Goal: Feedback & Contribution: Submit feedback/report problem

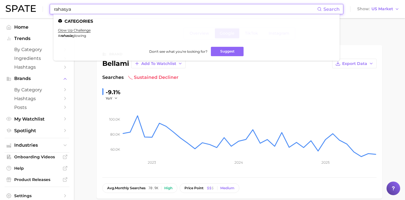
scroll to position [189, 0]
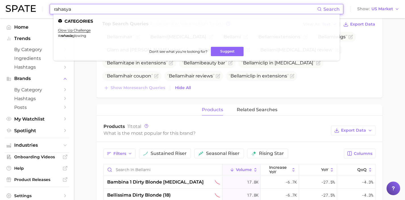
click at [233, 92] on div "Top Search Queries for bellami by Volume high to low View As Text Export Data B…" at bounding box center [240, 56] width 286 height 81
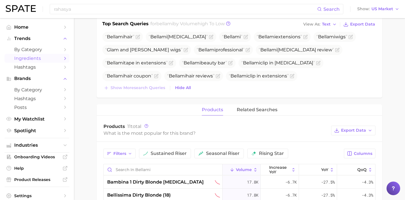
click at [49, 61] on link "Ingredients" at bounding box center [37, 58] width 65 height 9
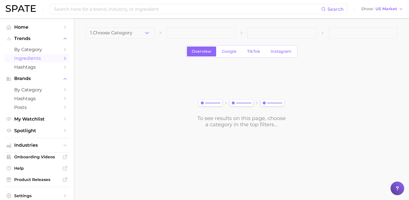
click at [144, 33] on icon "button" at bounding box center [147, 33] width 6 height 6
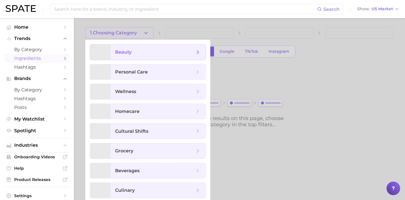
click at [147, 51] on span "beauty" at bounding box center [155, 52] width 80 height 6
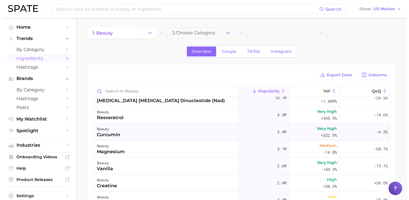
scroll to position [70, 0]
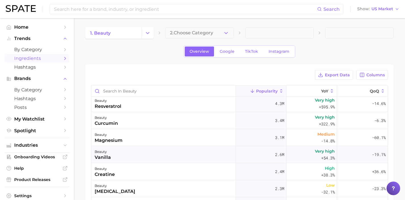
click at [181, 155] on div "beauty vanilla" at bounding box center [163, 154] width 145 height 17
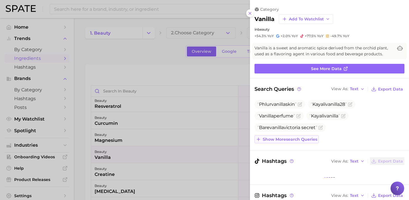
click at [300, 136] on button "Show more search queries" at bounding box center [287, 140] width 64 height 8
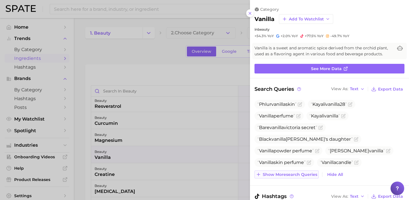
scroll to position [0, 0]
click at [311, 173] on span "Show more search queries" at bounding box center [290, 174] width 55 height 5
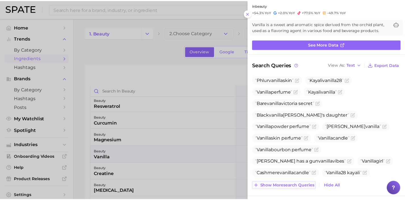
scroll to position [30, 0]
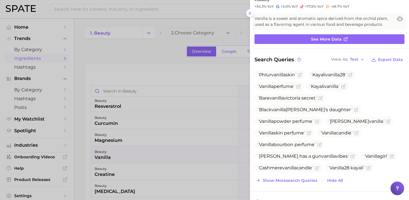
click at [184, 153] on div at bounding box center [204, 100] width 409 height 200
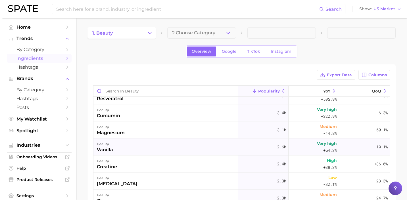
scroll to position [78, 0]
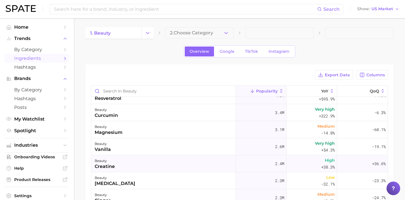
click at [183, 164] on div "beauty creatine" at bounding box center [163, 163] width 145 height 17
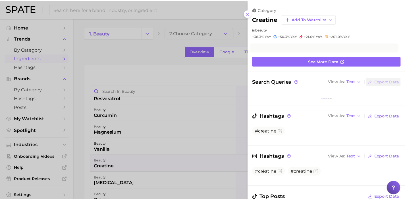
scroll to position [0, 0]
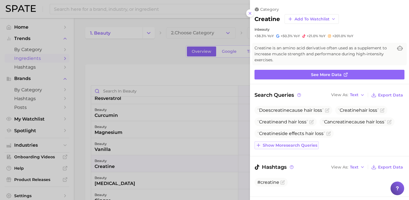
click at [314, 144] on span "Show more search queries" at bounding box center [290, 145] width 55 height 5
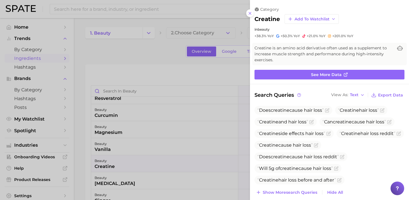
click at [175, 165] on div at bounding box center [204, 100] width 409 height 200
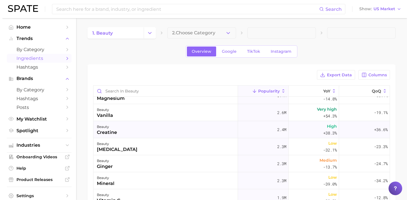
scroll to position [122, 0]
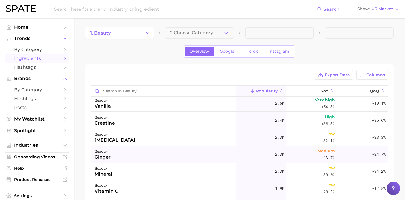
click at [180, 156] on div "beauty ginger" at bounding box center [163, 154] width 145 height 17
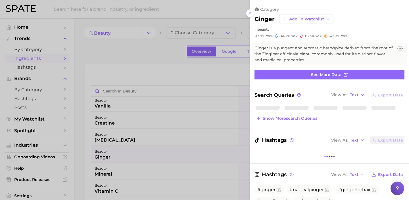
scroll to position [0, 0]
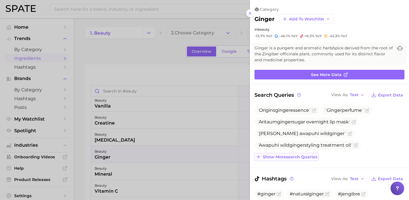
click at [303, 154] on button "Show more search queries" at bounding box center [287, 157] width 64 height 8
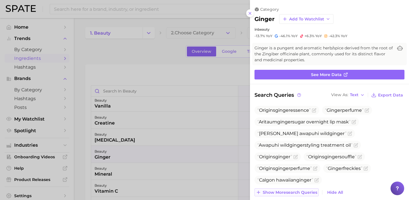
click at [307, 190] on span "Show more search queries" at bounding box center [290, 192] width 55 height 5
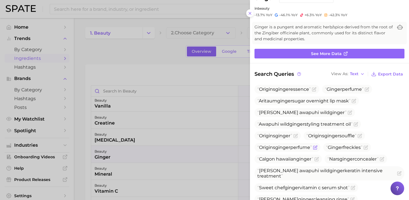
scroll to position [26, 0]
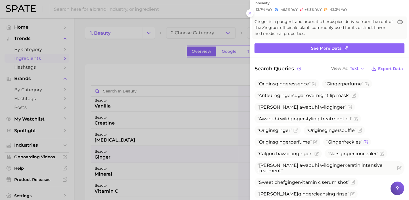
click at [368, 143] on icon "Flag as miscategorized or irrelevant" at bounding box center [366, 142] width 5 height 5
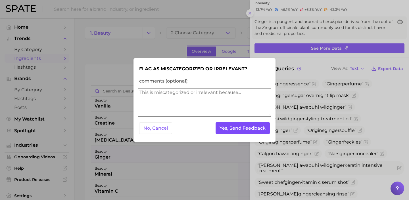
click at [260, 128] on button "Yes, Send Feedback" at bounding box center [243, 128] width 55 height 12
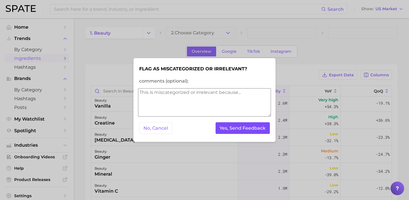
click at [239, 124] on button "Yes, Send Feedback" at bounding box center [243, 128] width 55 height 12
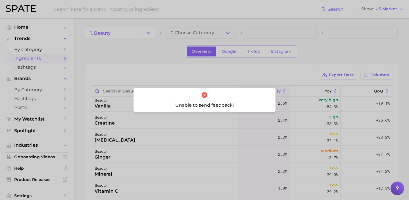
click at [180, 131] on div at bounding box center [204, 100] width 409 height 200
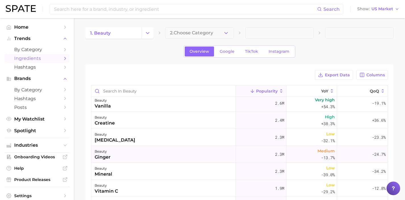
click at [166, 156] on div "beauty ginger" at bounding box center [163, 154] width 145 height 17
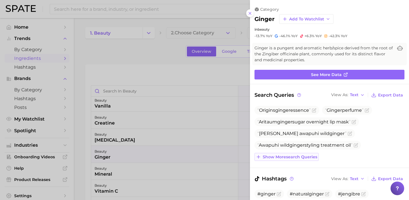
click at [297, 157] on span "Show more search queries" at bounding box center [290, 157] width 55 height 5
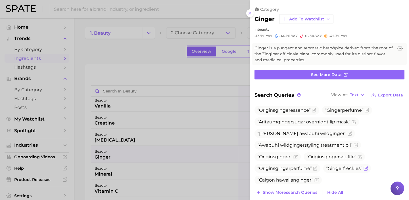
click at [368, 169] on icon "Flag as miscategorized or irrelevant" at bounding box center [366, 169] width 5 height 5
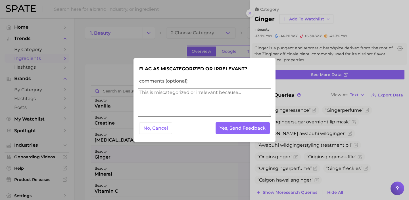
click at [244, 122] on div "No, Cancel Yes, Send Feedback" at bounding box center [204, 128] width 133 height 14
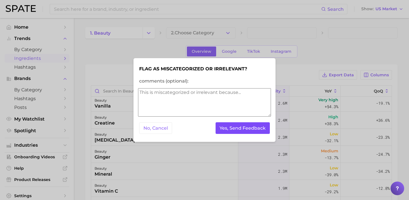
click at [245, 125] on button "Yes, Send Feedback" at bounding box center [243, 128] width 55 height 12
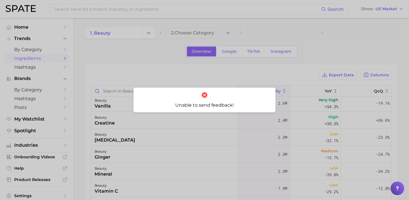
click at [217, 156] on div at bounding box center [204, 100] width 409 height 200
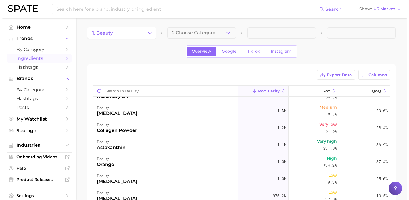
scroll to position [288, 0]
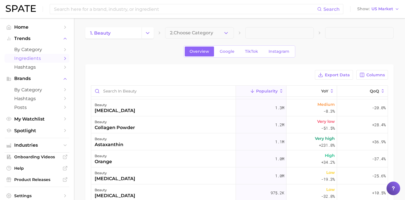
click at [211, 155] on div "beauty orange" at bounding box center [163, 159] width 145 height 17
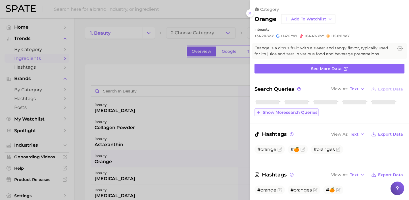
scroll to position [0, 0]
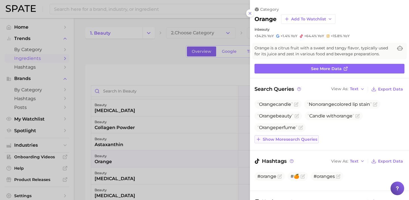
click at [298, 137] on span "Show more search queries" at bounding box center [290, 139] width 55 height 5
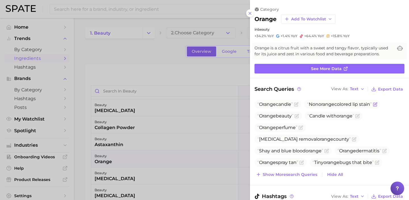
click at [378, 106] on icon "Flag as miscategorized or irrelevant" at bounding box center [375, 104] width 5 height 5
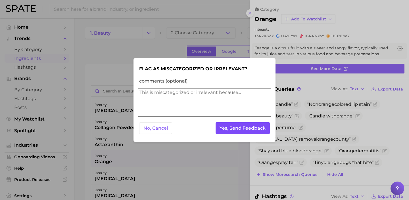
click at [260, 123] on button "Yes, Send Feedback" at bounding box center [243, 128] width 55 height 12
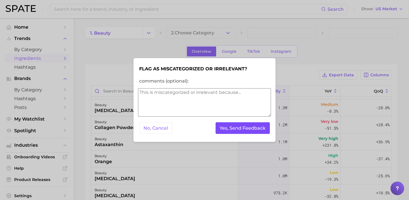
click at [258, 128] on button "Yes, Send Feedback" at bounding box center [243, 128] width 55 height 12
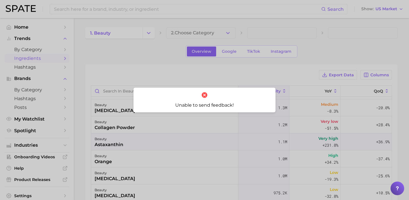
drag, startPoint x: 190, startPoint y: 137, endPoint x: 190, endPoint y: 143, distance: 6.3
click at [190, 137] on div at bounding box center [204, 100] width 409 height 200
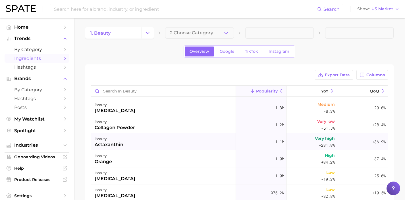
click at [180, 141] on div "beauty astaxanthin" at bounding box center [163, 142] width 145 height 17
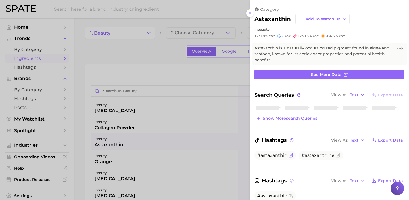
click at [290, 154] on icon "Flag as miscategorized or irrelevant" at bounding box center [291, 155] width 5 height 5
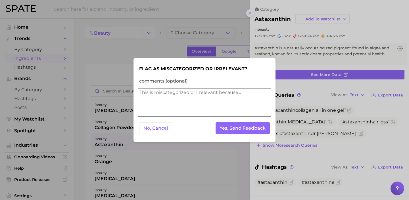
click at [251, 112] on textarea "comments (optional):" at bounding box center [204, 102] width 133 height 28
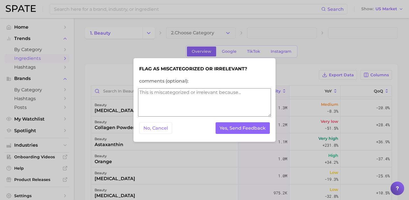
click at [248, 103] on textarea "comments (optional):" at bounding box center [204, 102] width 133 height 28
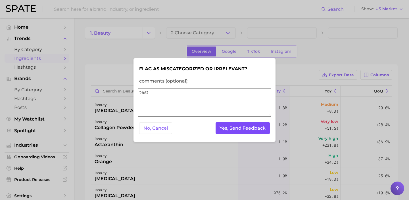
type textarea "test"
click at [241, 129] on button "Yes, Send Feedback" at bounding box center [243, 128] width 55 height 12
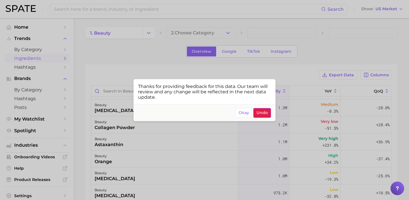
click at [261, 113] on span "Undo" at bounding box center [262, 113] width 11 height 5
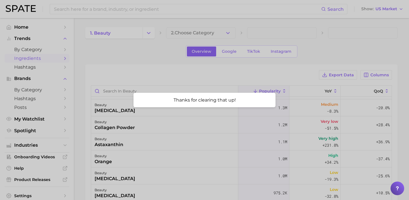
click at [229, 131] on div at bounding box center [204, 100] width 409 height 200
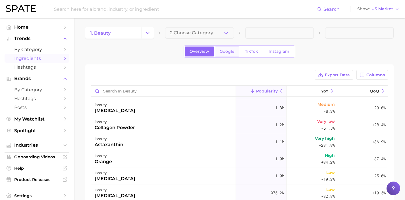
click at [228, 48] on link "Google" at bounding box center [227, 52] width 24 height 10
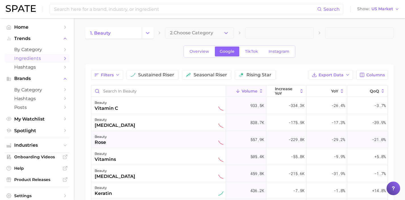
click at [191, 139] on div "beauty rose" at bounding box center [159, 140] width 129 height 13
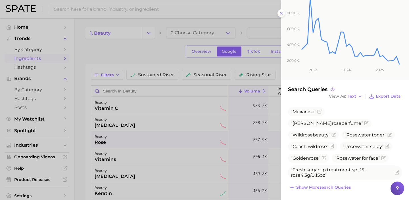
scroll to position [91, 0]
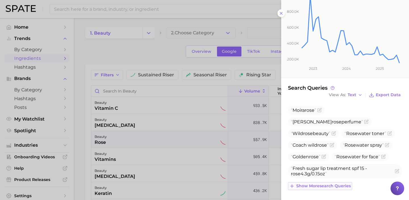
click at [339, 187] on span "Show more search queries" at bounding box center [323, 186] width 55 height 5
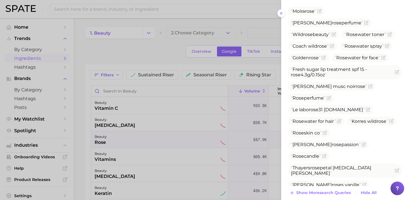
scroll to position [190, 0]
click at [335, 192] on span "Show more search queries" at bounding box center [323, 192] width 55 height 5
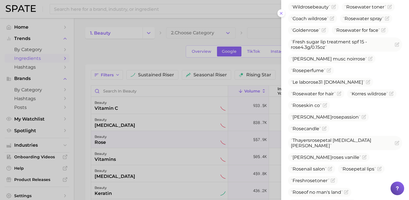
scroll to position [224, 0]
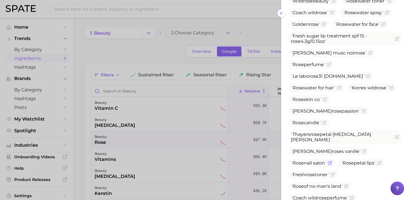
click at [332, 161] on icon "Flag as miscategorized or irrelevant" at bounding box center [330, 163] width 5 height 5
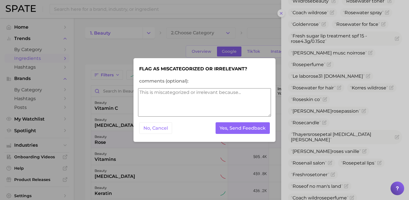
click at [260, 104] on textarea "comments (optional):" at bounding box center [204, 102] width 133 height 28
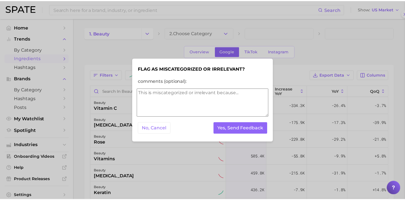
scroll to position [0, 0]
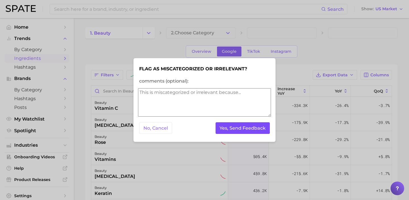
click at [257, 128] on button "Yes, Send Feedback" at bounding box center [243, 128] width 55 height 12
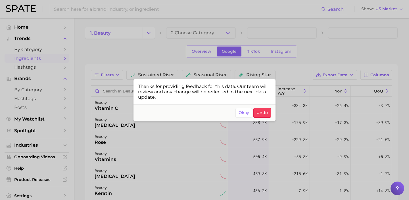
click at [207, 53] on div at bounding box center [204, 100] width 409 height 200
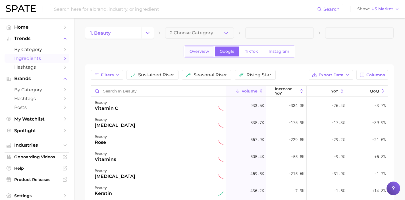
click at [202, 53] on span "Overview" at bounding box center [200, 51] width 20 height 5
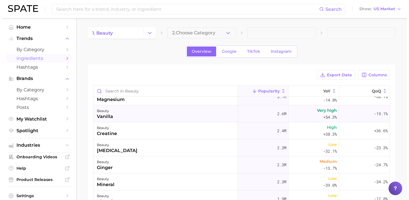
scroll to position [112, 0]
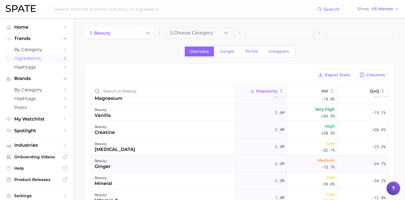
click at [176, 167] on div "beauty ginger" at bounding box center [163, 163] width 145 height 17
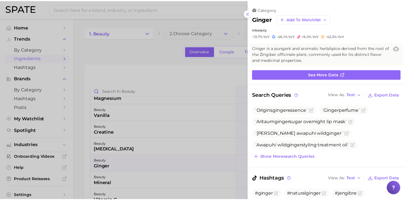
scroll to position [0, 0]
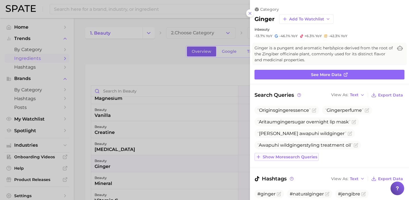
click at [294, 153] on button "Show more search queries" at bounding box center [287, 157] width 64 height 8
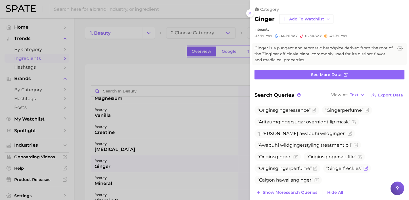
click at [368, 170] on icon "Flag as miscategorized or irrelevant" at bounding box center [366, 169] width 5 height 5
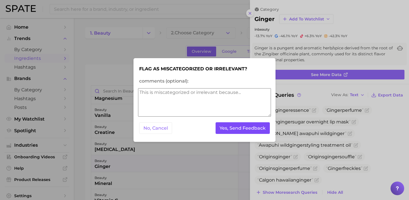
click at [261, 128] on button "Yes, Send Feedback" at bounding box center [243, 128] width 55 height 12
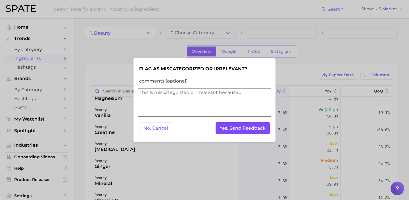
click at [254, 133] on button "Yes, Send Feedback" at bounding box center [243, 128] width 55 height 12
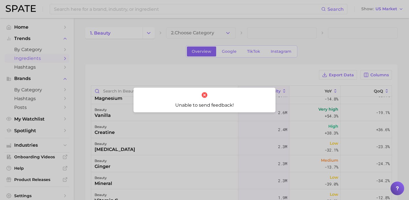
click at [203, 74] on div at bounding box center [204, 100] width 409 height 200
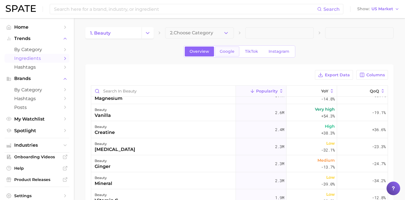
click at [225, 56] on link "Google" at bounding box center [227, 52] width 24 height 10
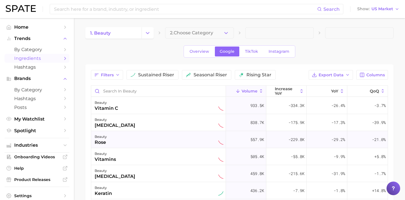
click at [159, 144] on div "beauty rose" at bounding box center [159, 140] width 129 height 13
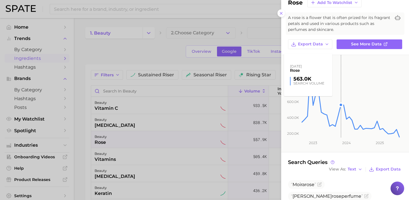
scroll to position [91, 0]
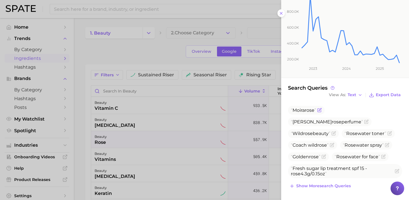
click at [321, 111] on icon "Flag as miscategorized or irrelevant" at bounding box center [319, 110] width 5 height 5
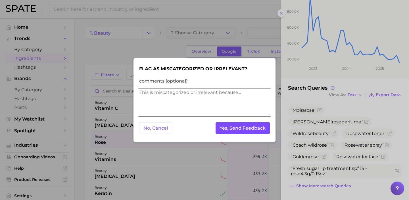
click at [250, 130] on button "Yes, Send Feedback" at bounding box center [243, 128] width 55 height 12
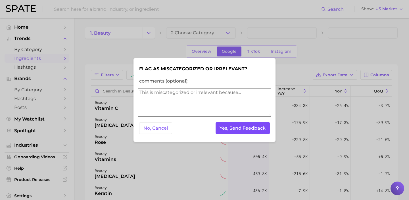
click at [260, 126] on button "Yes, Send Feedback" at bounding box center [243, 128] width 55 height 12
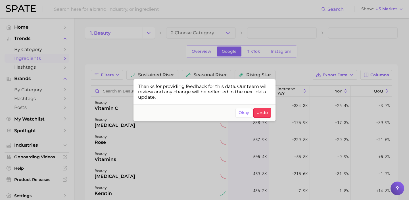
click at [296, 113] on div at bounding box center [204, 100] width 409 height 200
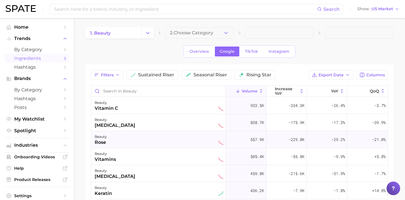
click at [149, 137] on div "beauty rose" at bounding box center [159, 140] width 129 height 13
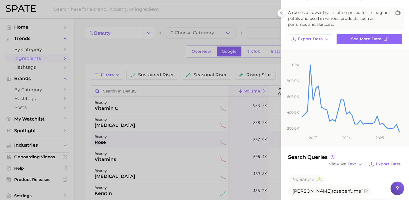
scroll to position [91, 0]
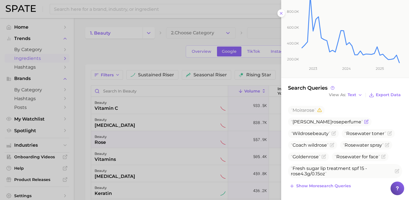
click at [369, 120] on icon "Flag as miscategorized or irrelevant" at bounding box center [366, 122] width 5 height 5
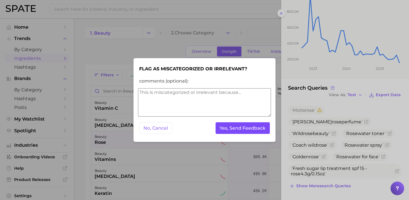
click at [253, 131] on button "Yes, Send Feedback" at bounding box center [243, 128] width 55 height 12
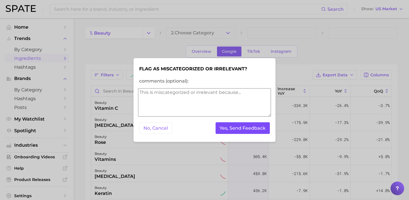
click at [246, 125] on button "Yes, Send Feedback" at bounding box center [243, 128] width 55 height 12
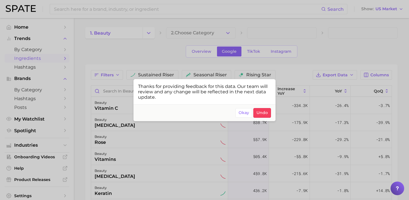
click at [124, 9] on div at bounding box center [204, 100] width 409 height 200
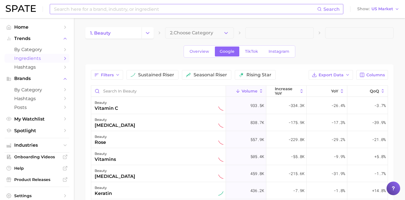
click at [136, 7] on input at bounding box center [185, 9] width 264 height 10
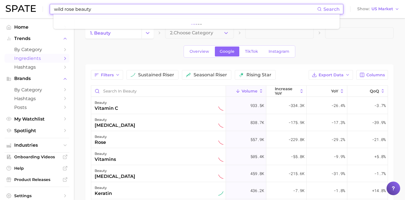
paste input "[URL][DOMAIN_NAME]"
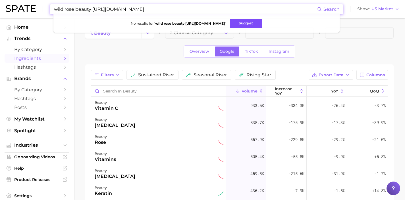
click at [242, 20] on button "Suggest" at bounding box center [246, 23] width 33 height 9
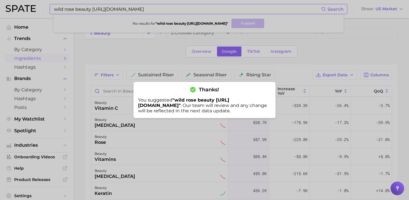
click at [160, 11] on div at bounding box center [204, 100] width 409 height 200
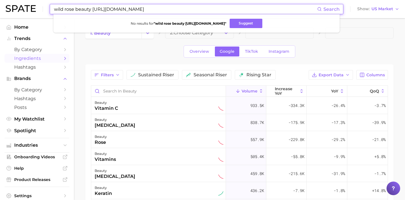
drag, startPoint x: 167, startPoint y: 9, endPoint x: 23, endPoint y: 1, distance: 144.3
click at [23, 1] on div "wild rose beauty [URL][DOMAIN_NAME] Search No results for " wild rose beauty [U…" at bounding box center [203, 9] width 394 height 18
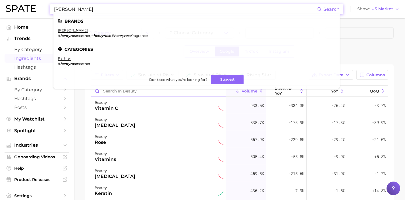
type input "[PERSON_NAME]"
click at [157, 95] on input "Search in beauty" at bounding box center [158, 91] width 134 height 11
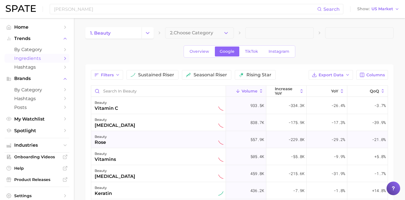
click at [162, 135] on div "beauty rose" at bounding box center [159, 140] width 129 height 13
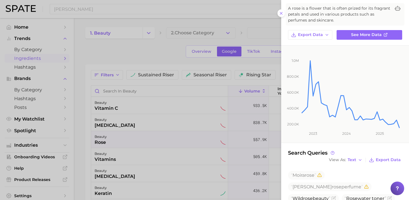
scroll to position [91, 0]
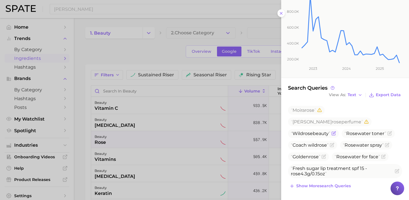
click at [335, 131] on icon "Flag as miscategorized or irrelevant" at bounding box center [334, 133] width 5 height 5
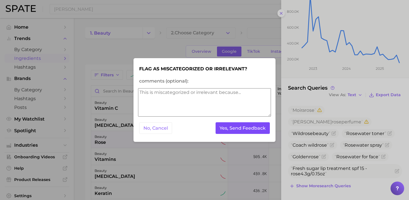
click at [236, 132] on button "Yes, Send Feedback" at bounding box center [243, 128] width 55 height 12
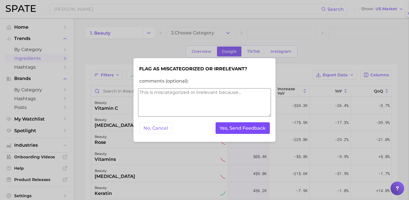
scroll to position [0, 0]
click at [236, 132] on button "Yes, Send Feedback" at bounding box center [243, 128] width 55 height 12
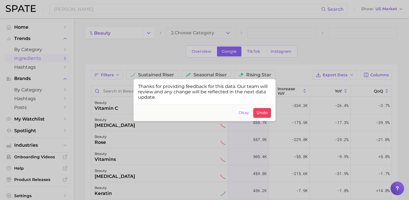
click at [220, 136] on div at bounding box center [204, 100] width 409 height 200
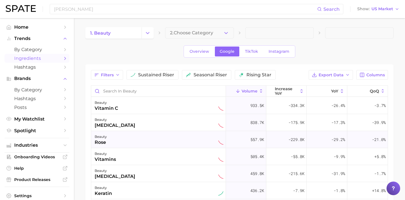
click at [167, 138] on div "beauty rose" at bounding box center [159, 140] width 129 height 13
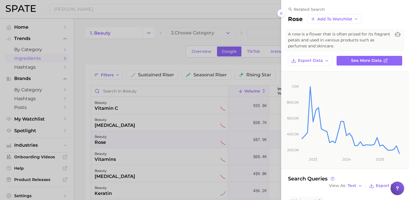
scroll to position [46, 0]
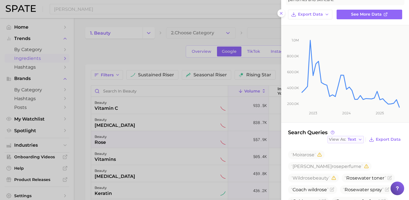
click at [358, 141] on icon "button" at bounding box center [360, 140] width 5 height 5
click at [356, 154] on button "Table" at bounding box center [359, 159] width 63 height 10
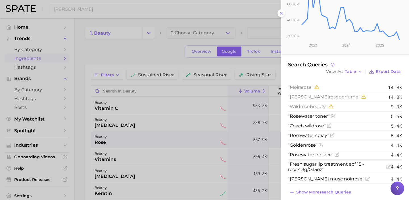
scroll to position [115, 0]
click at [331, 191] on span "Show more search queries" at bounding box center [323, 192] width 55 height 5
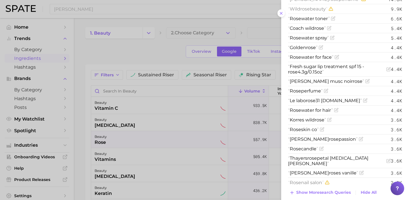
scroll to position [219, 0]
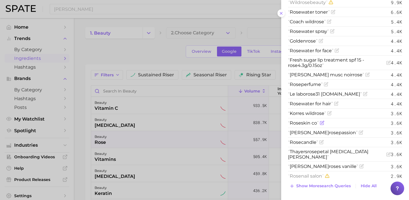
click at [324, 124] on icon "Flag as miscategorized or irrelevant" at bounding box center [322, 122] width 3 height 3
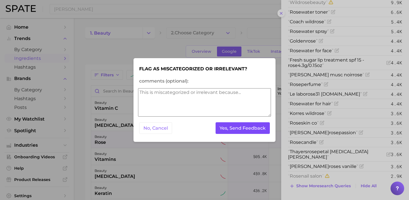
click at [267, 128] on button "Yes, Send Feedback" at bounding box center [243, 128] width 55 height 12
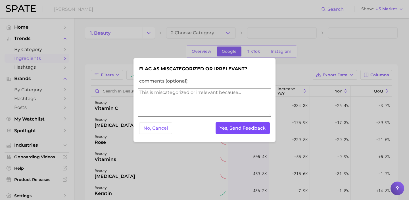
click at [260, 129] on button "Yes, Send Feedback" at bounding box center [243, 128] width 55 height 12
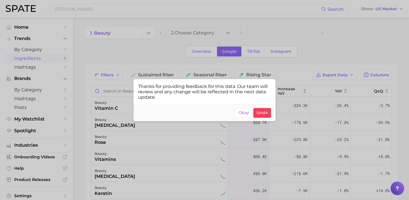
click at [331, 126] on div at bounding box center [204, 100] width 409 height 200
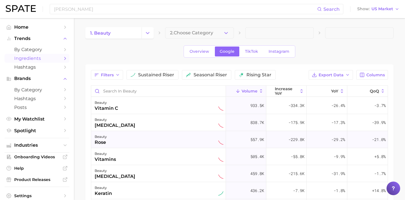
click at [134, 138] on div "beauty rose" at bounding box center [159, 140] width 129 height 13
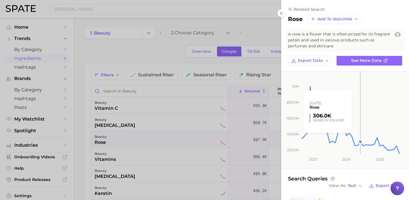
scroll to position [91, 0]
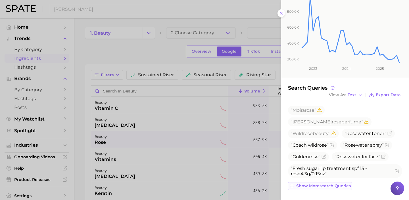
click at [318, 184] on span "Show more search queries" at bounding box center [323, 186] width 55 height 5
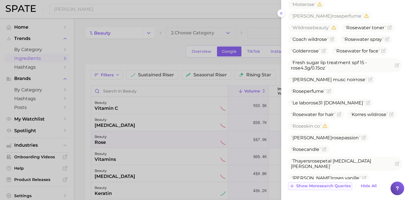
click at [335, 185] on span "Show more search queries" at bounding box center [323, 186] width 55 height 5
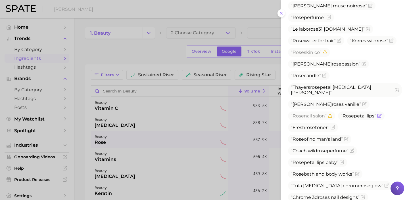
scroll to position [271, 0]
click at [348, 137] on icon "Flag as miscategorized or irrelevant" at bounding box center [347, 138] width 3 height 3
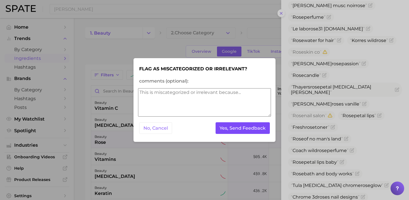
click at [257, 129] on button "Yes, Send Feedback" at bounding box center [243, 128] width 55 height 12
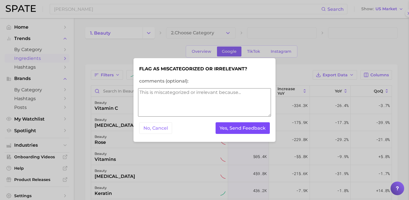
scroll to position [0, 0]
click at [255, 127] on button "Yes, Send Feedback" at bounding box center [243, 128] width 55 height 12
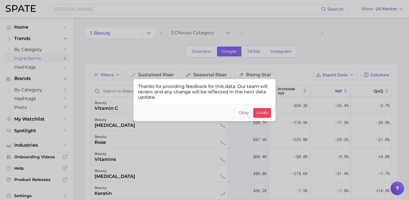
click at [217, 136] on div at bounding box center [204, 100] width 409 height 200
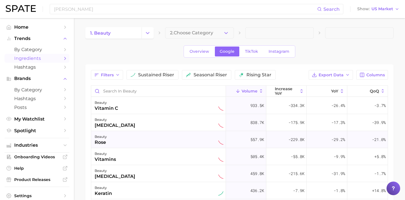
click at [158, 135] on div "beauty rose" at bounding box center [159, 140] width 129 height 13
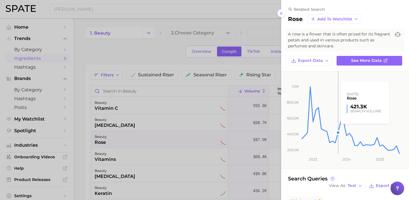
scroll to position [91, 0]
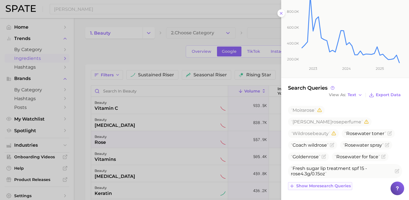
click at [321, 184] on span "Show more search queries" at bounding box center [323, 186] width 55 height 5
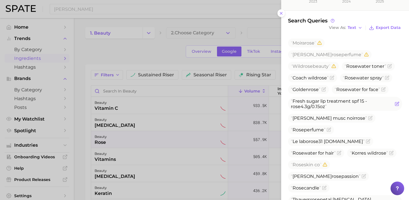
scroll to position [197, 0]
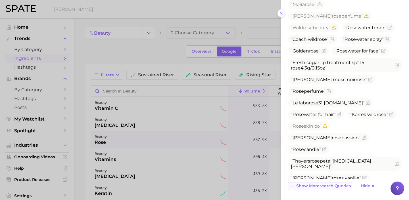
click at [327, 184] on span "Show more search queries" at bounding box center [323, 186] width 55 height 5
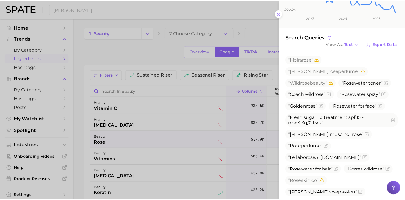
scroll to position [141, 0]
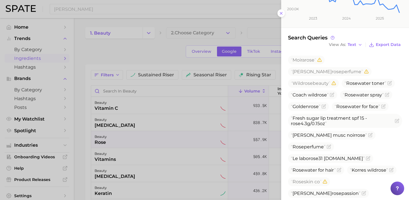
click at [182, 69] on div at bounding box center [204, 100] width 409 height 200
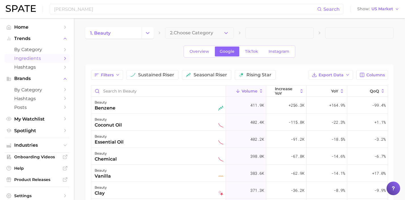
scroll to position [124, 0]
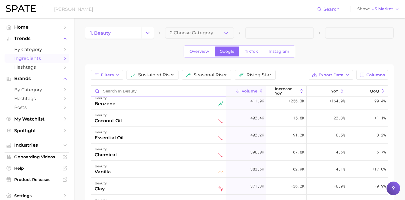
click at [159, 90] on input "Search in beauty" at bounding box center [158, 91] width 134 height 11
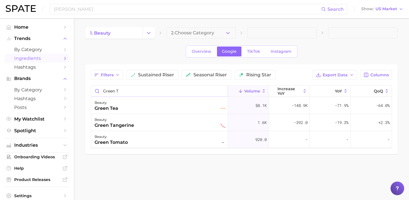
type input "green te"
click at [222, 91] on input "green te" at bounding box center [159, 91] width 137 height 11
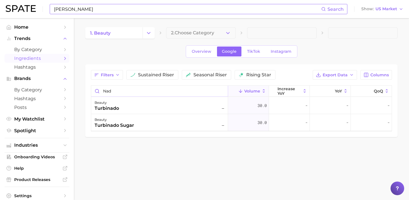
type input "nad"
click at [160, 10] on input "[PERSON_NAME]" at bounding box center [187, 9] width 268 height 10
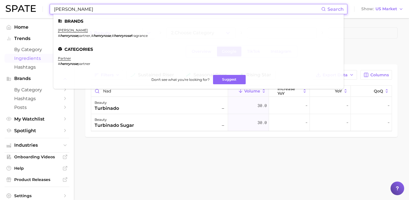
drag, startPoint x: 160, startPoint y: 10, endPoint x: 0, endPoint y: 3, distance: 160.2
click at [0, 3] on header "[PERSON_NAME] Search Brands [PERSON_NAME] # henryrose partner , # henryrose , #…" at bounding box center [204, 9] width 409 height 18
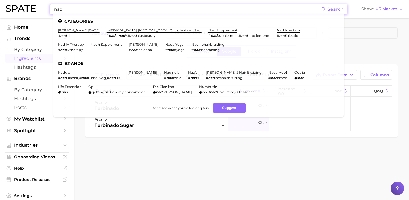
type input "nad"
click at [109, 143] on main "1. beauty 2. Choose Category Overview Google TikTok Instagram Filters sustained…" at bounding box center [241, 91] width 335 height 147
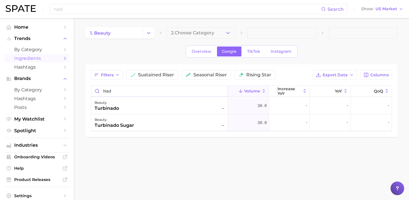
drag, startPoint x: 122, startPoint y: 92, endPoint x: 70, endPoint y: 82, distance: 52.6
click at [76, 86] on main "1. beauty 2. Choose Category Overview Google TikTok Instagram Filters sustained…" at bounding box center [241, 91] width 335 height 147
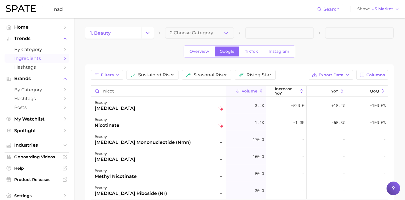
click at [81, 12] on input "nad" at bounding box center [185, 9] width 264 height 10
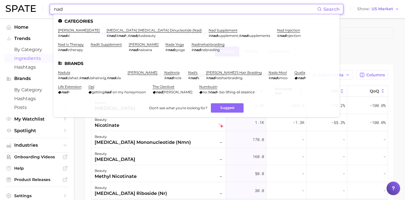
click at [84, 123] on main "1. beauty 2. Choose Category Overview Google TikTok Instagram Filters sustained…" at bounding box center [239, 126] width 331 height 216
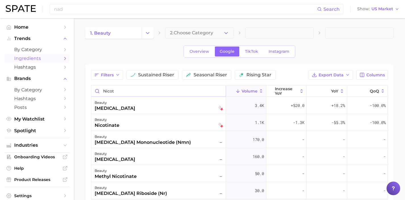
click at [122, 90] on input "nicot" at bounding box center [158, 91] width 134 height 11
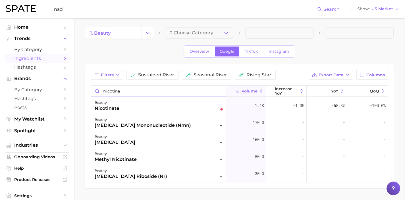
type input "nicotina"
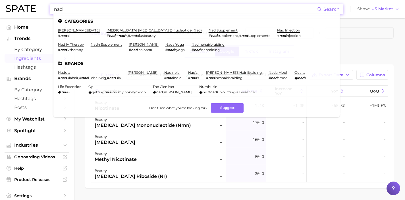
click at [91, 11] on input "nad" at bounding box center [185, 9] width 264 height 10
click at [116, 32] on link "[MEDICAL_DATA] [MEDICAL_DATA] dinucleotide (nad)" at bounding box center [154, 30] width 95 height 4
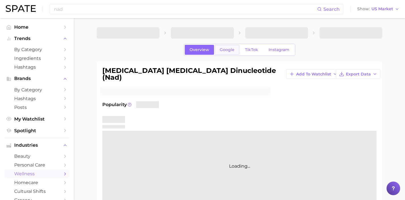
click at [224, 54] on link "Google" at bounding box center [227, 50] width 24 height 10
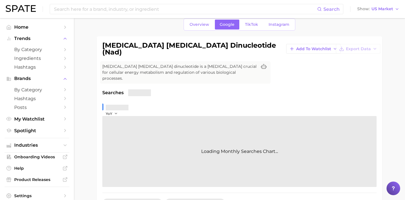
scroll to position [102, 0]
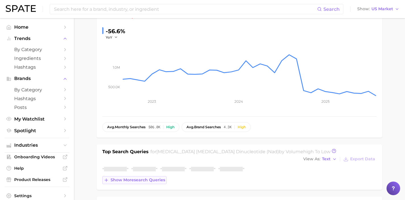
click at [160, 176] on button "Show more search queries" at bounding box center [134, 180] width 64 height 8
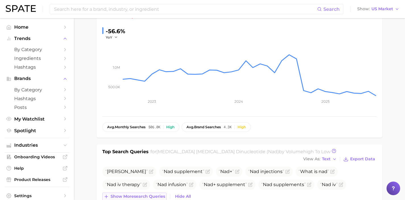
click at [154, 194] on span "Show more search queries" at bounding box center [138, 196] width 55 height 5
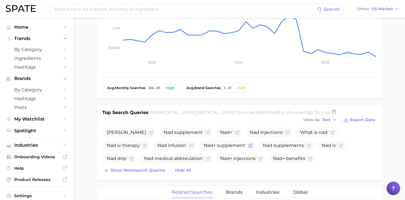
scroll to position [141, 0]
click at [146, 167] on button "Show more search queries" at bounding box center [134, 171] width 64 height 8
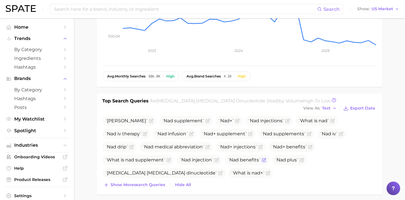
scroll to position [160, 0]
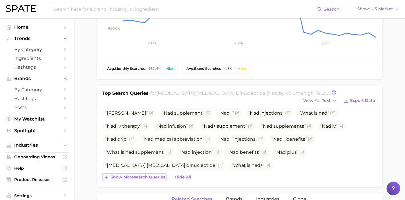
click at [161, 174] on button "Show more search queries" at bounding box center [134, 178] width 64 height 8
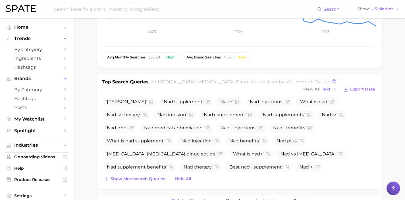
scroll to position [172, 0]
click at [149, 176] on span "Show more search queries" at bounding box center [138, 178] width 55 height 5
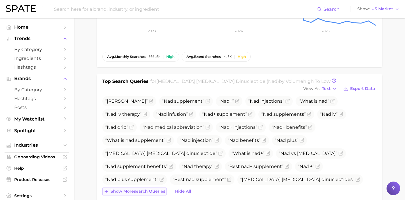
click at [161, 188] on button "Show more search queries" at bounding box center [134, 192] width 64 height 8
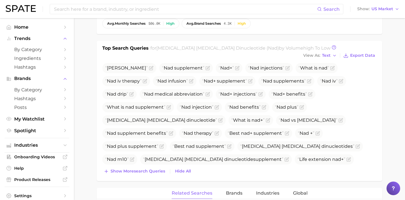
scroll to position [208, 0]
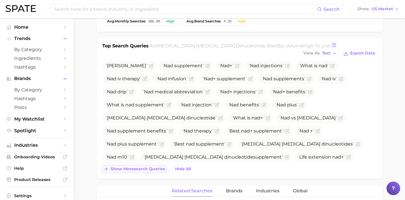
click at [160, 167] on span "Show more search queries" at bounding box center [138, 169] width 55 height 5
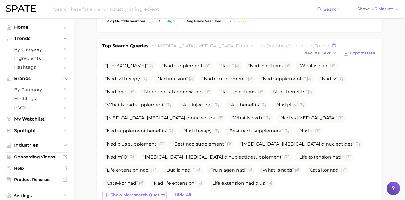
click at [158, 193] on span "Show more search queries" at bounding box center [138, 195] width 55 height 5
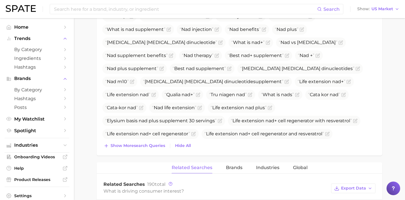
scroll to position [286, 0]
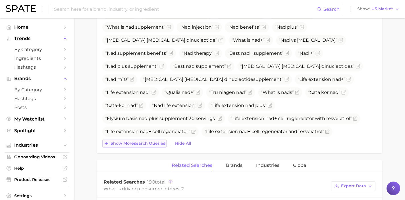
click at [156, 141] on span "Show more search queries" at bounding box center [138, 143] width 55 height 5
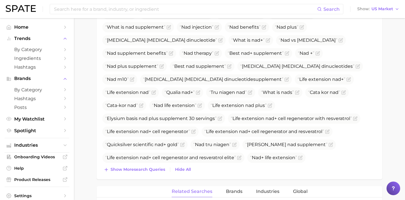
click at [157, 167] on span "Show more search queries" at bounding box center [138, 169] width 55 height 5
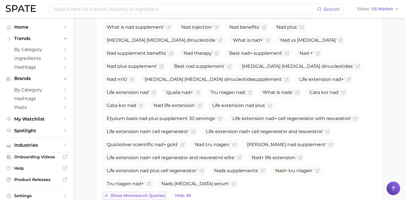
click at [157, 194] on span "Show more search queries" at bounding box center [138, 196] width 55 height 5
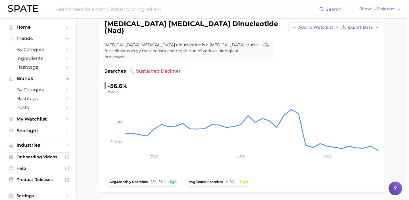
scroll to position [0, 0]
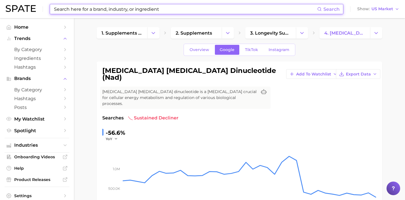
click at [134, 7] on input at bounding box center [185, 9] width 264 height 10
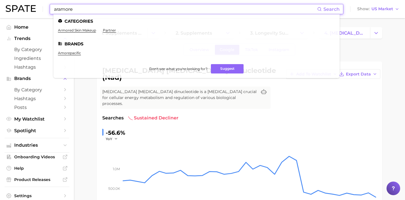
type input "aramore"
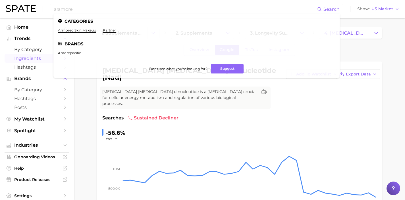
click at [36, 57] on span "Ingredients" at bounding box center [36, 58] width 45 height 5
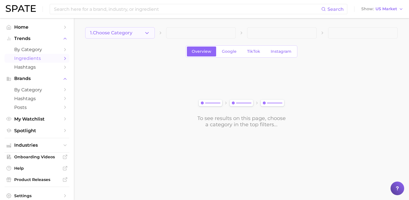
click at [130, 36] on button "1. Choose Category" at bounding box center [120, 32] width 70 height 11
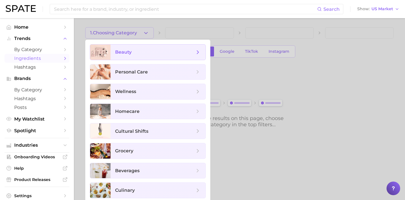
click at [142, 56] on span "beauty" at bounding box center [158, 52] width 95 height 15
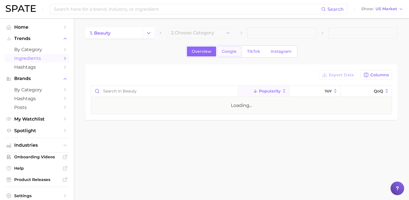
click at [234, 53] on span "Google" at bounding box center [229, 51] width 15 height 5
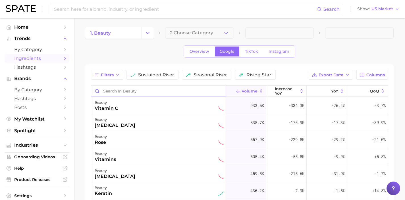
click at [140, 88] on input "Search in beauty" at bounding box center [158, 91] width 134 height 11
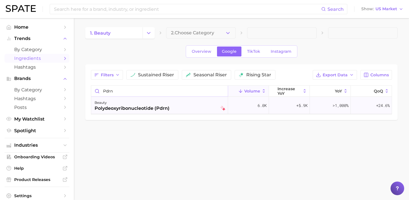
type input "pdrn"
click at [155, 103] on div "beauty" at bounding box center [132, 102] width 75 height 7
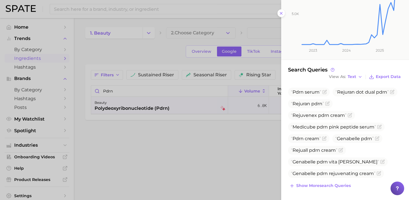
scroll to position [123, 0]
click at [333, 186] on div "related search polydeoxyribonucleotide (pdrn) Add to Watchlist PDRN, or Polydeo…" at bounding box center [345, 40] width 128 height 319
click at [213, 89] on div at bounding box center [204, 100] width 409 height 200
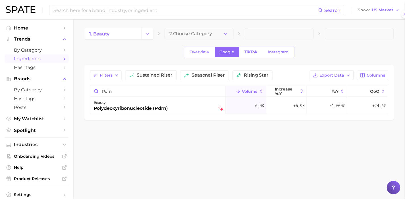
scroll to position [0, 0]
click at [224, 90] on input "pdrn" at bounding box center [159, 91] width 137 height 11
click at [223, 91] on input "pdrn" at bounding box center [159, 91] width 137 height 11
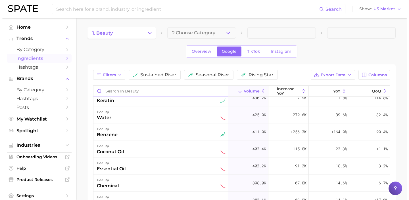
scroll to position [93, 0]
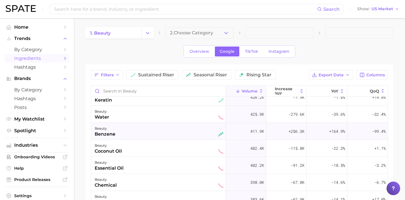
click at [174, 129] on div "beauty benzene" at bounding box center [159, 131] width 129 height 13
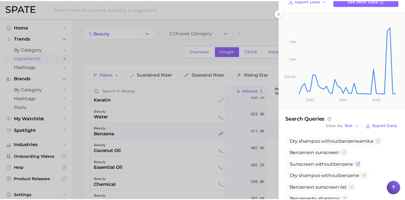
scroll to position [132, 0]
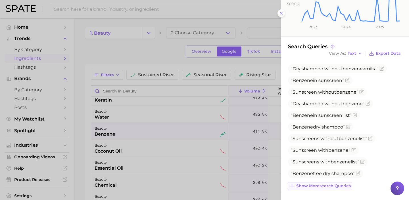
click at [333, 185] on span "Show more search queries" at bounding box center [323, 186] width 55 height 5
click at [192, 142] on div at bounding box center [204, 100] width 409 height 200
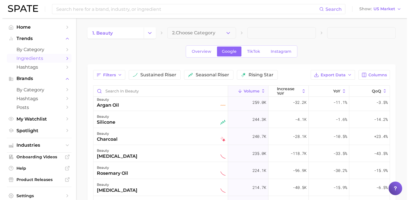
scroll to position [294, 0]
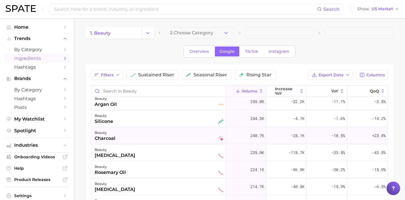
click at [169, 133] on div "beauty charcoal" at bounding box center [159, 136] width 129 height 13
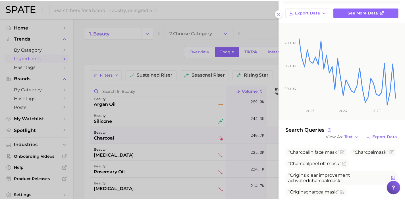
scroll to position [138, 0]
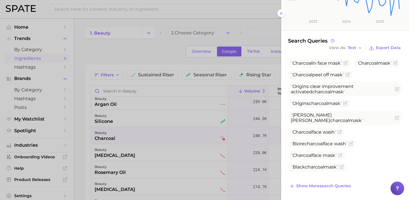
click at [184, 162] on div at bounding box center [204, 100] width 409 height 200
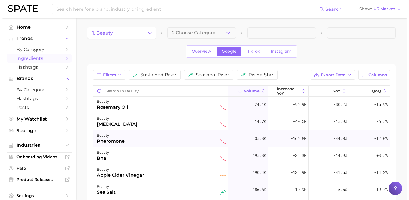
scroll to position [368, 0]
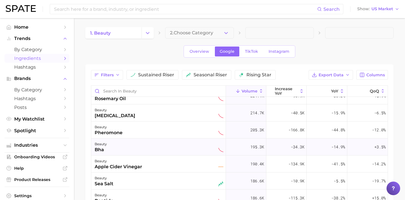
click at [171, 154] on div "beauty bha" at bounding box center [158, 147] width 135 height 17
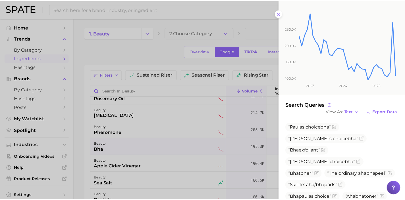
scroll to position [103, 0]
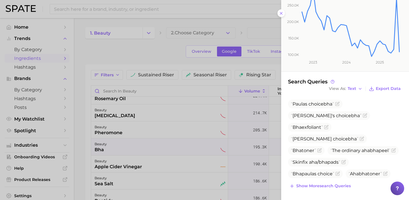
click at [157, 153] on div at bounding box center [204, 100] width 409 height 200
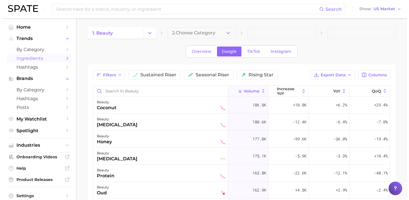
scroll to position [482, 0]
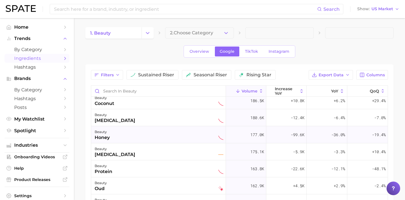
click at [165, 136] on div "beauty honey" at bounding box center [159, 135] width 129 height 13
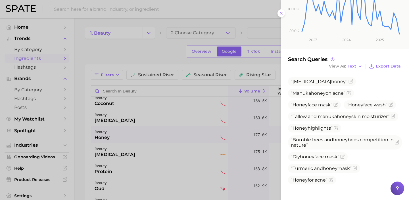
scroll to position [128, 0]
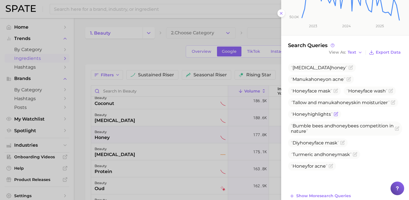
click at [337, 116] on icon "Flag as miscategorized or irrelevant" at bounding box center [335, 114] width 3 height 3
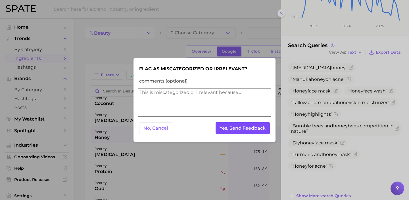
click at [251, 127] on button "Yes, Send Feedback" at bounding box center [243, 128] width 55 height 12
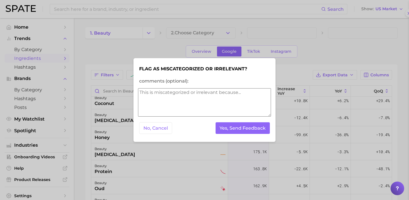
scroll to position [0, 0]
click at [251, 131] on button "Yes, Send Feedback" at bounding box center [243, 128] width 55 height 12
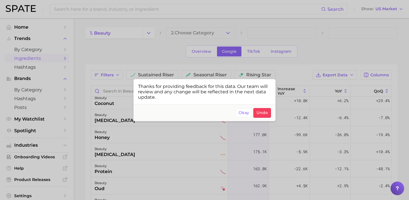
click at [174, 140] on div at bounding box center [204, 100] width 409 height 200
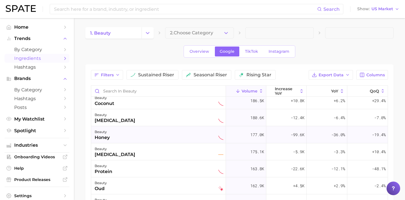
click at [181, 140] on div "beauty honey" at bounding box center [159, 135] width 129 height 13
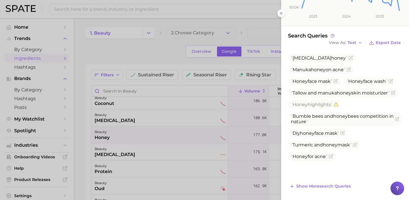
scroll to position [138, 0]
click at [335, 185] on span "Show more search queries" at bounding box center [323, 186] width 55 height 5
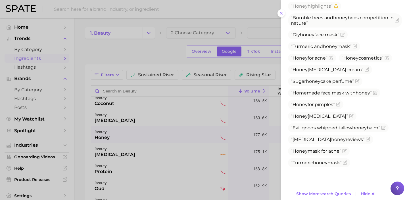
scroll to position [244, 0]
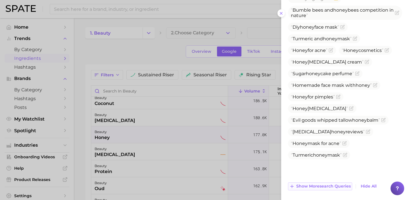
click at [341, 184] on span "Show more search queries" at bounding box center [323, 186] width 55 height 5
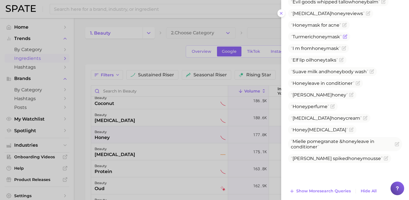
scroll to position [367, 0]
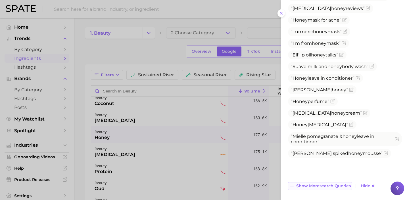
click at [344, 188] on span "Show more search queries" at bounding box center [323, 186] width 55 height 5
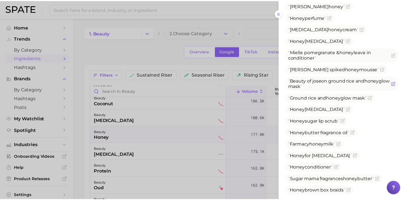
scroll to position [452, 0]
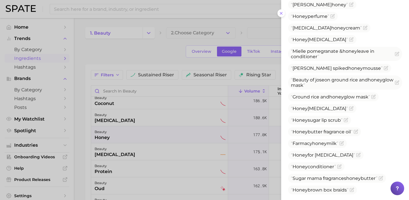
click at [193, 155] on div at bounding box center [204, 100] width 409 height 200
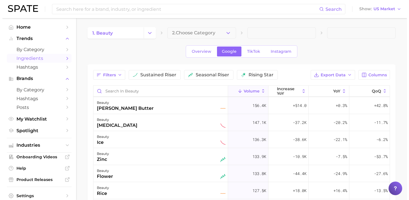
scroll to position [619, 0]
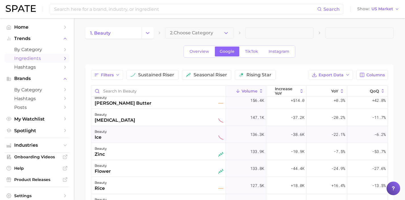
click at [195, 137] on div "beauty ice" at bounding box center [159, 134] width 129 height 13
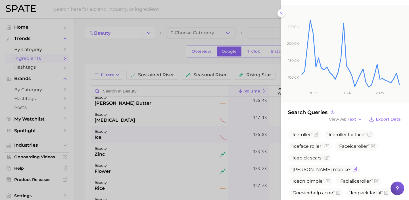
scroll to position [75, 0]
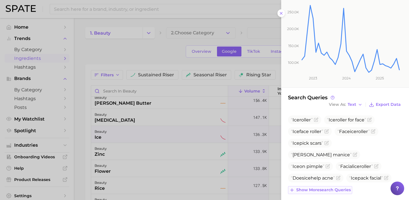
click at [336, 188] on span "Show more search queries" at bounding box center [323, 190] width 55 height 5
drag, startPoint x: 342, startPoint y: 156, endPoint x: 294, endPoint y: 157, distance: 48.0
click at [294, 157] on span "[PERSON_NAME] man ice" at bounding box center [321, 154] width 61 height 5
copy span "[PERSON_NAME] man ice"
click at [353, 155] on icon "Flag as miscategorized or irrelevant" at bounding box center [355, 155] width 5 height 5
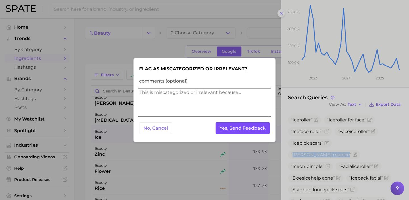
click at [252, 131] on button "Yes, Send Feedback" at bounding box center [243, 128] width 55 height 12
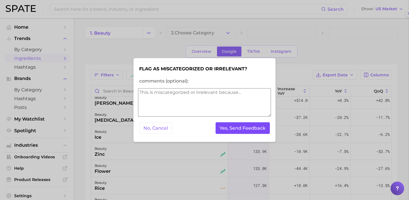
scroll to position [0, 0]
click at [261, 130] on button "Yes, Send Feedback" at bounding box center [243, 128] width 55 height 12
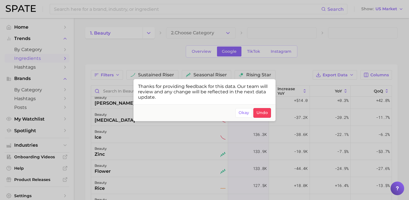
click at [128, 143] on div at bounding box center [204, 100] width 409 height 200
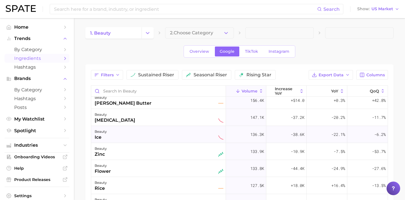
click at [149, 136] on div "beauty ice" at bounding box center [159, 134] width 129 height 13
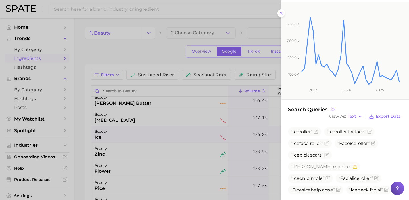
scroll to position [79, 0]
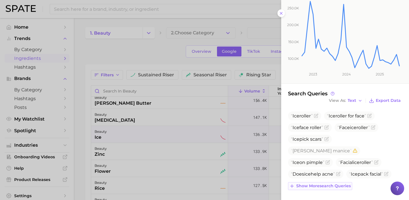
click at [332, 186] on span "Show more search queries" at bounding box center [323, 186] width 55 height 5
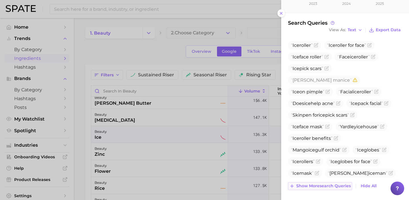
click at [331, 186] on span "Show more search queries" at bounding box center [323, 186] width 55 height 5
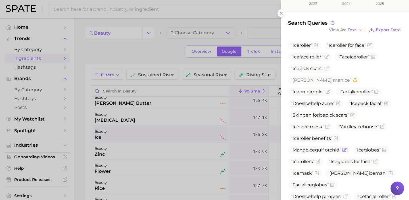
drag, startPoint x: 341, startPoint y: 153, endPoint x: 294, endPoint y: 152, distance: 47.2
click at [294, 152] on span "Mango ice gulf orchid" at bounding box center [316, 149] width 50 height 5
copy span "Mango ice gulf orchid"
click at [346, 150] on icon "Flag as miscategorized or irrelevant" at bounding box center [344, 150] width 5 height 5
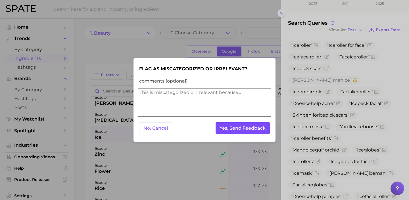
click at [242, 125] on button "Yes, Send Feedback" at bounding box center [243, 128] width 55 height 12
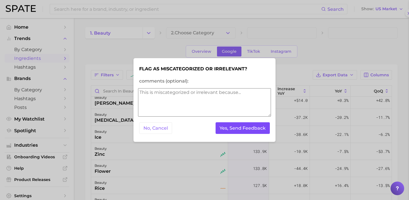
scroll to position [0, 0]
click at [256, 126] on button "Yes, Send Feedback" at bounding box center [243, 128] width 55 height 12
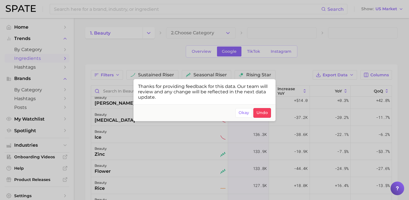
click at [156, 21] on div at bounding box center [204, 100] width 409 height 200
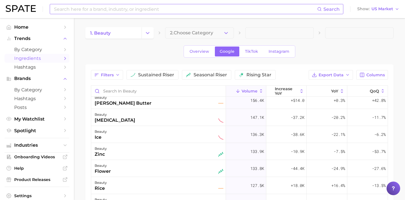
click at [142, 12] on input at bounding box center [185, 9] width 264 height 10
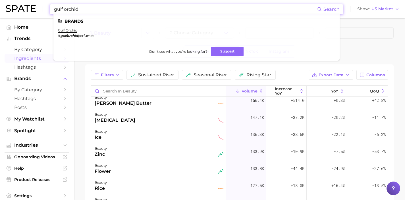
click at [89, 151] on div "Filters sustained riser seasonal riser rising star Export Data Columns Volume i…" at bounding box center [239, 178] width 308 height 227
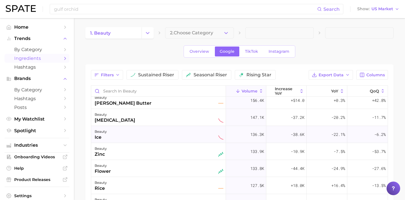
click at [123, 140] on div "beauty ice" at bounding box center [159, 134] width 129 height 13
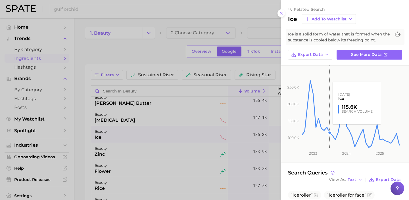
scroll to position [79, 0]
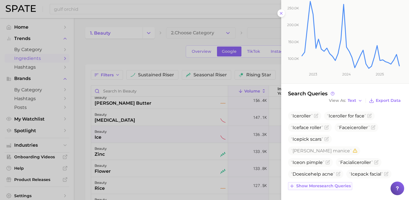
click at [335, 186] on span "Show more search queries" at bounding box center [323, 186] width 55 height 5
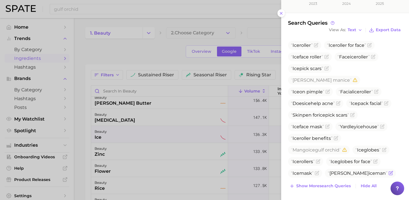
click at [390, 174] on icon "Flag as miscategorized or irrelevant" at bounding box center [391, 173] width 3 height 3
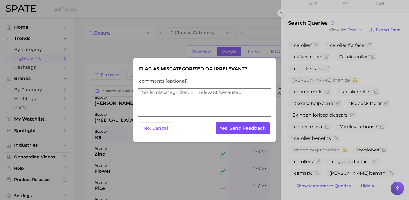
click at [243, 131] on button "Yes, Send Feedback" at bounding box center [243, 128] width 55 height 12
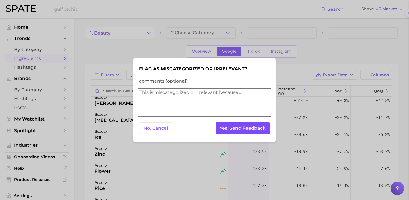
scroll to position [0, 0]
click at [253, 135] on div "No, Cancel Yes, Send Feedback" at bounding box center [204, 128] width 133 height 14
click at [251, 130] on button "Yes, Send Feedback" at bounding box center [243, 128] width 55 height 12
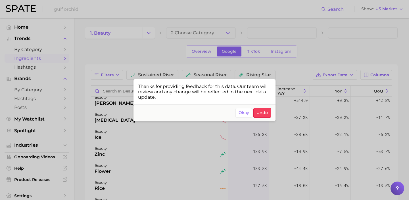
click at [181, 161] on div at bounding box center [204, 100] width 409 height 200
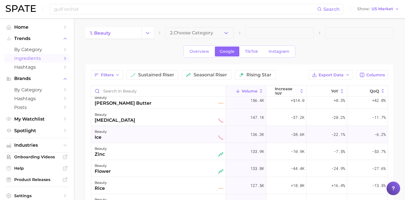
click at [177, 138] on div "beauty ice" at bounding box center [159, 134] width 129 height 13
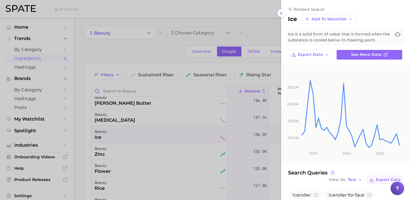
scroll to position [79, 0]
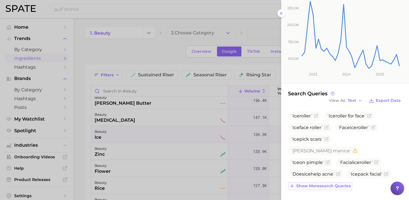
click at [316, 188] on span "Show more search queries" at bounding box center [323, 186] width 55 height 5
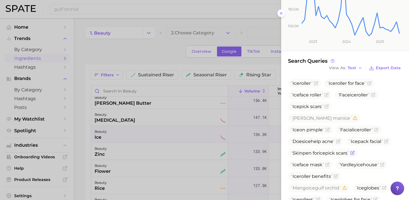
scroll to position [113, 0]
click at [385, 166] on icon "Flag as miscategorized or irrelevant" at bounding box center [382, 164] width 5 height 5
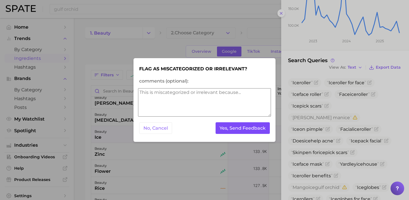
click at [267, 133] on button "Yes, Send Feedback" at bounding box center [243, 128] width 55 height 12
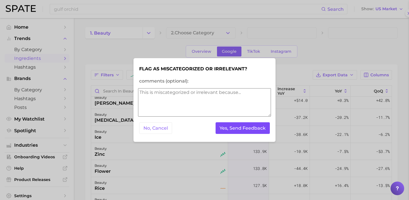
scroll to position [0, 0]
click at [266, 132] on button "Yes, Send Feedback" at bounding box center [243, 128] width 55 height 12
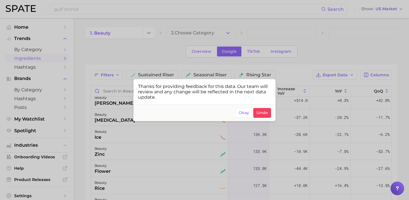
click at [148, 137] on div at bounding box center [204, 100] width 409 height 200
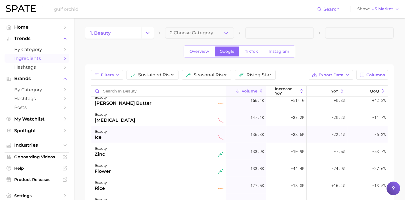
click at [164, 134] on div "beauty ice" at bounding box center [159, 134] width 129 height 13
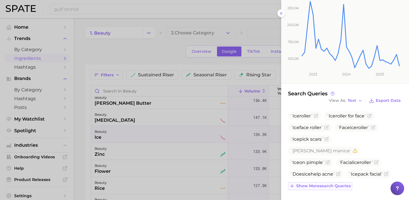
click at [317, 184] on span "Show more search queries" at bounding box center [323, 186] width 55 height 5
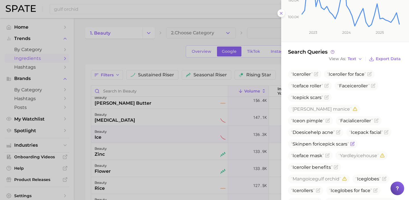
scroll to position [150, 0]
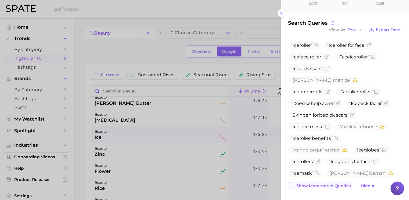
click at [322, 187] on span "Show more search queries" at bounding box center [323, 186] width 55 height 5
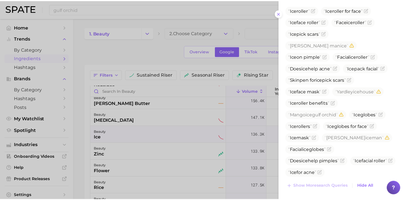
scroll to position [186, 0]
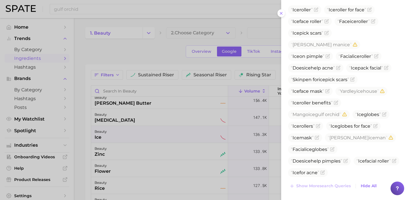
click at [136, 132] on div at bounding box center [204, 100] width 409 height 200
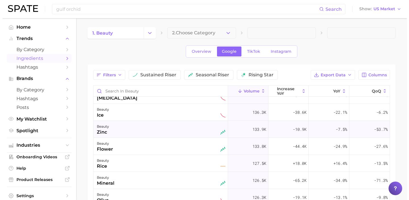
scroll to position [645, 0]
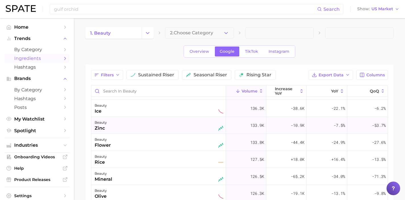
click at [167, 146] on div "beauty flower" at bounding box center [159, 142] width 129 height 13
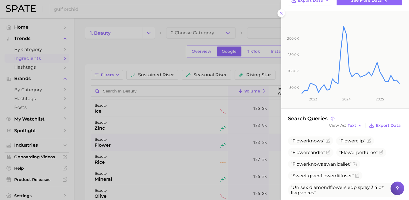
scroll to position [69, 0]
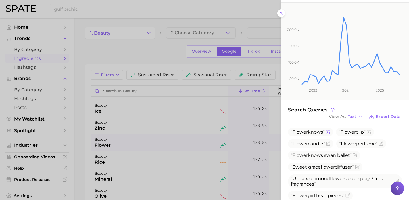
click at [330, 132] on icon "Flag as miscategorized or irrelevant" at bounding box center [328, 131] width 3 height 3
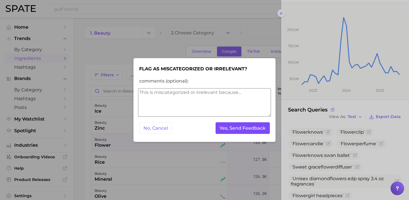
click at [253, 128] on button "Yes, Send Feedback" at bounding box center [243, 128] width 55 height 12
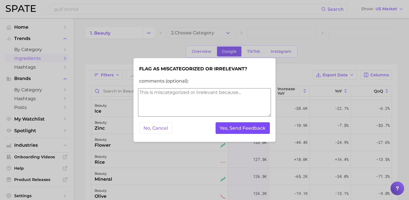
click at [253, 130] on button "Yes, Send Feedback" at bounding box center [243, 128] width 55 height 12
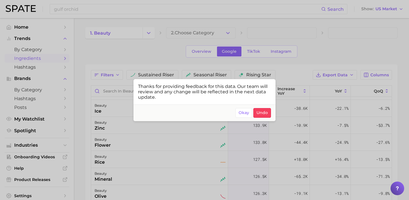
click at [154, 146] on div at bounding box center [204, 100] width 409 height 200
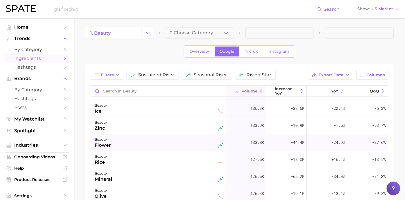
click at [155, 145] on div "beauty flower" at bounding box center [159, 142] width 129 height 13
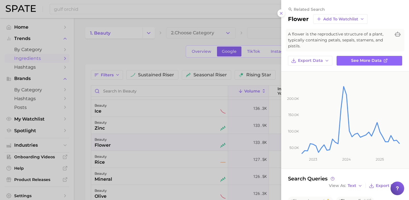
scroll to position [115, 0]
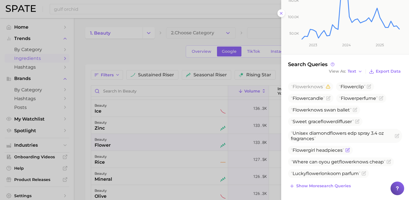
click at [350, 150] on icon "Flag as miscategorized or irrelevant" at bounding box center [348, 150] width 3 height 3
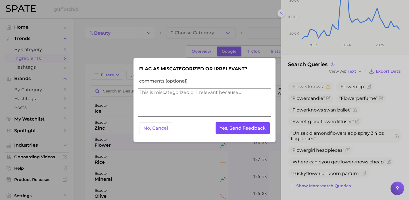
click at [257, 128] on button "Yes, Send Feedback" at bounding box center [243, 128] width 55 height 12
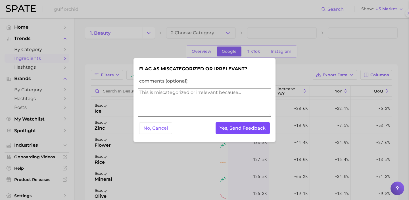
click at [259, 128] on button "Yes, Send Feedback" at bounding box center [243, 128] width 55 height 12
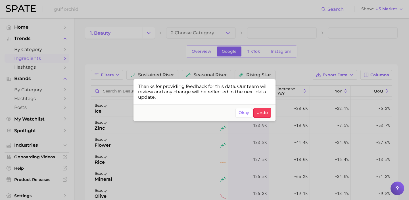
click at [193, 142] on div at bounding box center [204, 100] width 409 height 200
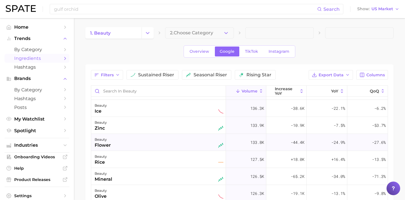
click at [186, 139] on div "beauty flower" at bounding box center [159, 142] width 129 height 13
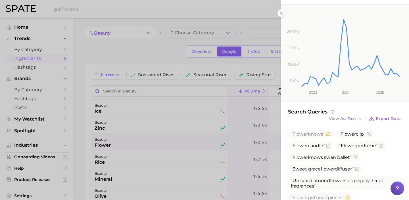
scroll to position [115, 0]
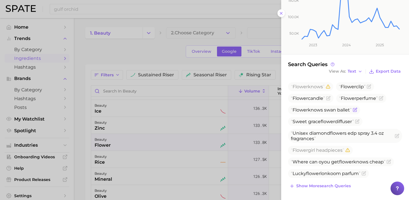
click at [357, 110] on icon "Flag as miscategorized or irrelevant" at bounding box center [355, 110] width 5 height 5
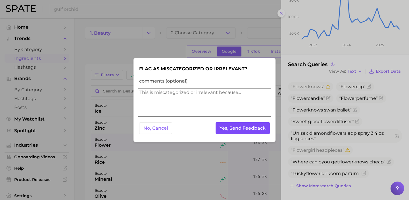
click at [242, 126] on button "Yes, Send Feedback" at bounding box center [243, 128] width 55 height 12
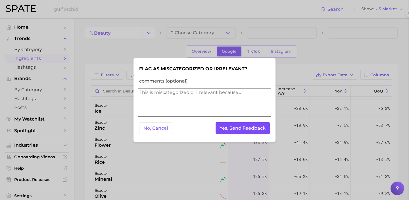
click at [248, 129] on button "Yes, Send Feedback" at bounding box center [243, 128] width 55 height 12
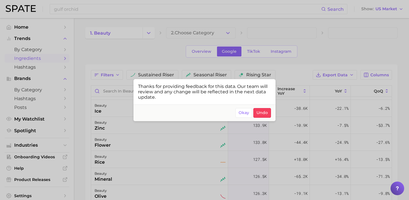
click at [154, 11] on div at bounding box center [204, 100] width 409 height 200
click at [154, 11] on input "gulf orchid" at bounding box center [187, 9] width 268 height 10
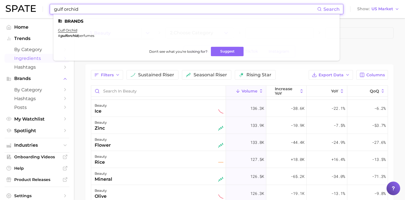
drag, startPoint x: 157, startPoint y: 11, endPoint x: 54, endPoint y: -4, distance: 103.3
click at [54, 0] on html "gulf orchid Search Brands gulf orchid # gulforchid perfumes Don't see what you'…" at bounding box center [202, 100] width 405 height 200
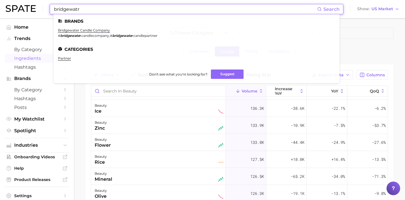
drag, startPoint x: 149, startPoint y: 9, endPoint x: 4, endPoint y: 1, distance: 145.2
click at [4, 1] on header "bridgewatr Search Brands bridgewater candle company # bridgewate rcandlecompany…" at bounding box center [202, 9] width 405 height 18
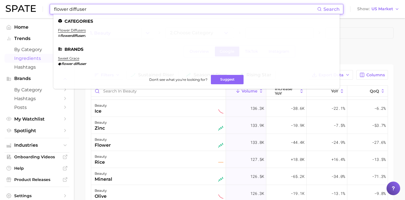
click at [81, 117] on main "1. beauty 2. Choose Category Overview Google TikTok Instagram Filters sustained…" at bounding box center [239, 169] width 331 height 302
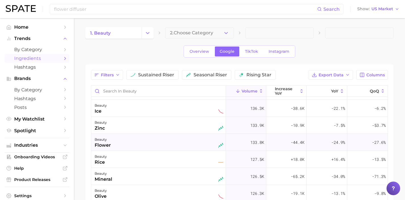
click at [151, 141] on div "beauty flower" at bounding box center [159, 142] width 129 height 13
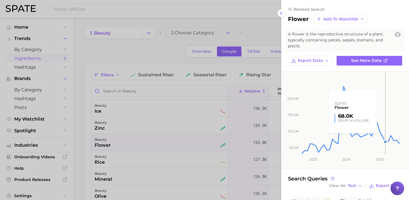
scroll to position [115, 0]
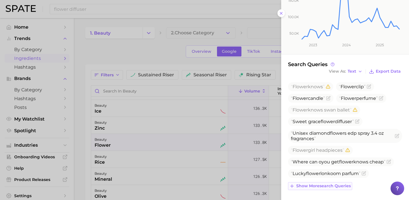
click at [333, 186] on span "Show more search queries" at bounding box center [323, 186] width 55 height 5
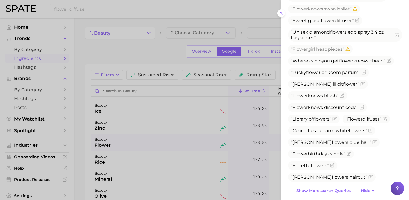
scroll to position [221, 0]
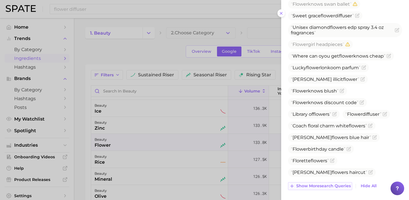
click at [334, 187] on span "Show more search queries" at bounding box center [323, 186] width 55 height 5
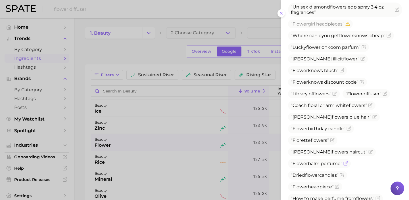
scroll to position [242, 0]
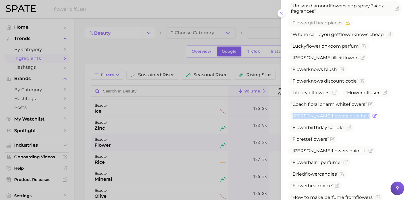
drag, startPoint x: 351, startPoint y: 119, endPoint x: 291, endPoint y: 119, distance: 60.0
click at [291, 119] on span "[PERSON_NAME] flower s blue hair" at bounding box center [331, 115] width 80 height 5
copy span "[PERSON_NAME] flower s blue hair"
click at [373, 118] on icon "Flag as miscategorized or irrelevant" at bounding box center [375, 116] width 5 height 5
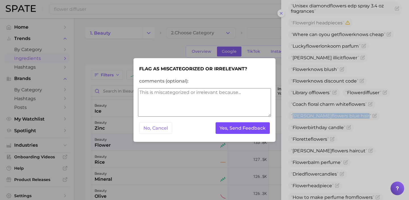
click at [256, 125] on button "Yes, Send Feedback" at bounding box center [243, 128] width 55 height 12
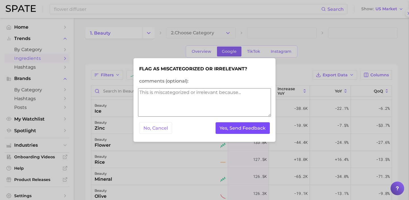
scroll to position [0, 0]
click at [256, 125] on button "Yes, Send Feedback" at bounding box center [243, 128] width 55 height 12
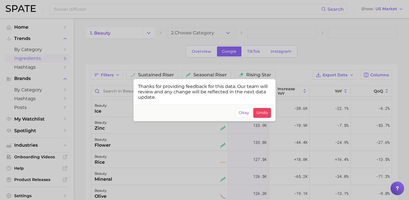
click at [315, 53] on div at bounding box center [204, 100] width 409 height 200
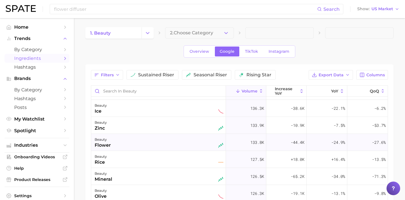
click at [155, 145] on div "beauty flower" at bounding box center [159, 142] width 129 height 13
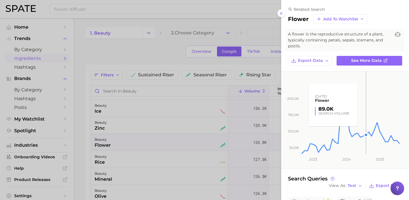
scroll to position [115, 0]
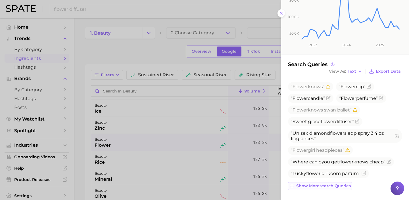
click at [335, 186] on span "Show more search queries" at bounding box center [323, 186] width 55 height 5
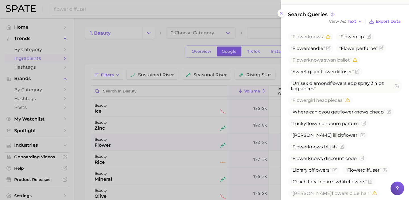
scroll to position [165, 0]
click at [390, 114] on icon "Flag as miscategorized or irrelevant" at bounding box center [388, 111] width 3 height 3
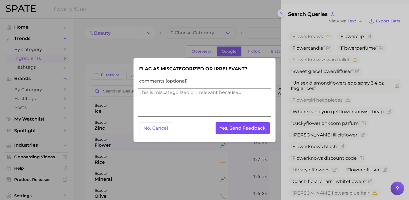
click at [264, 130] on button "Yes, Send Feedback" at bounding box center [243, 128] width 55 height 12
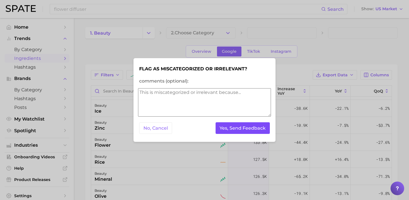
click at [261, 130] on button "Yes, Send Feedback" at bounding box center [243, 128] width 55 height 12
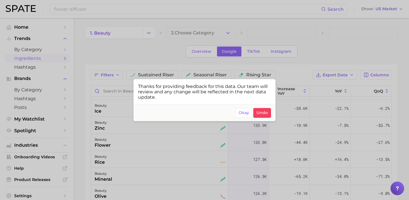
click at [120, 146] on div at bounding box center [204, 100] width 409 height 200
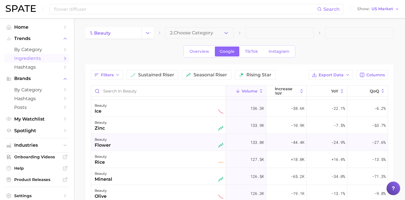
click at [132, 146] on div "beauty flower" at bounding box center [159, 142] width 129 height 13
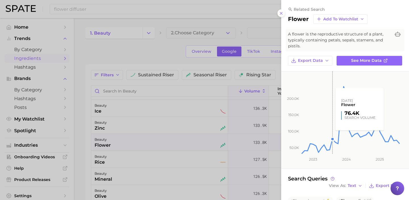
scroll to position [115, 0]
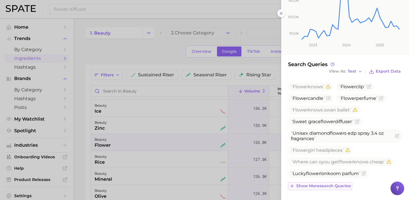
click at [334, 186] on span "Show more search queries" at bounding box center [323, 186] width 55 height 5
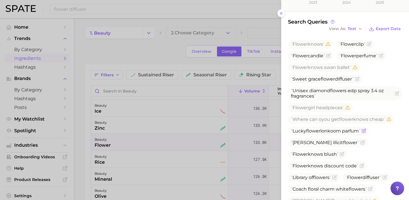
scroll to position [158, 0]
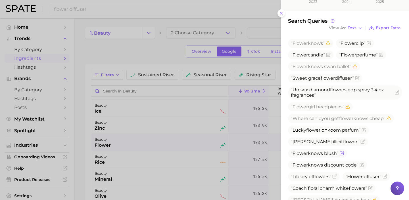
click at [344, 155] on icon "Flag as miscategorized or irrelevant" at bounding box center [342, 153] width 5 height 5
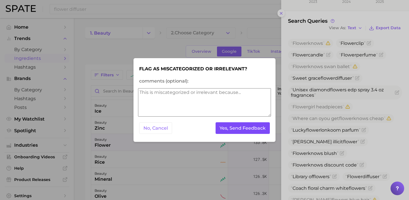
click at [251, 131] on button "Yes, Send Feedback" at bounding box center [243, 128] width 55 height 12
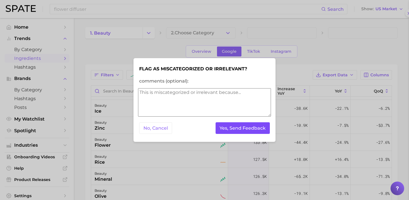
click at [255, 131] on button "Yes, Send Feedback" at bounding box center [243, 128] width 55 height 12
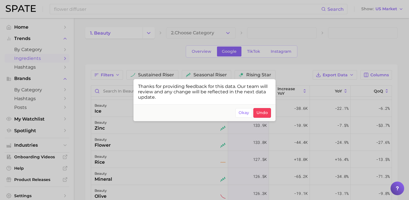
click at [122, 142] on div at bounding box center [204, 100] width 409 height 200
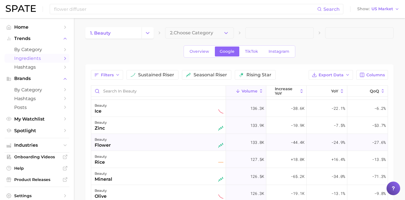
click at [144, 140] on div "beauty flower" at bounding box center [159, 142] width 129 height 13
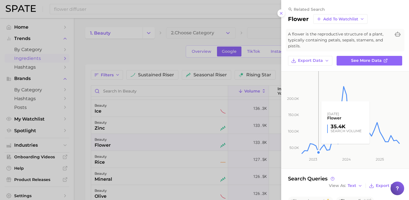
scroll to position [115, 0]
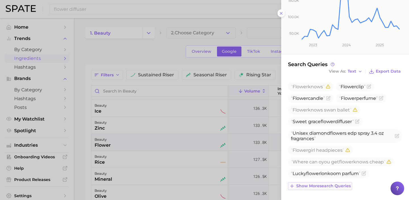
click at [326, 187] on span "Show more search queries" at bounding box center [323, 186] width 55 height 5
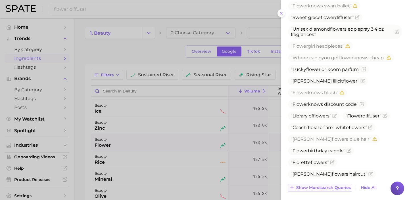
click at [325, 187] on span "Show more search queries" at bounding box center [323, 188] width 55 height 5
click at [363, 105] on icon "Flag as miscategorized or irrelevant" at bounding box center [362, 104] width 5 height 5
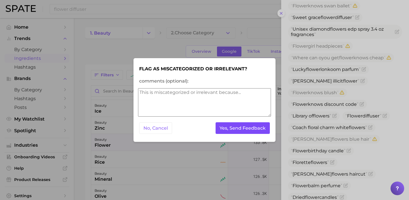
click at [257, 126] on button "Yes, Send Feedback" at bounding box center [243, 128] width 55 height 12
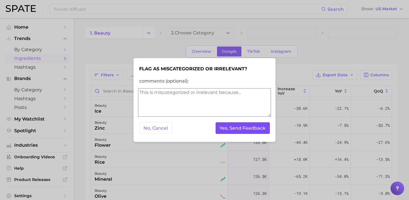
click at [253, 124] on button "Yes, Send Feedback" at bounding box center [243, 128] width 55 height 12
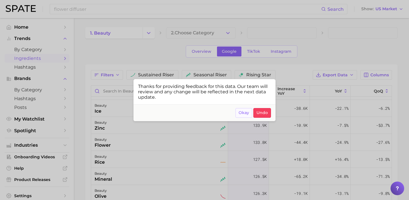
click at [245, 116] on button "Okay" at bounding box center [244, 113] width 17 height 10
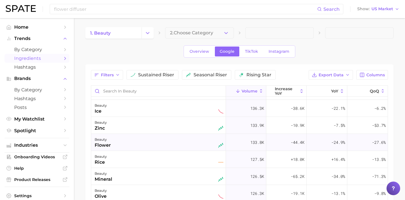
click at [166, 139] on div "beauty flower" at bounding box center [159, 142] width 129 height 13
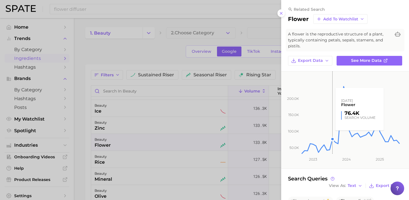
scroll to position [115, 0]
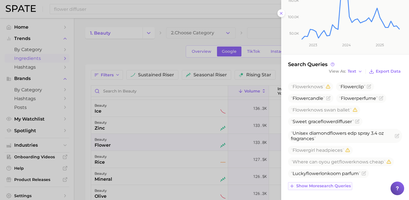
click at [334, 182] on button "Show more search queries" at bounding box center [320, 186] width 64 height 8
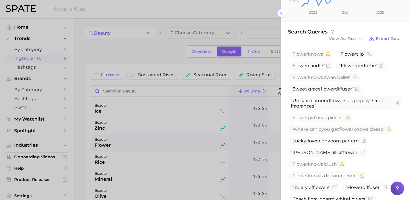
scroll to position [221, 0]
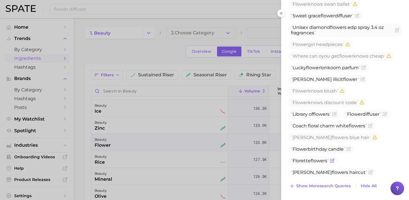
click at [332, 163] on icon "Flag as miscategorized or irrelevant" at bounding box center [332, 161] width 5 height 5
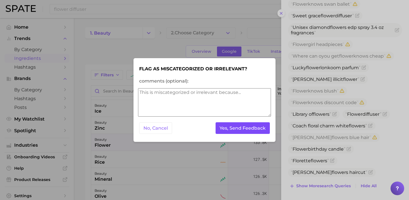
click at [252, 126] on button "Yes, Send Feedback" at bounding box center [243, 128] width 55 height 12
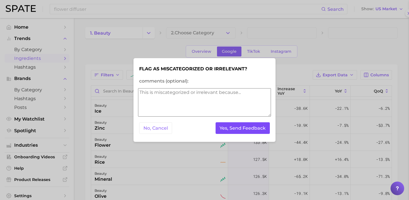
click at [252, 126] on button "Yes, Send Feedback" at bounding box center [243, 128] width 55 height 12
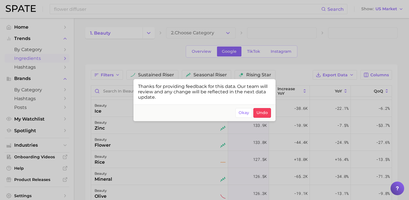
click at [173, 145] on div at bounding box center [204, 100] width 409 height 200
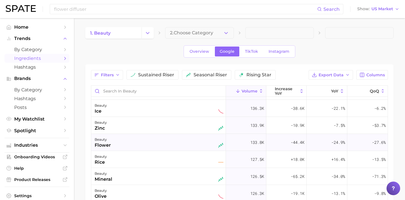
click at [176, 144] on div "beauty flower" at bounding box center [159, 142] width 129 height 13
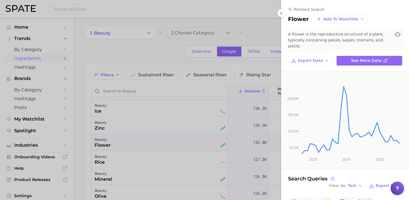
scroll to position [115, 0]
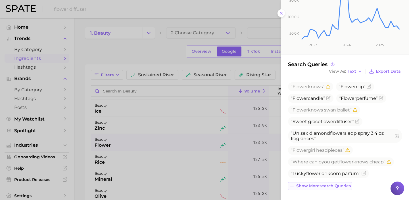
click at [334, 184] on span "Show more search queries" at bounding box center [323, 186] width 55 height 5
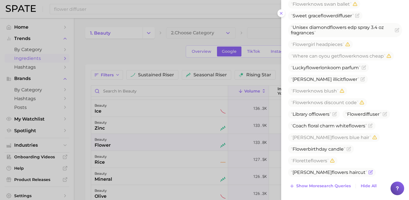
click at [369, 175] on icon "Flag as miscategorized or irrelevant" at bounding box center [371, 172] width 5 height 5
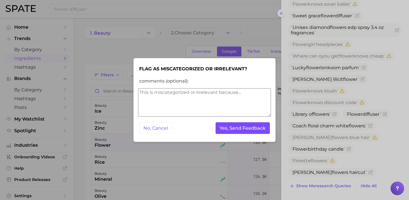
click at [248, 126] on button "Yes, Send Feedback" at bounding box center [243, 128] width 55 height 12
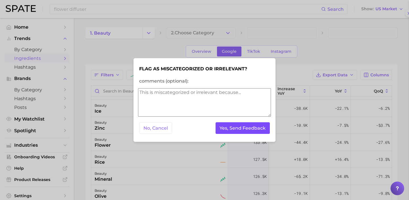
scroll to position [0, 0]
click at [249, 126] on button "Yes, Send Feedback" at bounding box center [243, 128] width 55 height 12
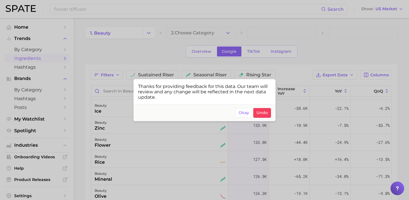
click at [149, 160] on div at bounding box center [204, 100] width 409 height 200
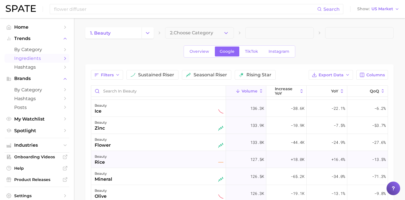
click at [161, 159] on div "beauty rice" at bounding box center [159, 159] width 129 height 13
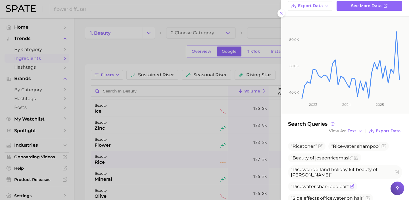
scroll to position [115, 0]
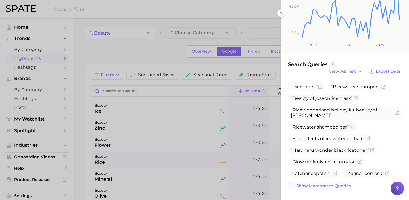
click at [327, 187] on span "Show more search queries" at bounding box center [323, 186] width 55 height 5
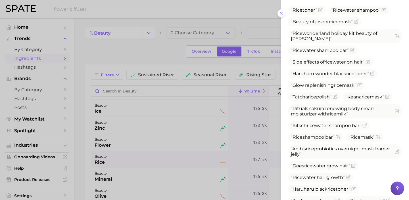
scroll to position [220, 0]
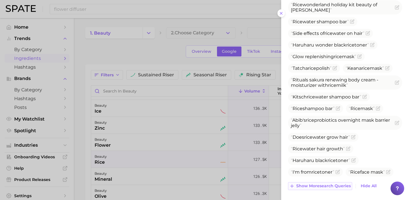
click at [327, 187] on span "Show more search queries" at bounding box center [323, 186] width 55 height 5
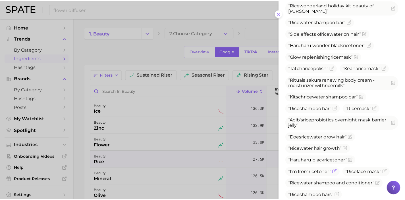
scroll to position [349, 0]
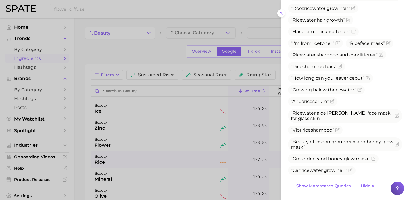
click at [178, 158] on div at bounding box center [204, 100] width 409 height 200
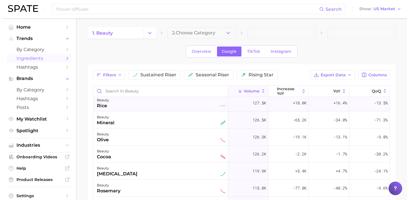
scroll to position [709, 0]
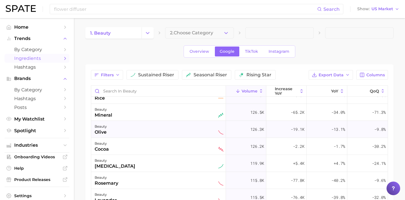
click at [149, 132] on div "beauty olive" at bounding box center [159, 129] width 129 height 13
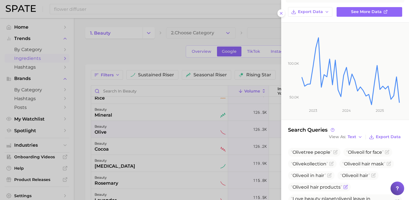
scroll to position [50, 0]
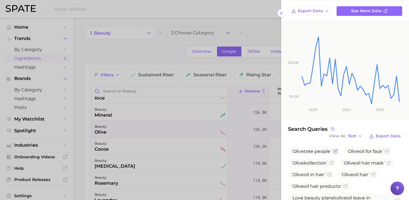
click at [337, 152] on icon "Flag as miscategorized or irrelevant" at bounding box center [335, 151] width 5 height 5
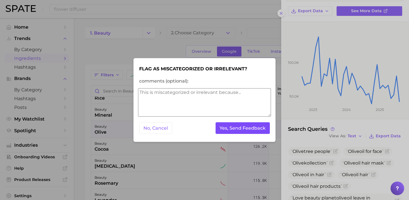
click at [257, 127] on button "Yes, Send Feedback" at bounding box center [243, 128] width 55 height 12
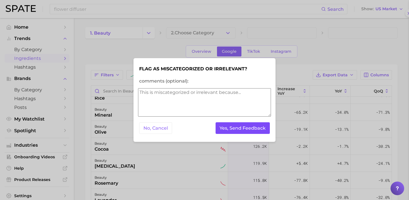
scroll to position [0, 0]
click at [257, 127] on button "Yes, Send Feedback" at bounding box center [243, 128] width 55 height 12
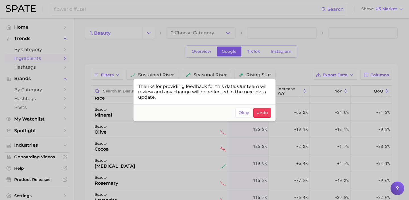
click at [135, 131] on div at bounding box center [204, 100] width 409 height 200
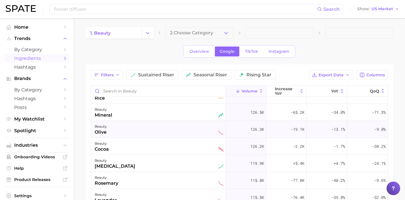
click at [138, 130] on div "beauty olive" at bounding box center [159, 129] width 129 height 13
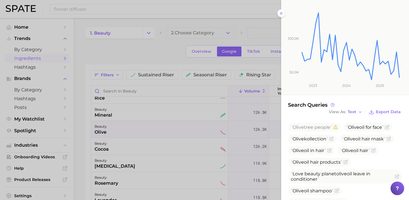
scroll to position [103, 0]
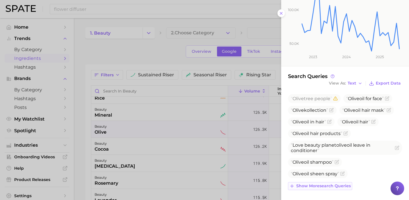
click at [326, 188] on span "Show more search queries" at bounding box center [323, 186] width 55 height 5
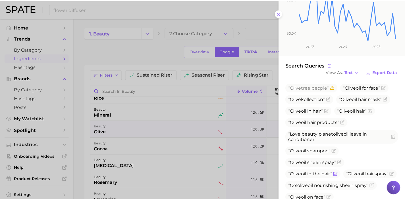
scroll to position [123, 0]
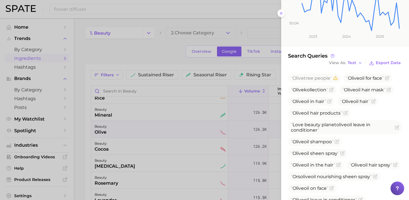
click at [155, 7] on div at bounding box center [204, 100] width 409 height 200
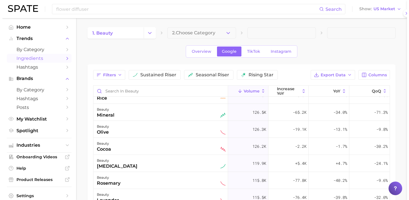
scroll to position [0, 0]
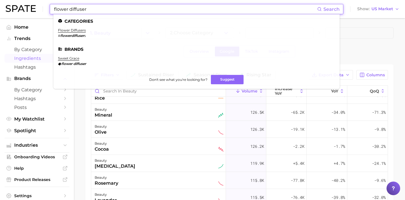
drag, startPoint x: 121, startPoint y: 11, endPoint x: 0, endPoint y: -6, distance: 122.5
click at [0, 0] on html "flower diffuser Search Categories flower diffusers # flowerdiffuser s Brands sw…" at bounding box center [202, 100] width 405 height 200
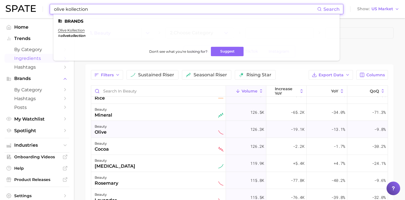
type input "olive kollection"
click at [149, 132] on div "beauty olive" at bounding box center [159, 129] width 129 height 13
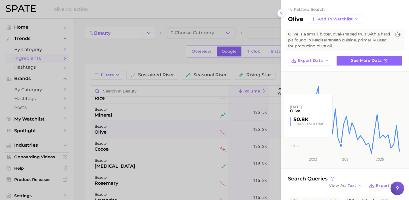
scroll to position [103, 0]
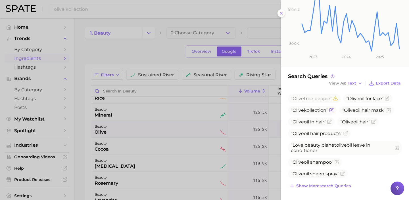
click at [332, 110] on icon "Flag as miscategorized or irrelevant" at bounding box center [331, 110] width 5 height 5
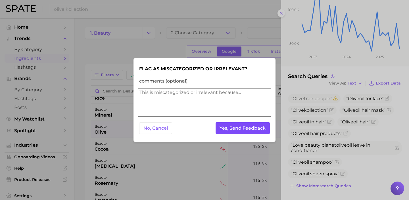
click at [252, 128] on button "Yes, Send Feedback" at bounding box center [243, 128] width 55 height 12
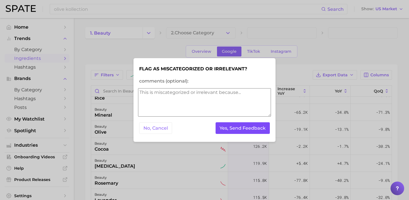
click at [252, 128] on button "Yes, Send Feedback" at bounding box center [243, 128] width 55 height 12
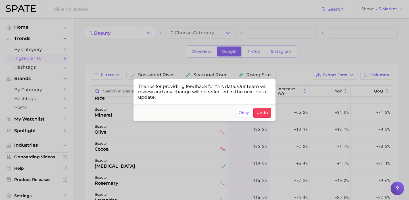
click at [115, 133] on div at bounding box center [204, 100] width 409 height 200
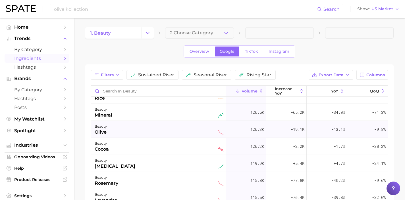
click at [127, 128] on div "beauty olive" at bounding box center [159, 129] width 129 height 13
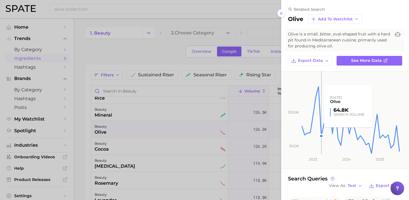
scroll to position [103, 0]
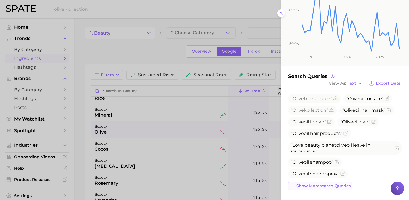
click at [327, 183] on button "Show more search queries" at bounding box center [320, 186] width 64 height 8
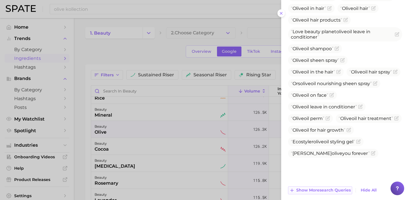
scroll to position [218, 0]
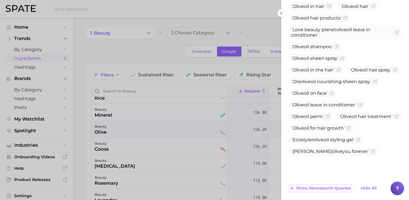
click at [322, 188] on span "Show more search queries" at bounding box center [323, 188] width 55 height 5
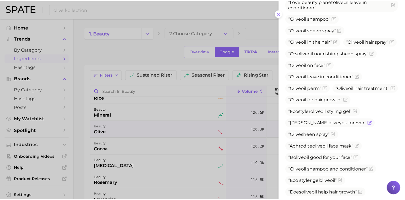
scroll to position [247, 0]
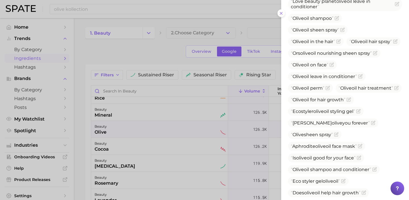
click at [153, 142] on div at bounding box center [204, 100] width 409 height 200
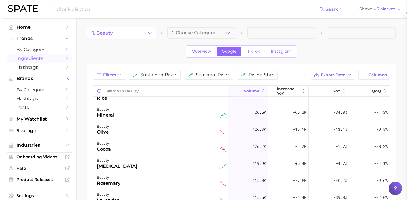
scroll to position [0, 0]
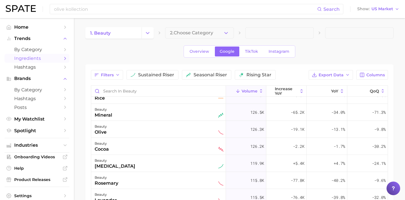
click at [164, 146] on div "beauty cocoa" at bounding box center [159, 146] width 129 height 13
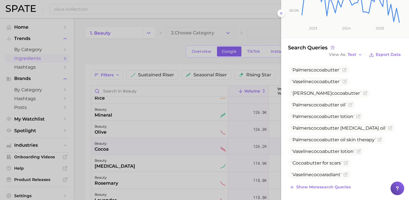
scroll to position [138, 0]
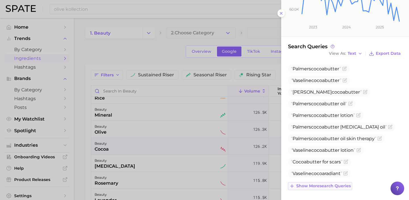
click at [335, 185] on span "Show more search queries" at bounding box center [323, 186] width 55 height 5
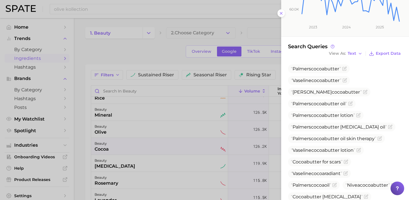
scroll to position [262, 0]
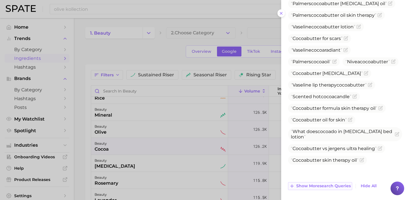
click at [331, 184] on span "Show more search queries" at bounding box center [323, 186] width 55 height 5
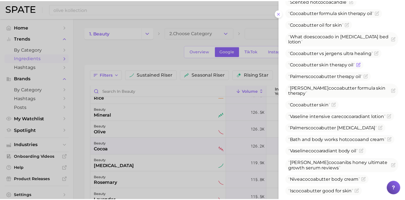
scroll to position [402, 0]
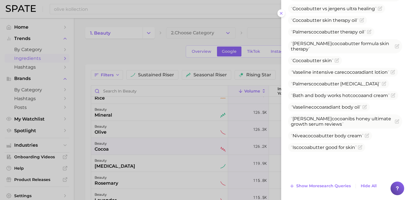
click at [152, 154] on div at bounding box center [204, 100] width 409 height 200
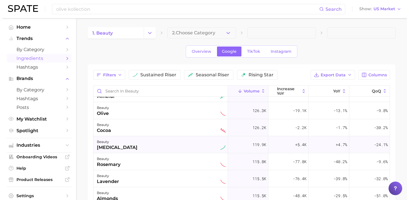
scroll to position [741, 0]
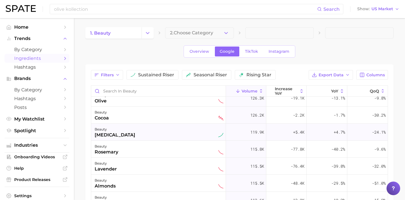
click at [174, 169] on div "beauty lavender" at bounding box center [159, 166] width 129 height 13
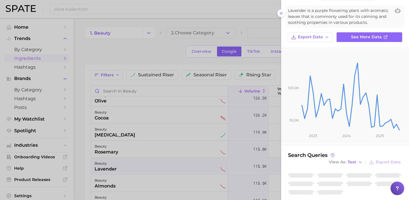
scroll to position [55, 0]
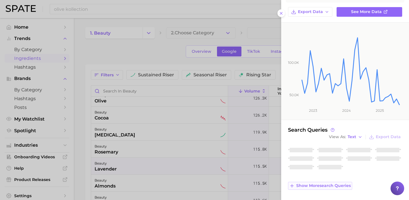
click at [316, 187] on span "Show more search queries" at bounding box center [323, 186] width 55 height 5
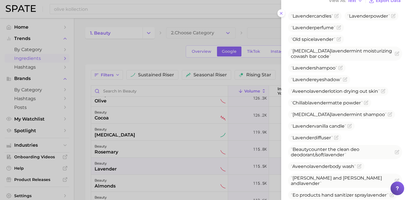
scroll to position [192, 0]
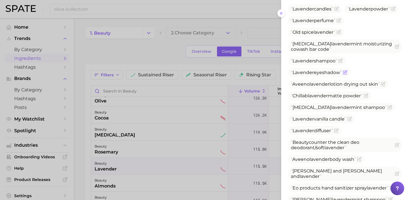
click at [346, 75] on icon "Flag as miscategorized or irrelevant" at bounding box center [345, 72] width 5 height 5
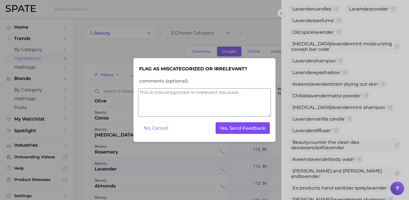
click at [258, 128] on button "Yes, Send Feedback" at bounding box center [243, 128] width 55 height 12
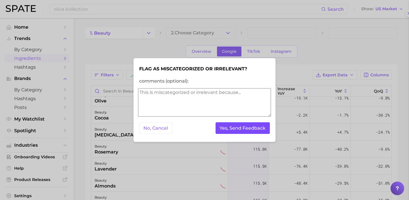
scroll to position [0, 0]
click at [258, 128] on button "Yes, Send Feedback" at bounding box center [243, 128] width 55 height 12
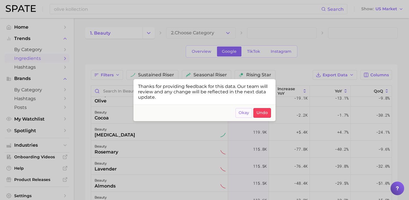
click at [243, 115] on span "Okay" at bounding box center [244, 113] width 11 height 5
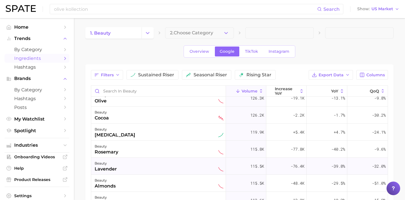
click at [162, 165] on div "beauty lavender" at bounding box center [159, 166] width 129 height 13
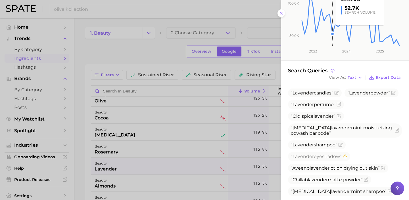
scroll to position [144, 0]
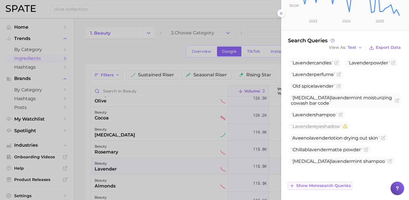
click at [331, 188] on button "Show more search queries" at bounding box center [320, 186] width 64 height 8
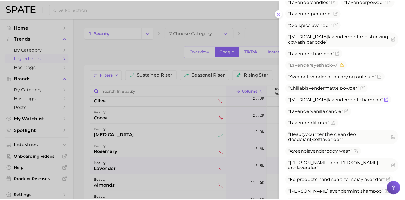
scroll to position [201, 0]
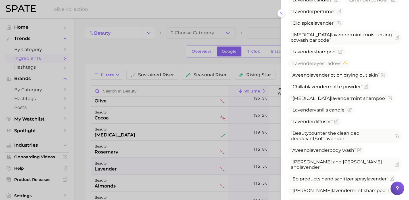
click at [151, 163] on div at bounding box center [204, 100] width 409 height 200
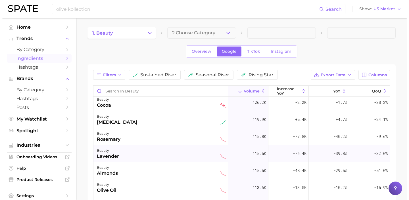
scroll to position [760, 0]
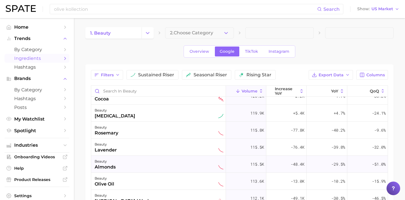
click at [178, 166] on div "beauty almonds" at bounding box center [159, 164] width 129 height 13
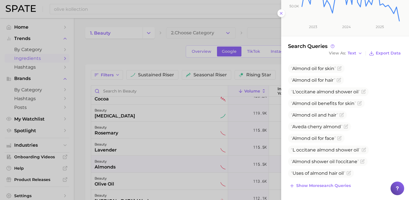
scroll to position [138, 0]
click at [334, 189] on button "Show more search queries" at bounding box center [320, 186] width 64 height 8
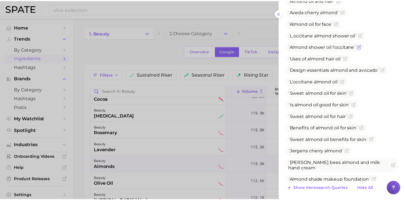
scroll to position [248, 0]
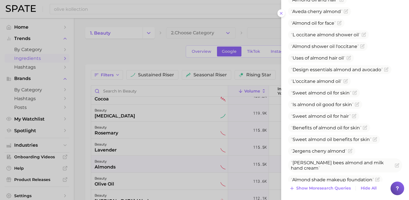
click at [165, 167] on div at bounding box center [204, 100] width 409 height 200
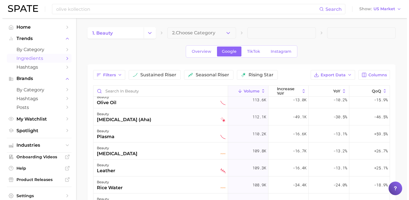
scroll to position [842, 0]
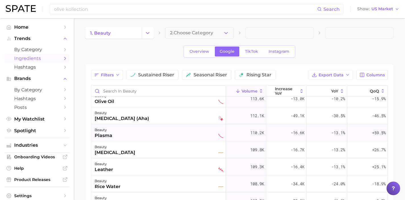
click at [186, 133] on div "beauty plasma" at bounding box center [159, 133] width 129 height 13
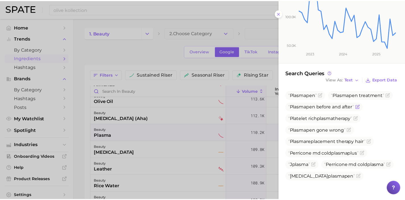
scroll to position [126, 0]
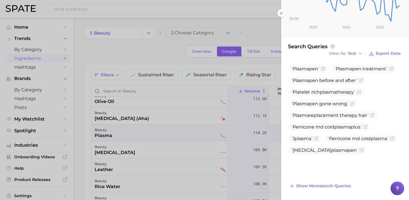
click at [136, 148] on div at bounding box center [204, 100] width 409 height 200
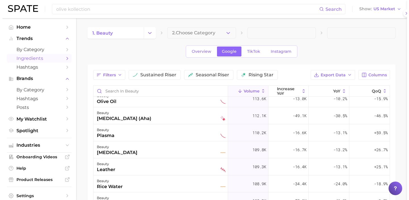
scroll to position [0, 0]
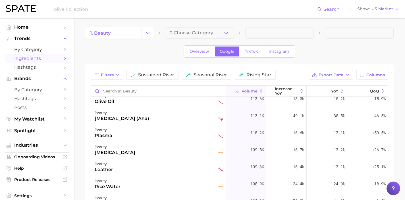
click at [149, 150] on div "beauty [MEDICAL_DATA]" at bounding box center [159, 150] width 129 height 13
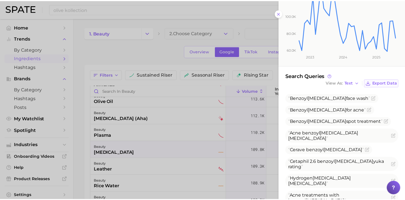
scroll to position [138, 0]
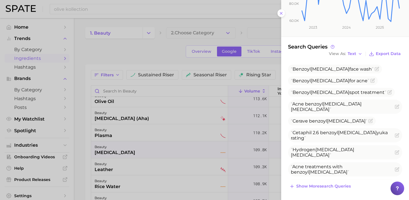
click at [142, 167] on div at bounding box center [204, 100] width 409 height 200
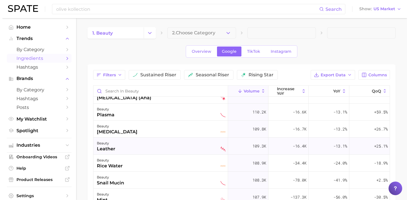
scroll to position [863, 0]
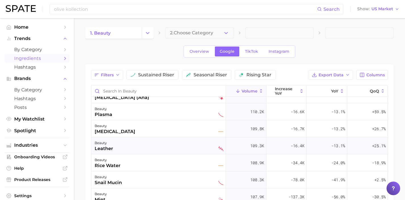
click at [168, 151] on div "beauty leather" at bounding box center [159, 146] width 129 height 13
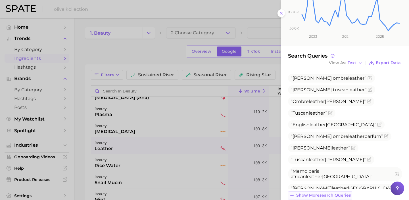
scroll to position [132, 0]
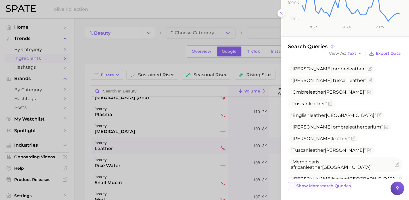
click at [335, 186] on span "Show more search queries" at bounding box center [323, 186] width 55 height 5
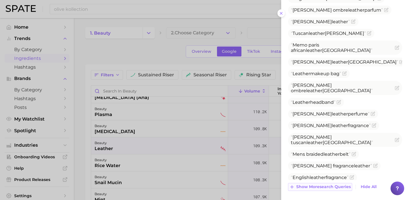
scroll to position [250, 0]
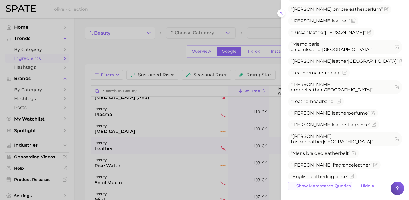
click at [335, 186] on span "Show more search queries" at bounding box center [323, 186] width 55 height 5
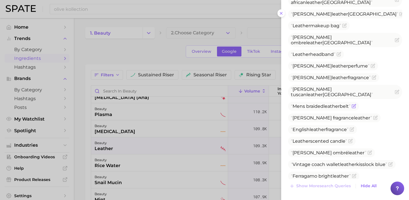
click at [356, 104] on icon "Flag as miscategorized or irrelevant" at bounding box center [354, 106] width 5 height 5
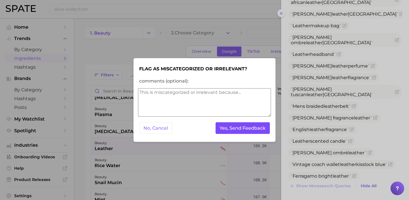
click at [263, 130] on button "Yes, Send Feedback" at bounding box center [243, 128] width 55 height 12
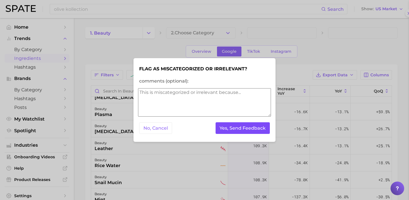
scroll to position [0, 0]
click at [263, 130] on button "Yes, Send Feedback" at bounding box center [243, 128] width 55 height 12
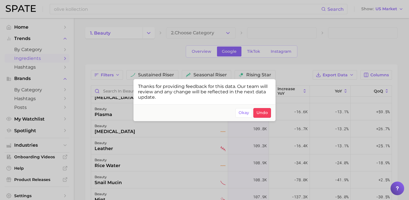
click at [143, 148] on div at bounding box center [204, 100] width 409 height 200
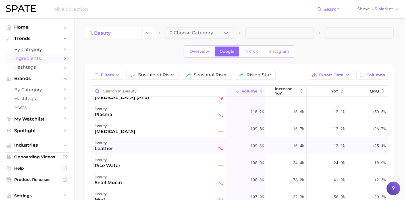
click at [162, 148] on div "beauty leather" at bounding box center [159, 146] width 129 height 13
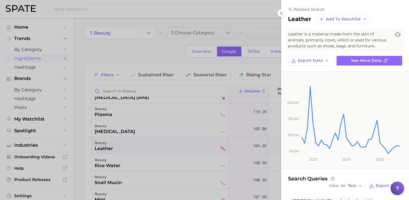
scroll to position [122, 0]
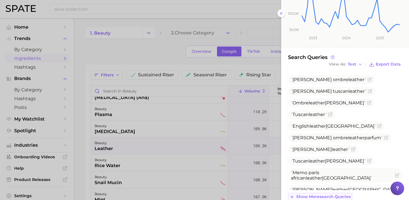
click at [334, 195] on span "Show more search queries" at bounding box center [323, 197] width 55 height 5
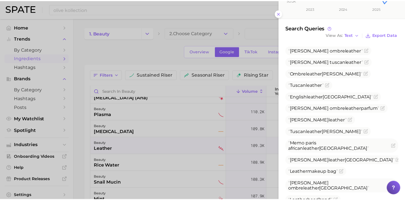
scroll to position [231, 0]
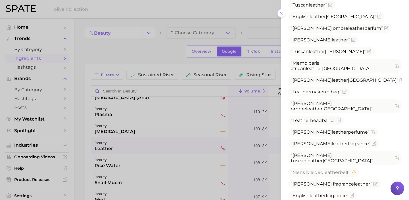
click at [164, 152] on div at bounding box center [204, 100] width 409 height 200
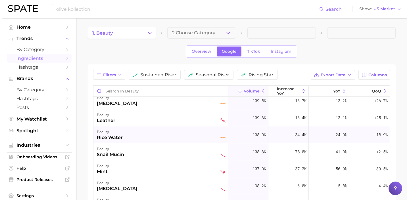
scroll to position [893, 0]
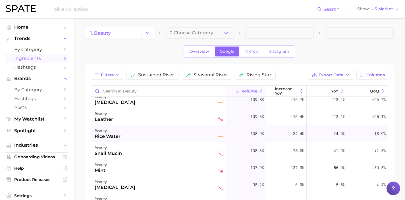
click at [184, 168] on div "beauty mint" at bounding box center [159, 168] width 129 height 13
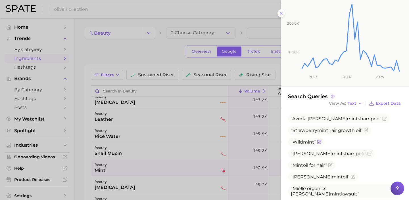
scroll to position [107, 0]
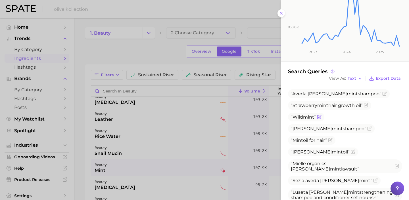
click at [321, 119] on icon "Flag as miscategorized or irrelevant" at bounding box center [319, 117] width 5 height 5
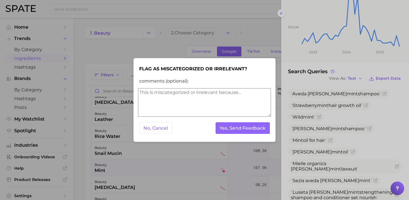
click at [232, 104] on textarea "comments (optional):" at bounding box center [204, 102] width 133 height 28
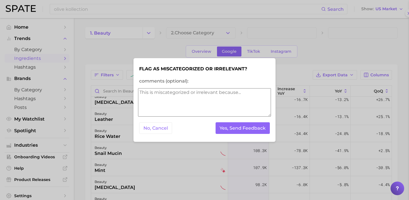
scroll to position [0, 0]
click at [232, 104] on textarea "comments (optional):" at bounding box center [204, 102] width 133 height 28
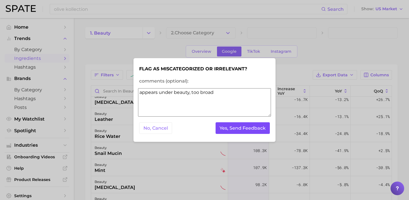
type textarea "appears under beauty, too broad"
click at [247, 130] on button "Yes, Send Feedback" at bounding box center [243, 128] width 55 height 12
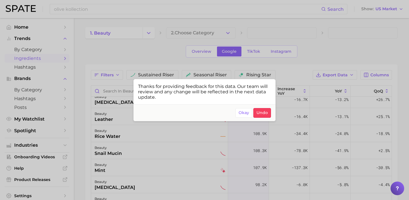
click at [171, 165] on div at bounding box center [204, 100] width 409 height 200
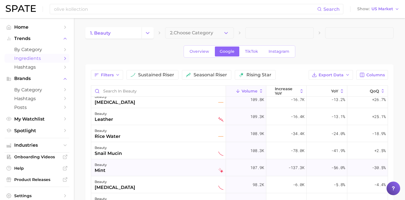
click at [170, 169] on div "beauty mint" at bounding box center [159, 168] width 129 height 13
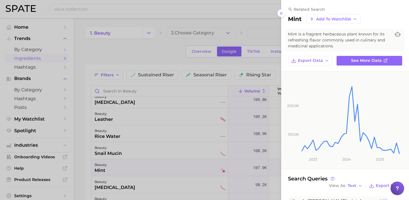
scroll to position [132, 0]
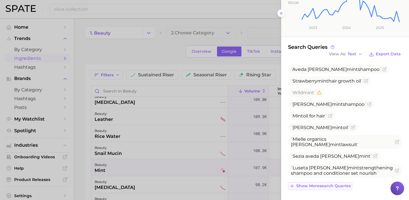
click at [337, 187] on span "Show more search queries" at bounding box center [323, 186] width 55 height 5
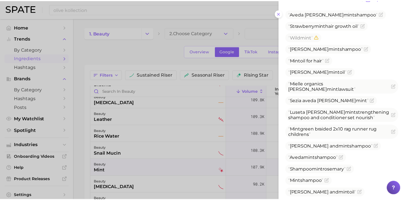
scroll to position [196, 0]
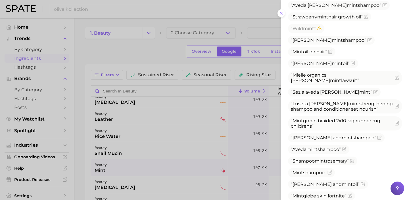
click at [180, 9] on div at bounding box center [204, 100] width 409 height 200
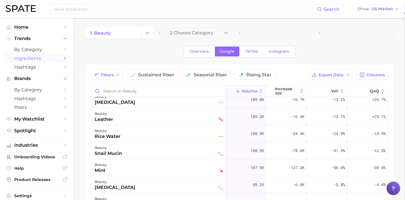
scroll to position [0, 0]
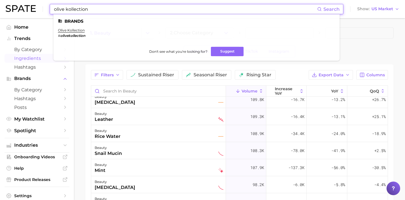
drag, startPoint x: 182, startPoint y: 9, endPoint x: 0, endPoint y: 1, distance: 182.6
click at [0, 1] on header "olive kollection Search Brands olive kollection # olivekollection Don't see wha…" at bounding box center [202, 9] width 405 height 18
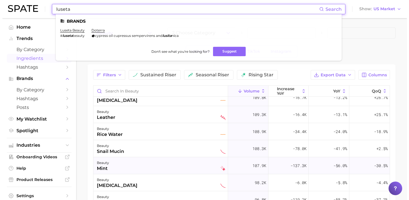
scroll to position [895, 0]
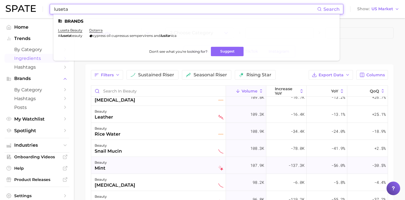
type input "luseta"
click at [156, 165] on div "beauty mint" at bounding box center [159, 165] width 129 height 13
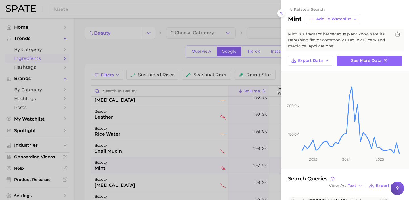
click at [155, 176] on div at bounding box center [204, 100] width 409 height 200
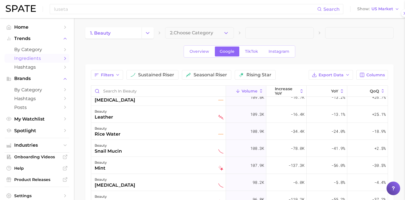
click at [155, 181] on div "beauty [MEDICAL_DATA]" at bounding box center [159, 182] width 129 height 13
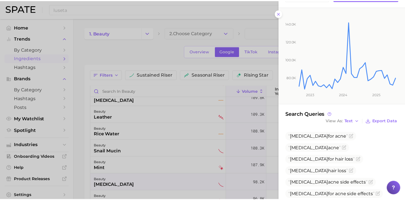
scroll to position [155, 0]
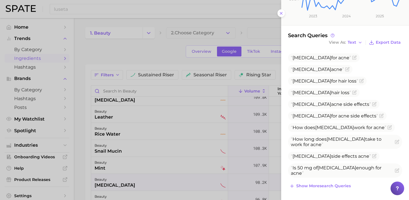
click at [154, 182] on div at bounding box center [204, 100] width 409 height 200
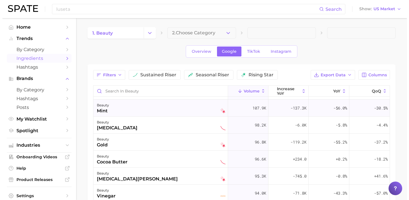
scroll to position [961, 0]
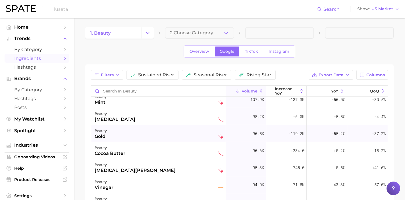
click at [179, 134] on div "beauty gold" at bounding box center [159, 134] width 129 height 13
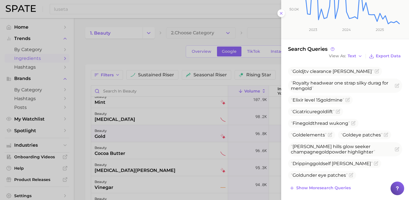
scroll to position [132, 0]
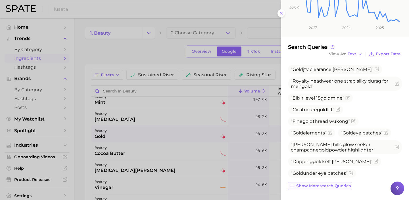
click at [333, 187] on span "Show more search queries" at bounding box center [323, 186] width 55 height 5
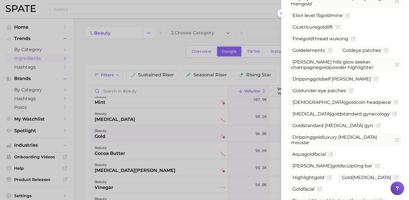
scroll to position [238, 0]
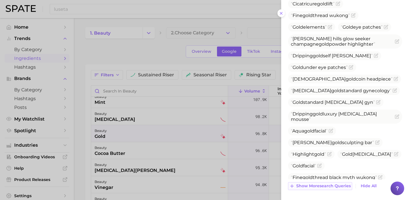
click at [331, 187] on span "Show more search queries" at bounding box center [323, 186] width 55 height 5
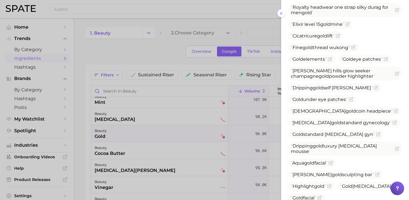
scroll to position [91, 0]
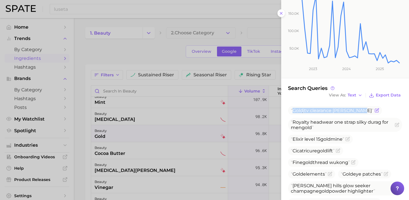
drag, startPoint x: 356, startPoint y: 111, endPoint x: 294, endPoint y: 110, distance: 61.7
click at [294, 110] on span "Gold jtv clearance [PERSON_NAME]" at bounding box center [332, 110] width 83 height 5
copy span "Gold jtv clearance [PERSON_NAME]"
click at [375, 110] on icon "Flag as miscategorized or irrelevant" at bounding box center [376, 110] width 3 height 3
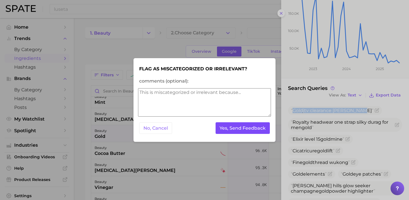
click at [245, 127] on button "Yes, Send Feedback" at bounding box center [243, 128] width 55 height 12
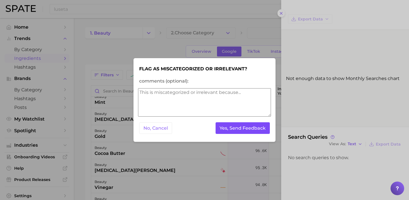
scroll to position [0, 0]
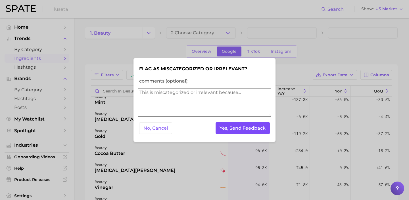
click at [255, 126] on button "Yes, Send Feedback" at bounding box center [243, 128] width 55 height 12
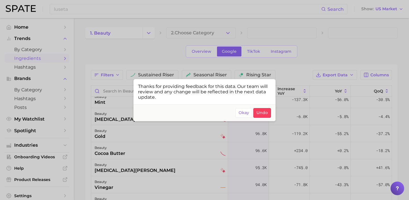
click at [125, 136] on div at bounding box center [204, 100] width 409 height 200
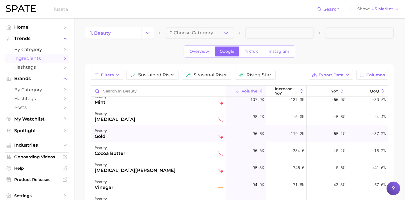
click at [134, 136] on div "beauty gold" at bounding box center [159, 134] width 129 height 13
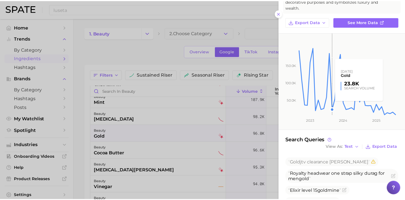
scroll to position [111, 0]
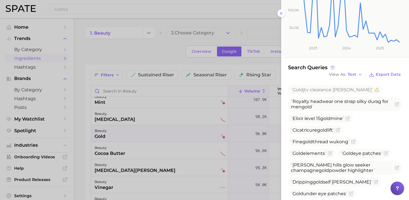
click at [178, 132] on div at bounding box center [204, 100] width 409 height 200
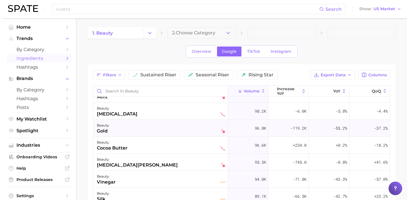
scroll to position [1032, 0]
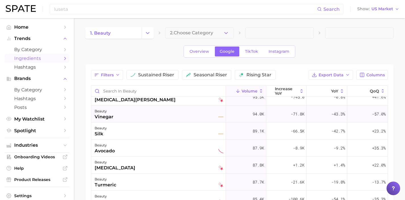
click at [149, 120] on div "beauty vinegar" at bounding box center [159, 114] width 129 height 13
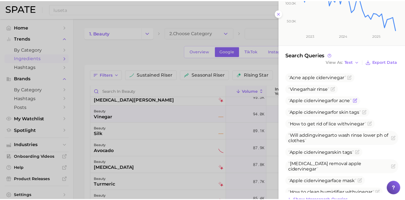
scroll to position [130, 0]
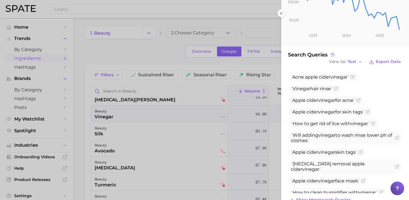
click at [142, 132] on div at bounding box center [204, 100] width 409 height 200
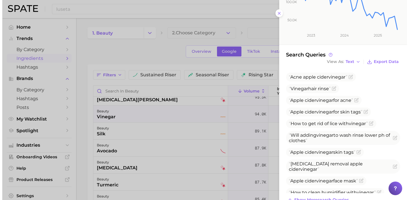
scroll to position [0, 0]
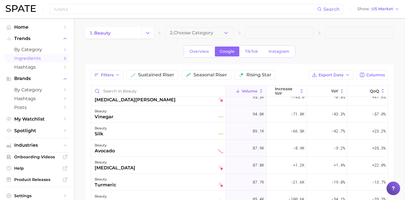
click at [142, 132] on div "beauty silk" at bounding box center [159, 131] width 129 height 13
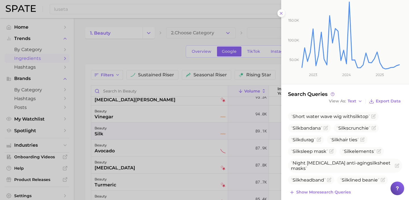
scroll to position [91, 0]
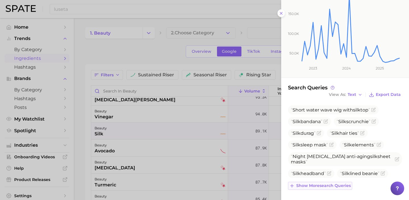
click at [335, 186] on span "Show more search queries" at bounding box center [323, 186] width 55 height 5
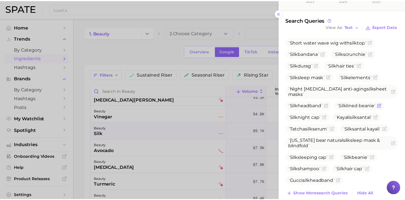
scroll to position [167, 0]
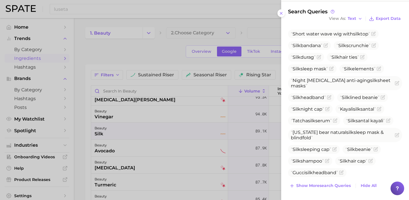
click at [186, 146] on div at bounding box center [204, 100] width 409 height 200
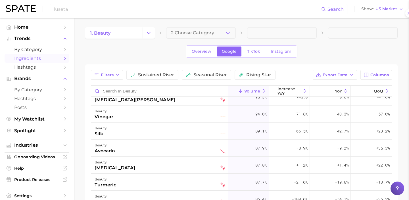
scroll to position [0, 0]
click at [183, 131] on div "beauty silk" at bounding box center [159, 131] width 129 height 13
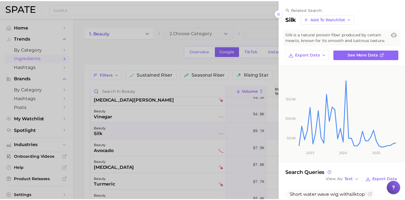
scroll to position [91, 0]
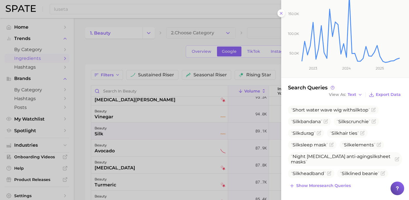
click at [147, 161] on div at bounding box center [204, 100] width 409 height 200
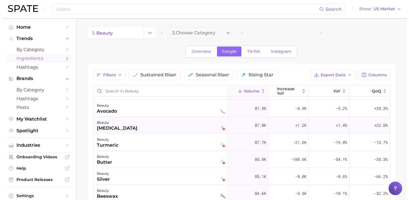
scroll to position [1071, 0]
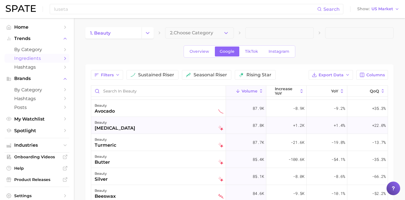
click at [166, 161] on div "beauty butter" at bounding box center [159, 159] width 129 height 13
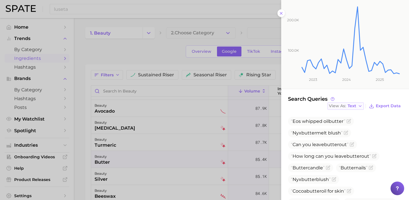
scroll to position [81, 0]
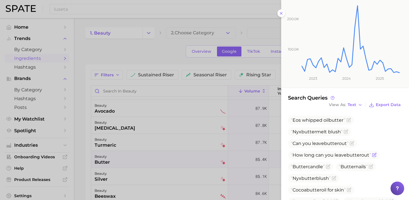
click at [377, 155] on icon "Flag as miscategorized or irrelevant" at bounding box center [374, 155] width 5 height 5
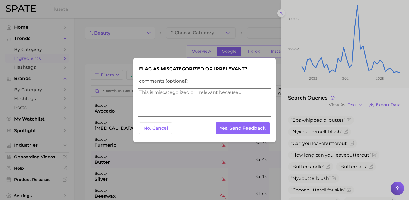
click at [221, 101] on textarea "comments (optional):" at bounding box center [204, 102] width 133 height 28
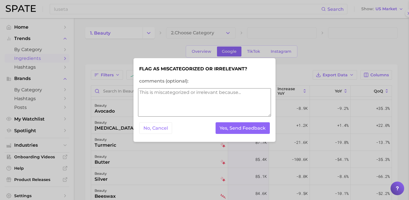
scroll to position [0, 0]
click at [221, 101] on textarea "comments (optional):" at bounding box center [204, 102] width 133 height 28
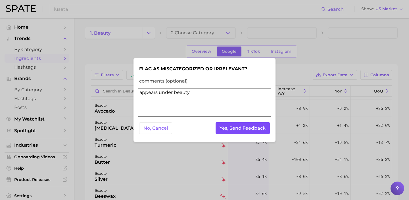
type textarea "appears under beauty"
click at [260, 132] on button "Yes, Send Feedback" at bounding box center [243, 128] width 55 height 12
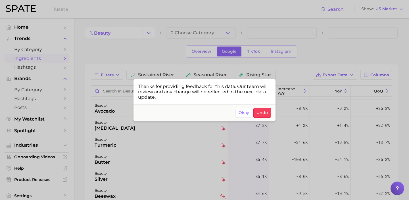
click at [164, 161] on div at bounding box center [204, 100] width 409 height 200
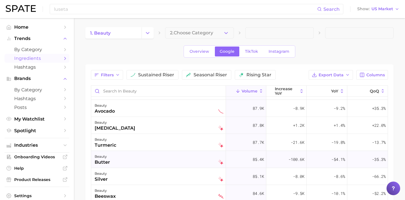
click at [159, 165] on div "beauty butter" at bounding box center [159, 159] width 129 height 13
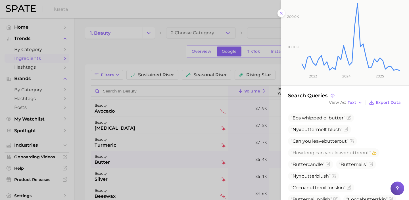
scroll to position [111, 0]
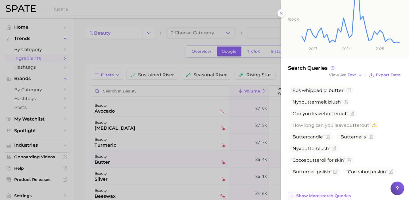
click at [331, 196] on span "Show more search queries" at bounding box center [323, 196] width 55 height 5
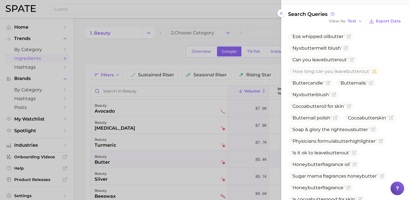
scroll to position [160, 0]
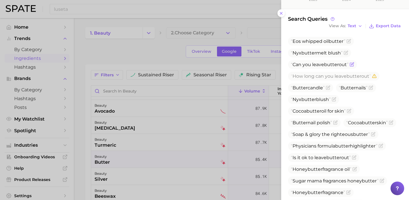
click at [354, 64] on icon "Flag as miscategorized or irrelevant" at bounding box center [352, 64] width 5 height 5
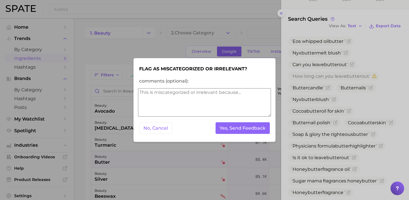
click at [251, 107] on textarea "comments (optional):" at bounding box center [204, 102] width 133 height 28
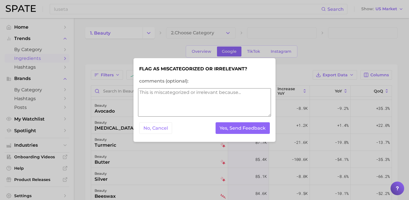
click at [251, 105] on textarea "comments (optional):" at bounding box center [204, 102] width 133 height 28
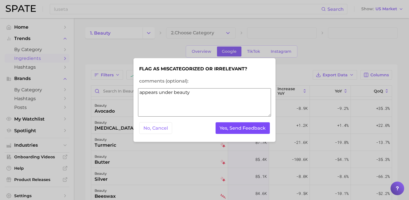
type textarea "appears under beauty"
click at [258, 128] on button "Yes, Send Feedback" at bounding box center [243, 128] width 55 height 12
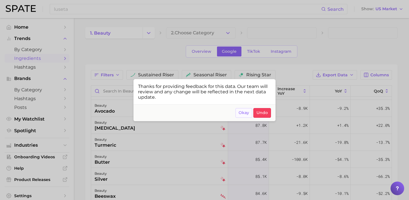
click at [242, 114] on span "Okay" at bounding box center [244, 113] width 11 height 5
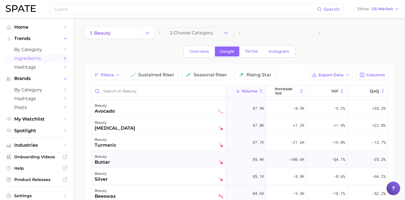
click at [148, 158] on div "beauty butter" at bounding box center [159, 159] width 129 height 13
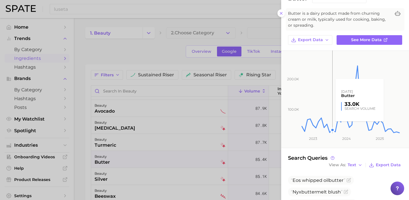
scroll to position [107, 0]
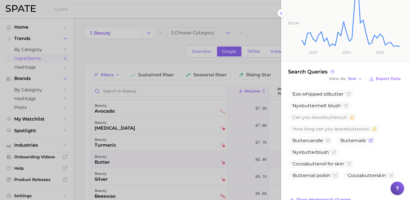
click at [372, 142] on icon "Flag as miscategorized or irrelevant" at bounding box center [371, 140] width 3 height 3
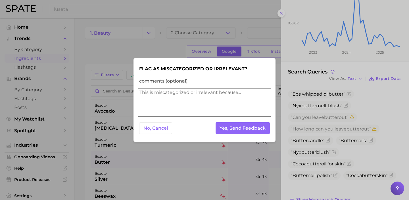
click at [275, 132] on div "Flag as miscategorized or irrelevant? comments (optional): No, Cancel Yes, Send…" at bounding box center [205, 100] width 142 height 84
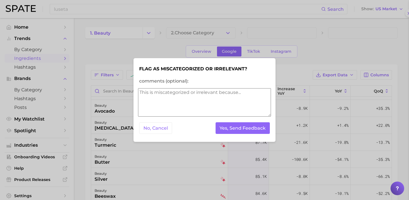
scroll to position [0, 0]
click at [255, 129] on button "Yes, Send Feedback" at bounding box center [243, 128] width 55 height 12
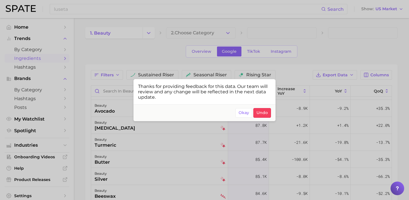
click at [163, 162] on div at bounding box center [204, 100] width 409 height 200
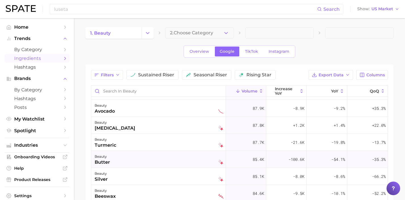
click at [164, 162] on div "beauty butter" at bounding box center [159, 159] width 129 height 13
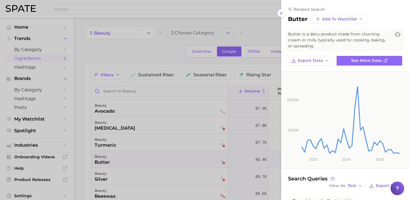
scroll to position [121, 0]
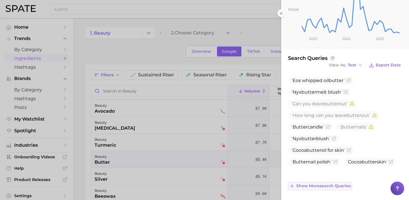
click at [316, 184] on span "Show more search queries" at bounding box center [323, 186] width 55 height 5
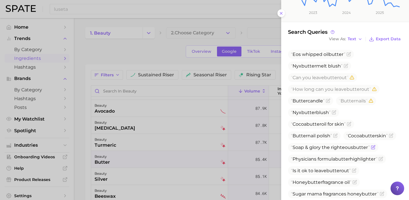
scroll to position [156, 0]
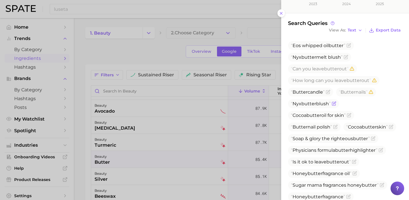
click at [334, 104] on icon "Flag as miscategorized or irrelevant" at bounding box center [333, 103] width 3 height 3
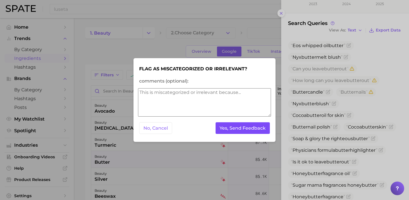
click at [256, 132] on button "Yes, Send Feedback" at bounding box center [243, 128] width 55 height 12
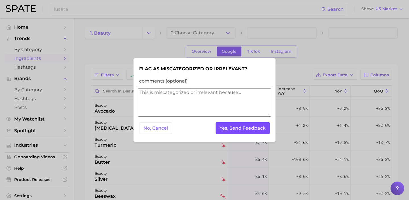
click at [249, 126] on button "Yes, Send Feedback" at bounding box center [243, 128] width 55 height 12
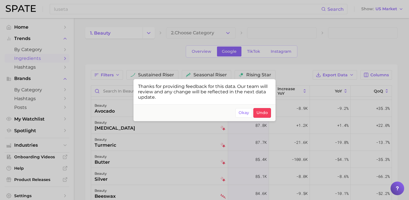
click at [163, 165] on div at bounding box center [204, 100] width 409 height 200
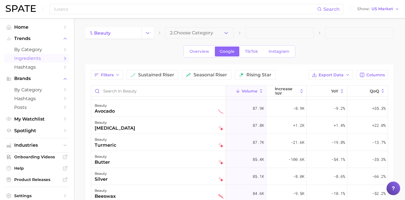
click at [163, 165] on div "beauty butter" at bounding box center [159, 159] width 129 height 13
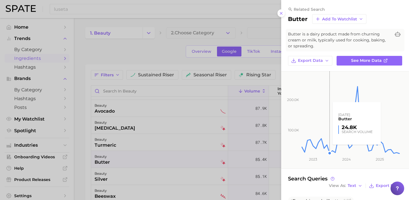
scroll to position [100, 0]
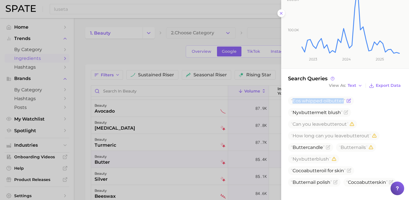
drag, startPoint x: 344, startPoint y: 101, endPoint x: 293, endPoint y: 103, distance: 50.9
click at [293, 103] on span "Eos whipped oil butter" at bounding box center [318, 100] width 55 height 5
copy span "Eos whipped oil butter"
click at [349, 100] on icon "Flag as miscategorized or irrelevant" at bounding box center [349, 100] width 3 height 3
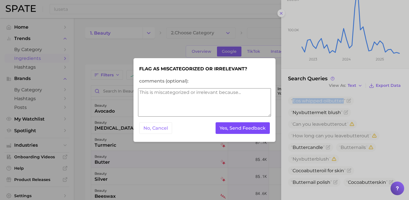
click at [259, 128] on button "Yes, Send Feedback" at bounding box center [243, 128] width 55 height 12
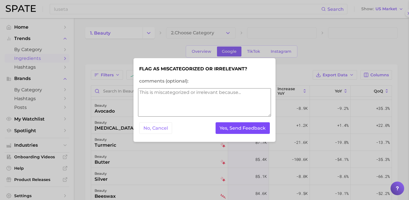
scroll to position [0, 0]
click at [259, 128] on button "Yes, Send Feedback" at bounding box center [243, 128] width 55 height 12
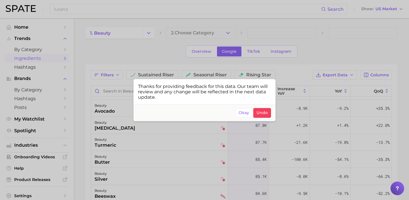
click at [131, 46] on div at bounding box center [204, 100] width 409 height 200
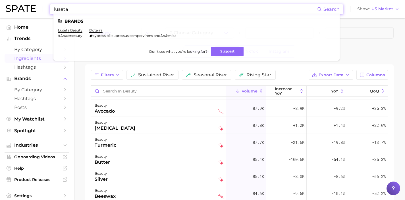
drag, startPoint x: 124, startPoint y: 10, endPoint x: 38, endPoint y: 3, distance: 85.5
click at [41, 5] on div "luseta Search Brands luseta beauty # luseta beauty doterra cypress oil cupressu…" at bounding box center [203, 9] width 394 height 18
type input "butter candle"
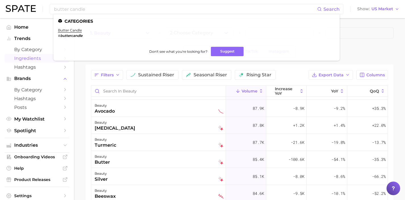
click at [86, 135] on div "Filters sustained riser seasonal riser rising star Export Data Columns Volume i…" at bounding box center [239, 178] width 308 height 227
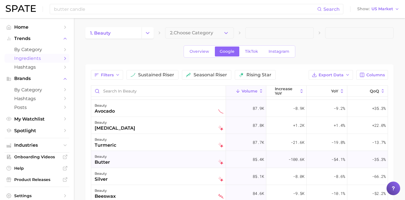
click at [158, 154] on div "beauty butter" at bounding box center [159, 159] width 129 height 13
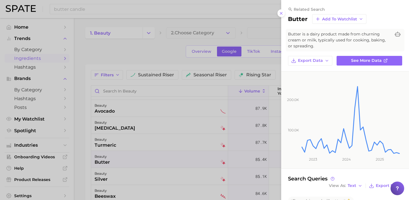
scroll to position [121, 0]
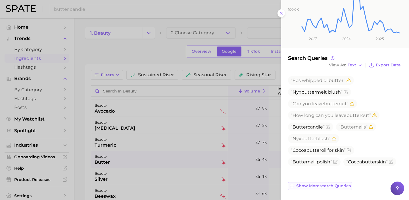
click at [336, 188] on span "Show more search queries" at bounding box center [323, 186] width 55 height 5
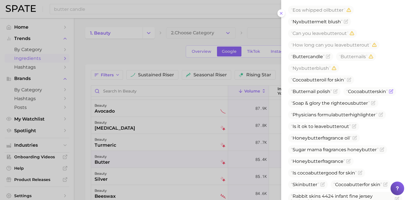
scroll to position [192, 0]
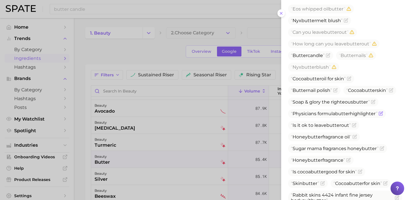
click at [383, 116] on icon "Flag as miscategorized or irrelevant" at bounding box center [381, 113] width 5 height 5
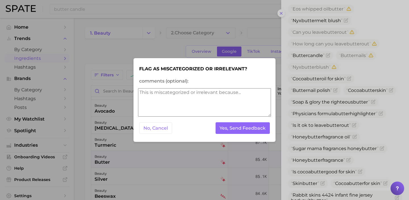
click at [255, 135] on div "No, Cancel Yes, Send Feedback" at bounding box center [204, 128] width 133 height 14
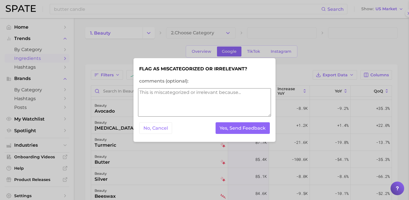
scroll to position [0, 0]
click at [255, 130] on button "Yes, Send Feedback" at bounding box center [243, 128] width 55 height 12
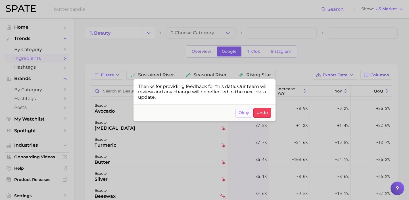
click at [237, 112] on button "Okay" at bounding box center [244, 113] width 17 height 10
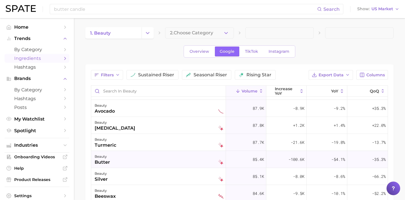
click at [168, 154] on div "beauty butter" at bounding box center [159, 159] width 129 height 13
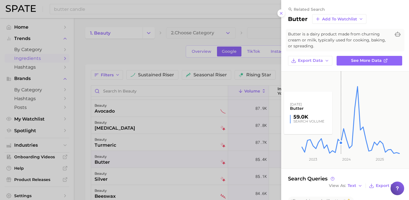
scroll to position [121, 0]
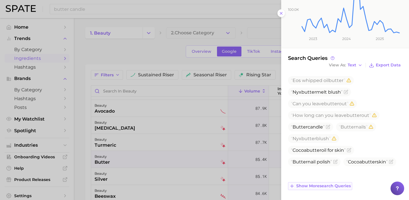
click at [342, 184] on span "Show more search queries" at bounding box center [323, 186] width 55 height 5
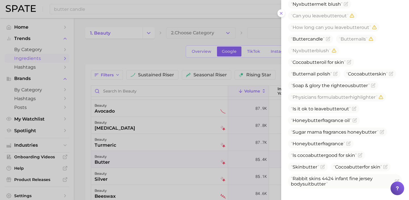
scroll to position [232, 0]
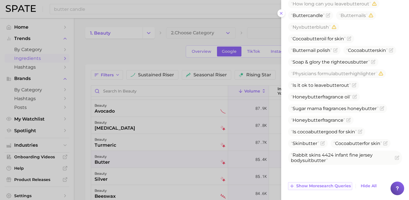
click at [327, 187] on span "Show more search queries" at bounding box center [323, 186] width 55 height 5
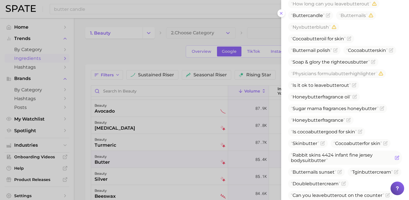
click at [396, 159] on icon "Flag as miscategorized or irrelevant" at bounding box center [397, 157] width 3 height 3
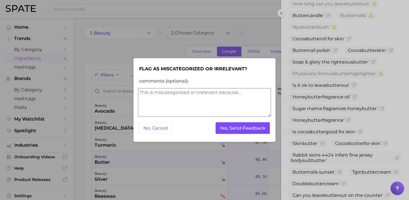
click at [247, 130] on button "Yes, Send Feedback" at bounding box center [243, 128] width 55 height 12
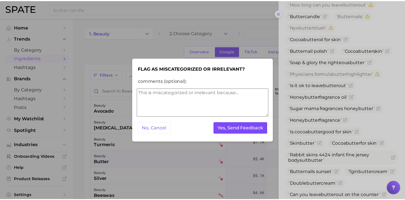
scroll to position [0, 0]
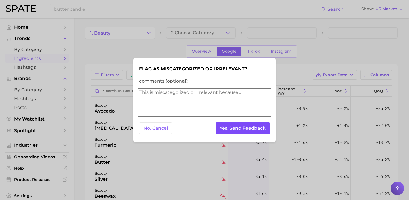
click at [247, 130] on button "Yes, Send Feedback" at bounding box center [243, 128] width 55 height 12
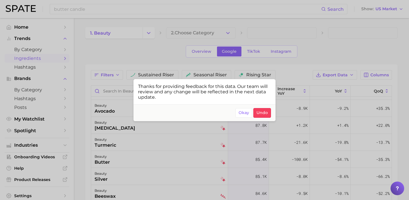
click at [136, 161] on div at bounding box center [204, 100] width 409 height 200
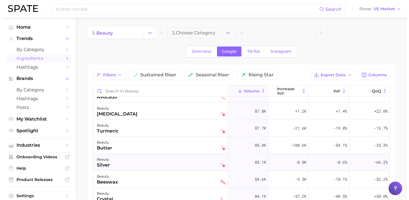
scroll to position [1106, 0]
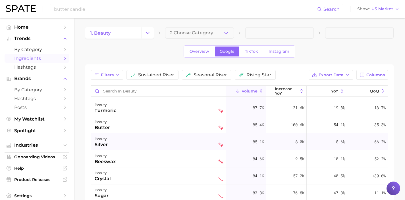
click at [150, 150] on div "beauty silver" at bounding box center [158, 142] width 135 height 17
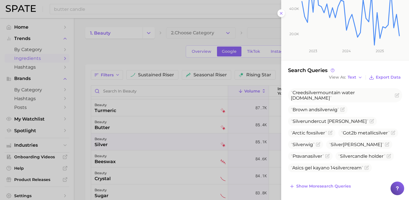
scroll to position [109, 0]
click at [341, 189] on button "Show more search queries" at bounding box center [320, 186] width 64 height 8
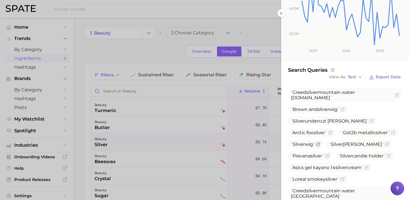
click at [321, 142] on icon "Flag as miscategorized or irrelevant" at bounding box center [318, 144] width 5 height 5
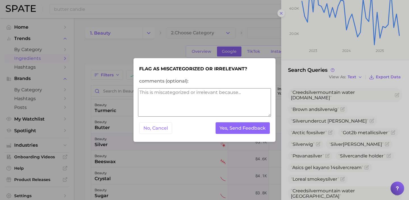
click at [235, 109] on textarea "comments (optional):" at bounding box center [204, 102] width 133 height 28
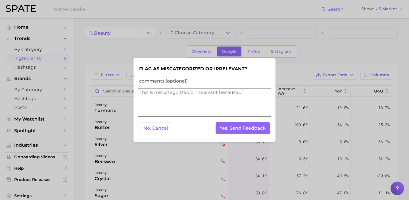
click at [240, 104] on textarea "comments (optional):" at bounding box center [204, 102] width 133 height 28
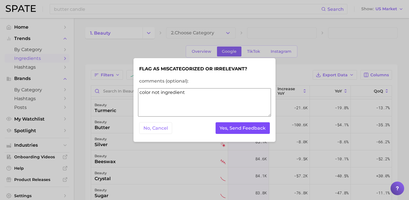
type textarea "color not ingredient"
click at [254, 126] on button "Yes, Send Feedback" at bounding box center [243, 128] width 55 height 12
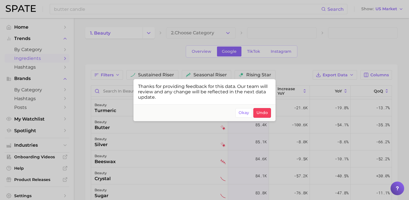
click at [177, 147] on div at bounding box center [204, 100] width 409 height 200
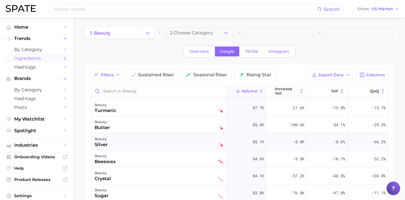
click at [178, 145] on div "beauty silver" at bounding box center [159, 142] width 129 height 13
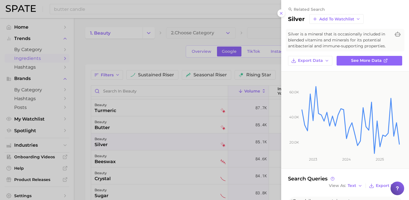
scroll to position [109, 0]
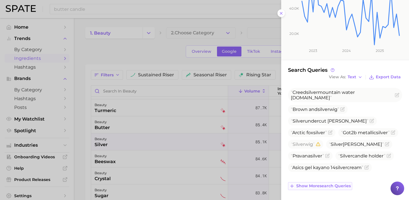
click at [336, 186] on span "Show more search queries" at bounding box center [323, 186] width 55 height 5
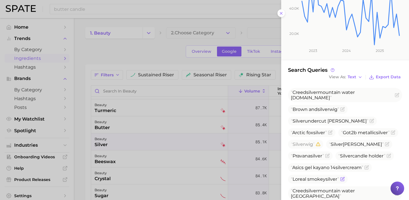
scroll to position [119, 0]
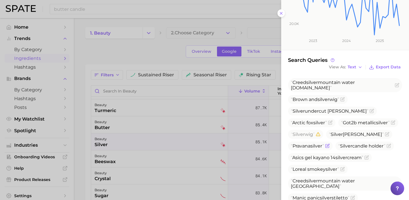
click at [329, 144] on icon "Flag as miscategorized or irrelevant" at bounding box center [328, 145] width 3 height 3
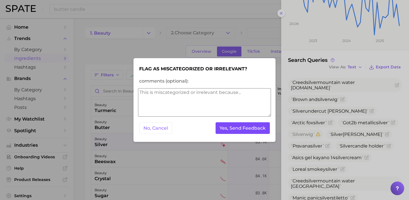
click at [258, 132] on button "Yes, Send Feedback" at bounding box center [243, 128] width 55 height 12
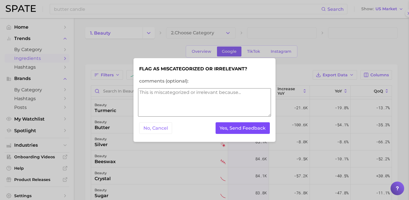
scroll to position [0, 0]
click at [258, 132] on button "Yes, Send Feedback" at bounding box center [243, 128] width 55 height 12
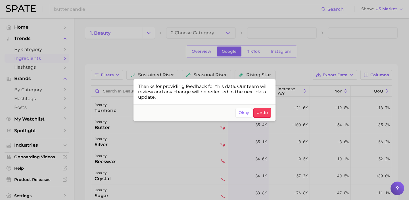
click at [144, 149] on div at bounding box center [204, 100] width 409 height 200
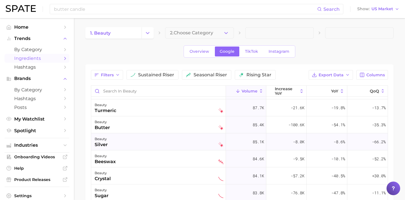
click at [145, 148] on div "beauty silver" at bounding box center [159, 142] width 129 height 13
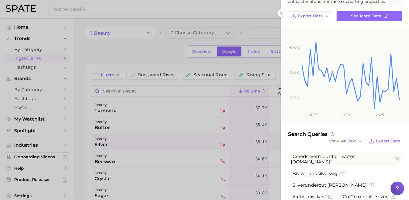
scroll to position [109, 0]
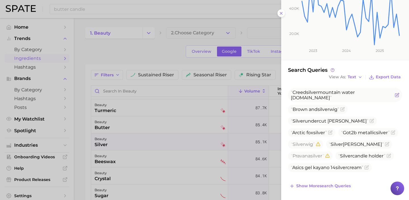
click at [395, 93] on icon "Flag as miscategorized or irrelevant" at bounding box center [397, 95] width 5 height 5
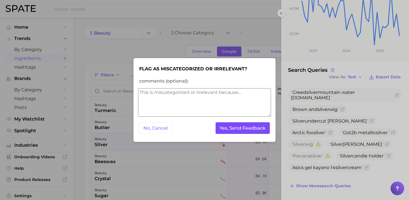
click at [248, 131] on button "Yes, Send Feedback" at bounding box center [243, 128] width 55 height 12
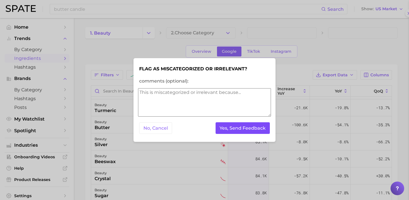
scroll to position [0, 0]
click at [248, 131] on button "Yes, Send Feedback" at bounding box center [243, 128] width 55 height 12
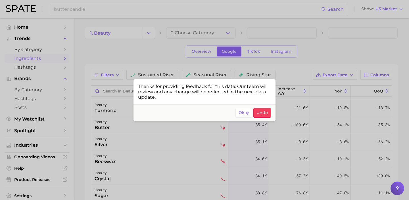
click at [123, 146] on div at bounding box center [204, 100] width 409 height 200
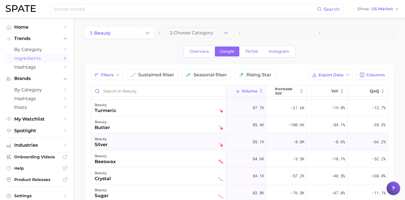
click at [124, 145] on div "beauty silver" at bounding box center [159, 142] width 129 height 13
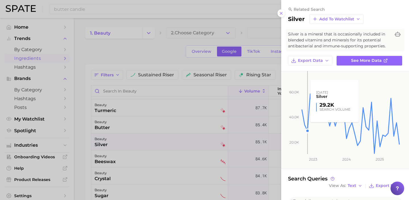
scroll to position [104, 0]
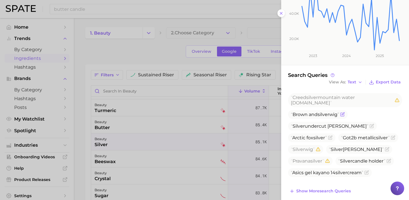
click at [344, 113] on icon "Flag as miscategorized or irrelevant" at bounding box center [342, 114] width 3 height 3
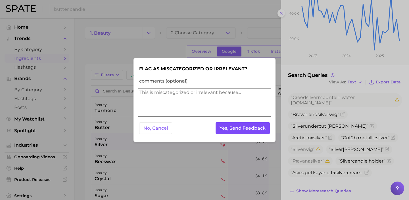
click at [250, 133] on button "Yes, Send Feedback" at bounding box center [243, 128] width 55 height 12
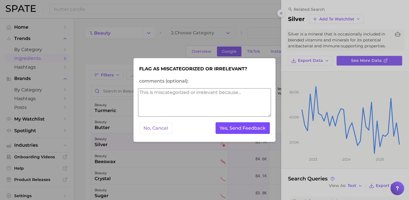
click at [250, 133] on button "Yes, Send Feedback" at bounding box center [243, 128] width 55 height 12
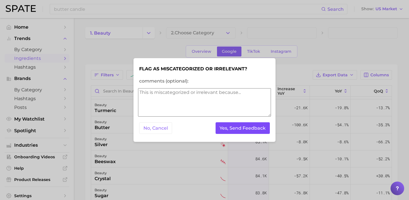
click at [250, 133] on button "Yes, Send Feedback" at bounding box center [243, 128] width 55 height 12
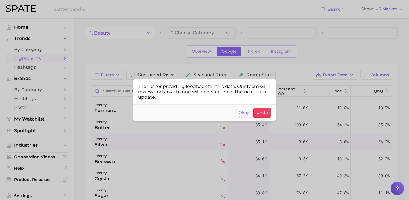
click at [119, 141] on div at bounding box center [204, 100] width 409 height 200
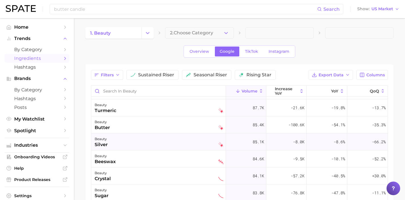
click at [132, 143] on div "beauty silver" at bounding box center [159, 142] width 129 height 13
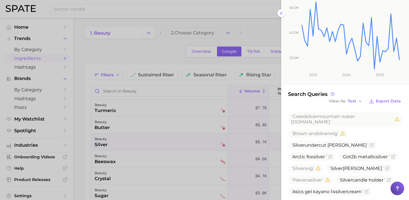
scroll to position [86, 0]
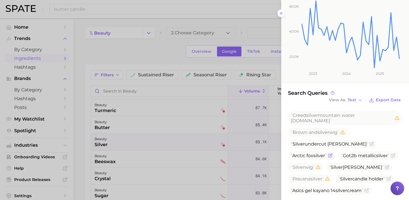
click at [331, 153] on icon "Flag as miscategorized or irrelevant" at bounding box center [330, 155] width 5 height 5
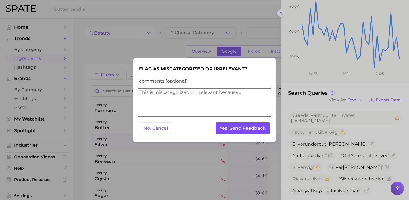
click at [236, 131] on button "Yes, Send Feedback" at bounding box center [243, 128] width 55 height 12
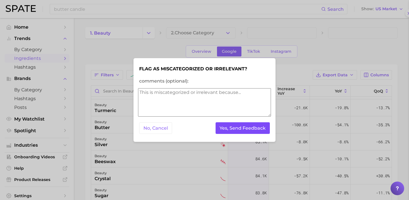
scroll to position [0, 0]
click at [236, 131] on button "Yes, Send Feedback" at bounding box center [243, 128] width 55 height 12
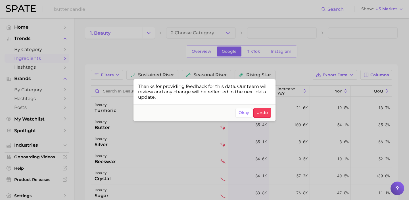
click at [117, 146] on div at bounding box center [204, 100] width 409 height 200
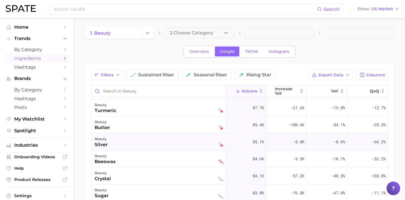
click at [118, 144] on div "beauty silver" at bounding box center [159, 142] width 129 height 13
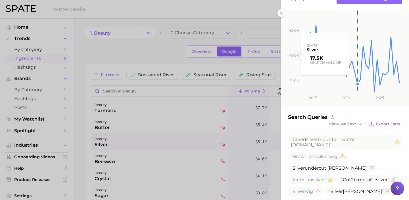
scroll to position [82, 0]
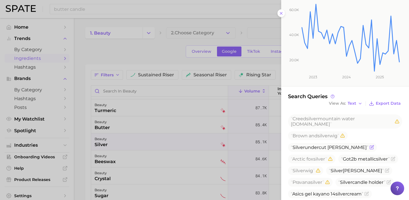
click at [370, 145] on icon "Flag as miscategorized or irrelevant" at bounding box center [372, 147] width 5 height 5
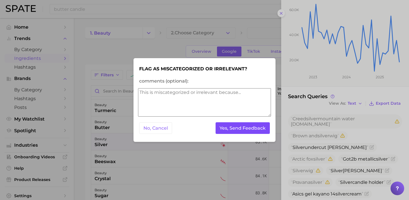
drag, startPoint x: 265, startPoint y: 130, endPoint x: 254, endPoint y: 127, distance: 11.6
click at [265, 130] on button "Yes, Send Feedback" at bounding box center [243, 128] width 55 height 12
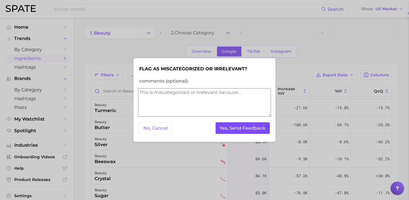
click at [254, 127] on button "Yes, Send Feedback" at bounding box center [243, 128] width 55 height 12
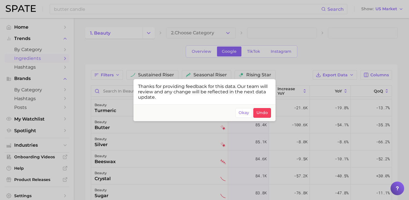
click at [117, 144] on div at bounding box center [204, 100] width 409 height 200
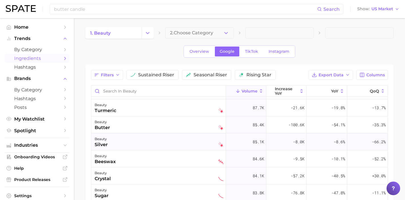
click at [122, 145] on div "beauty silver" at bounding box center [159, 142] width 129 height 13
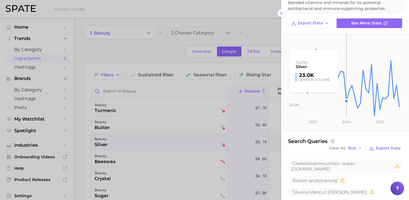
scroll to position [109, 0]
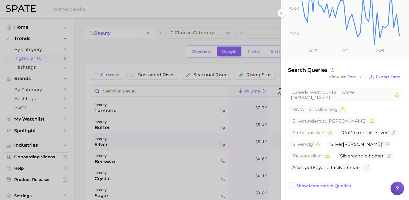
click at [327, 186] on span "Show more search queries" at bounding box center [323, 186] width 55 height 5
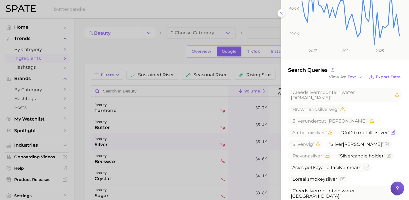
click at [391, 135] on icon "Flag as miscategorized or irrelevant" at bounding box center [393, 132] width 5 height 5
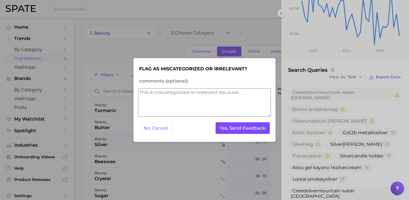
click at [248, 130] on button "Yes, Send Feedback" at bounding box center [243, 128] width 55 height 12
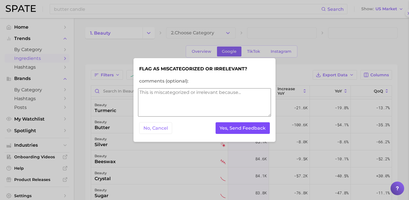
scroll to position [0, 0]
click at [248, 130] on button "Yes, Send Feedback" at bounding box center [243, 128] width 55 height 12
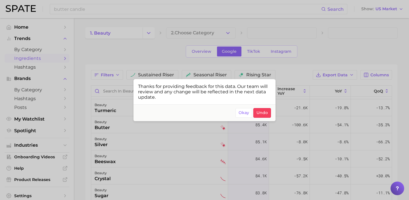
click at [120, 146] on div at bounding box center [204, 100] width 409 height 200
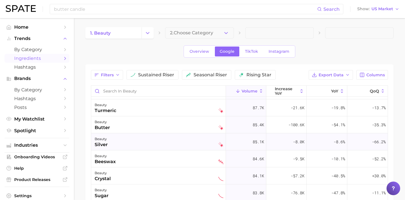
click at [129, 145] on div "beauty silver" at bounding box center [159, 142] width 129 height 13
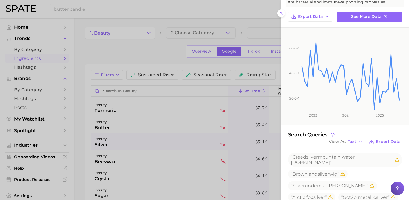
scroll to position [109, 0]
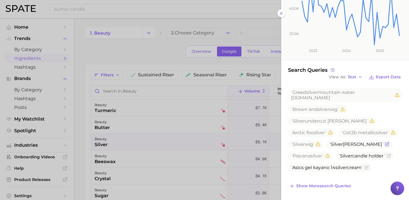
click at [386, 145] on icon "Flag as miscategorized or irrelevant" at bounding box center [387, 144] width 3 height 3
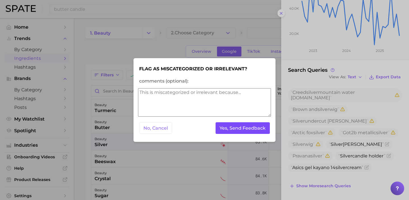
click at [252, 134] on button "Yes, Send Feedback" at bounding box center [243, 128] width 55 height 12
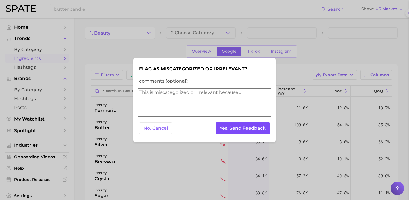
scroll to position [0, 0]
click at [252, 134] on button "Yes, Send Feedback" at bounding box center [243, 128] width 55 height 12
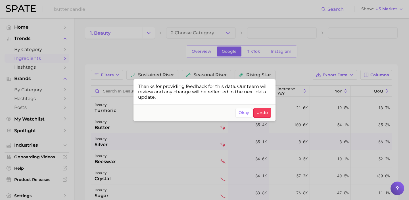
click at [120, 142] on div at bounding box center [204, 100] width 409 height 200
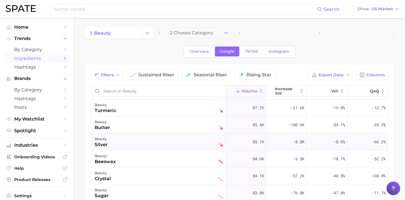
click at [130, 145] on div "beauty silver" at bounding box center [159, 142] width 129 height 13
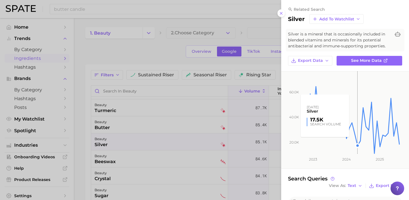
scroll to position [109, 0]
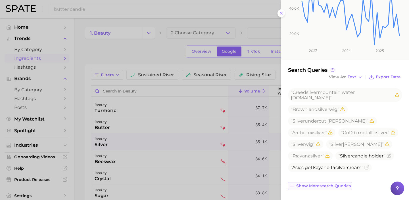
click at [336, 184] on span "Show more search queries" at bounding box center [323, 186] width 55 height 5
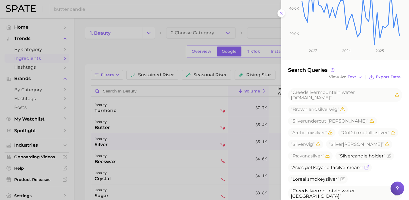
scroll to position [210, 0]
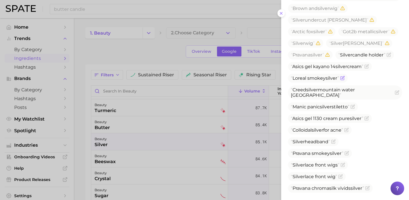
click at [344, 80] on icon "Flag as miscategorized or irrelevant" at bounding box center [342, 78] width 5 height 5
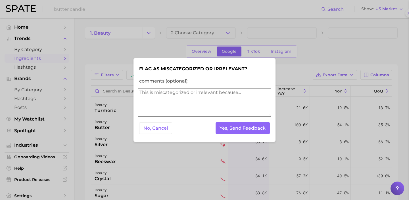
scroll to position [0, 0]
click at [262, 128] on button "Yes, Send Feedback" at bounding box center [243, 128] width 55 height 12
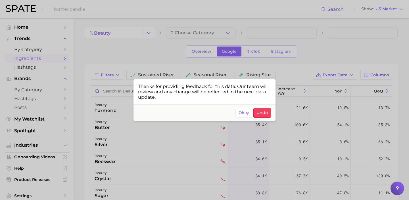
click at [125, 146] on div at bounding box center [204, 100] width 409 height 200
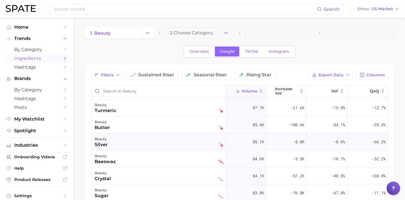
click at [125, 146] on div "beauty silver" at bounding box center [159, 142] width 129 height 13
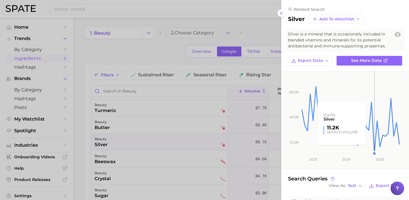
scroll to position [109, 0]
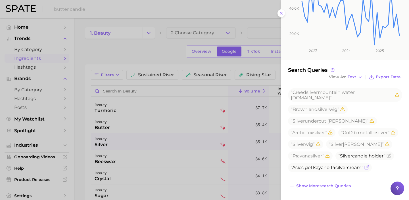
click at [368, 170] on icon "Flag as miscategorized or irrelevant" at bounding box center [367, 167] width 5 height 5
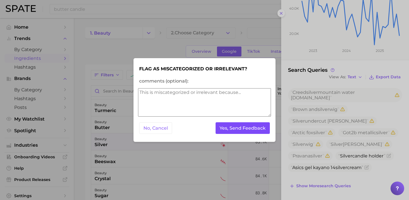
click at [253, 127] on button "Yes, Send Feedback" at bounding box center [243, 128] width 55 height 12
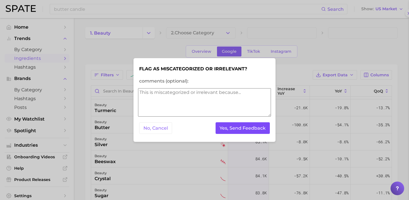
scroll to position [0, 0]
click at [253, 127] on button "Yes, Send Feedback" at bounding box center [243, 128] width 55 height 12
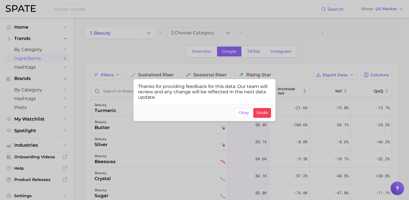
click at [151, 163] on div at bounding box center [204, 100] width 409 height 200
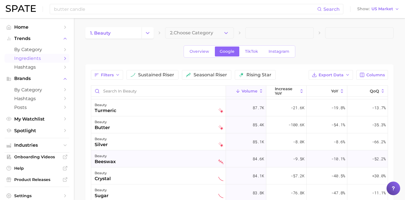
click at [152, 163] on div "beauty beeswax" at bounding box center [159, 159] width 129 height 13
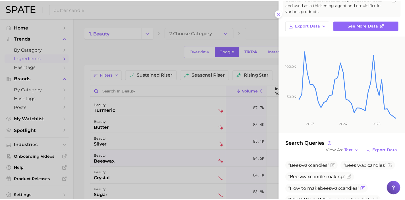
scroll to position [49, 0]
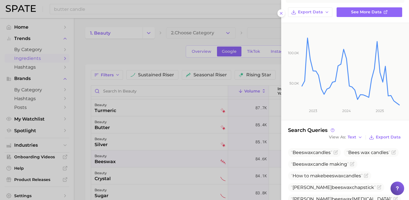
click at [113, 161] on div at bounding box center [204, 100] width 409 height 200
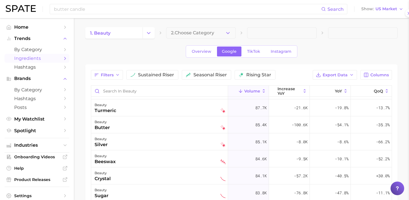
scroll to position [0, 0]
click at [127, 147] on div "beauty silver" at bounding box center [159, 142] width 129 height 13
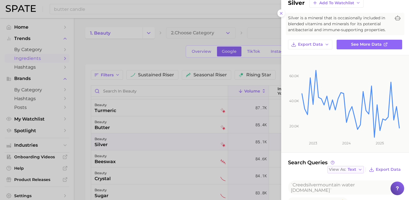
scroll to position [109, 0]
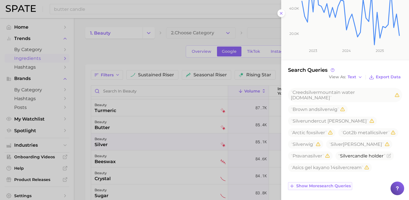
click at [339, 184] on span "Show more search queries" at bounding box center [323, 186] width 55 height 5
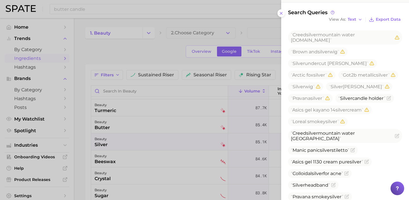
scroll to position [189, 0]
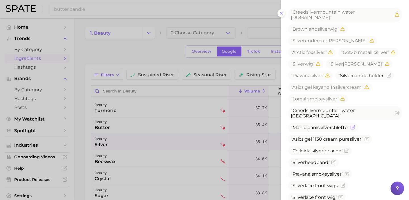
click at [354, 130] on icon "Flag as miscategorized or irrelevant" at bounding box center [353, 127] width 5 height 5
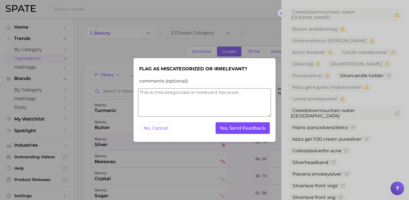
click at [253, 131] on button "Yes, Send Feedback" at bounding box center [243, 128] width 55 height 12
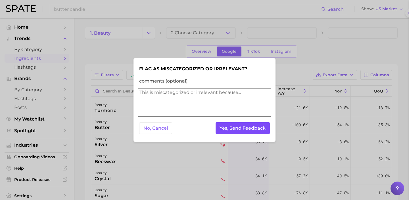
scroll to position [0, 0]
click at [253, 131] on button "Yes, Send Feedback" at bounding box center [243, 128] width 55 height 12
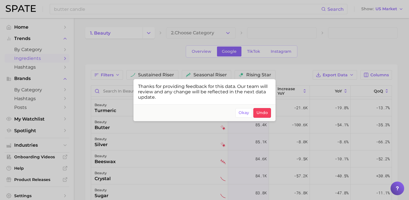
click at [158, 171] on div at bounding box center [204, 100] width 409 height 200
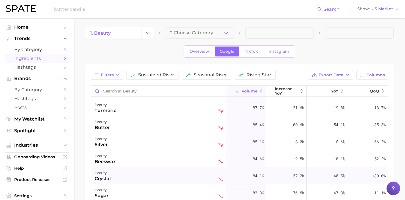
click at [175, 182] on div "beauty crystal" at bounding box center [159, 176] width 129 height 13
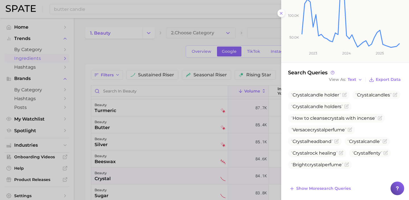
scroll to position [113, 0]
click at [338, 186] on span "Show more search queries" at bounding box center [323, 188] width 55 height 5
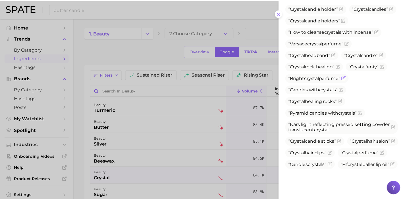
scroll to position [200, 0]
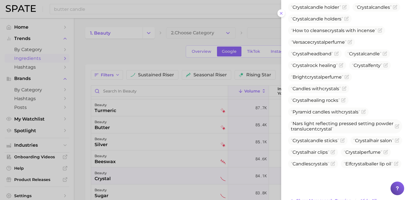
click at [185, 173] on div at bounding box center [204, 100] width 409 height 200
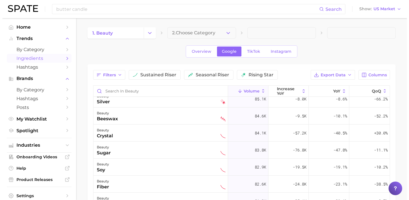
scroll to position [1160, 0]
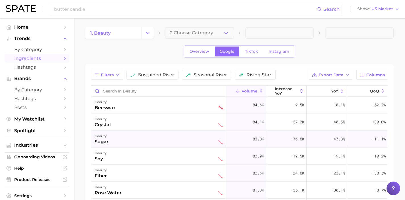
click at [168, 142] on div "beauty sugar" at bounding box center [159, 139] width 129 height 13
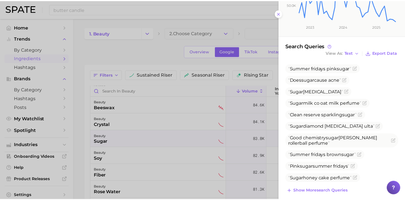
scroll to position [133, 0]
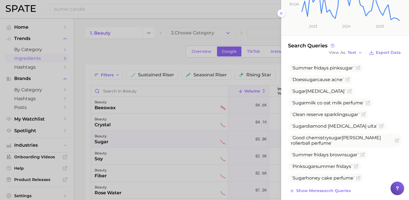
click at [184, 149] on div at bounding box center [204, 100] width 409 height 200
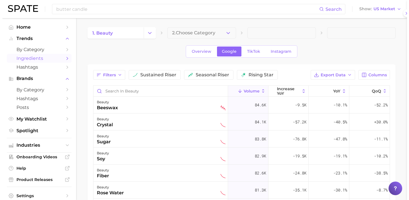
scroll to position [0, 0]
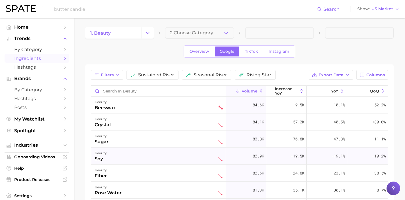
click at [183, 154] on div "beauty soy" at bounding box center [159, 156] width 129 height 13
click at [183, 154] on body "butter candle Search Show US Market Home Trends by Category Ingredients Hashtag…" at bounding box center [202, 100] width 405 height 200
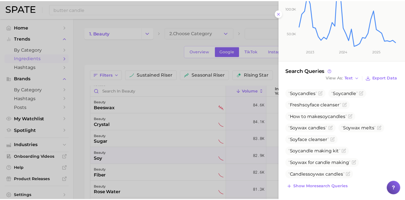
scroll to position [109, 0]
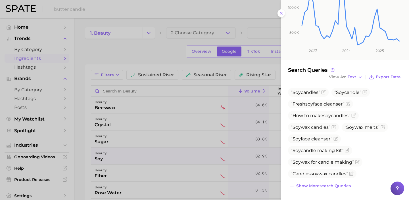
click at [146, 168] on div at bounding box center [204, 100] width 409 height 200
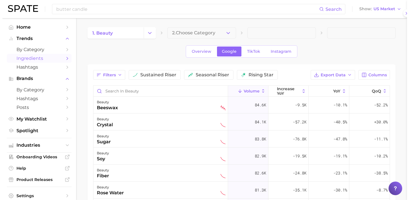
scroll to position [0, 0]
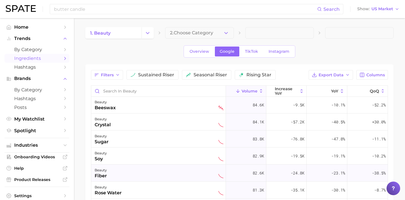
click at [169, 174] on div "beauty fiber" at bounding box center [159, 173] width 129 height 13
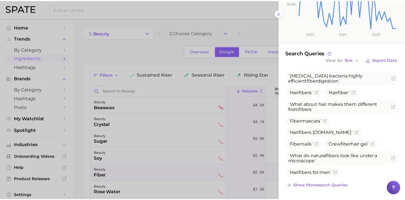
scroll to position [132, 0]
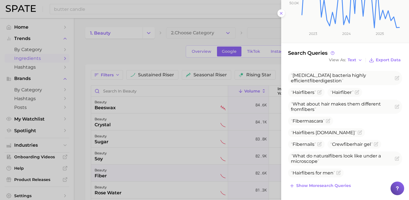
click at [174, 171] on div at bounding box center [204, 100] width 409 height 200
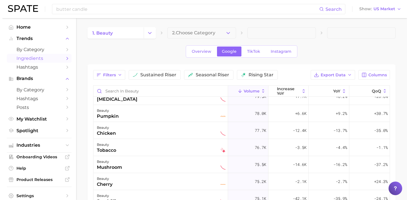
scroll to position [1274, 0]
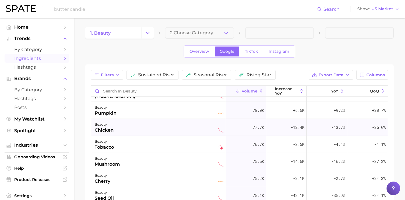
click at [172, 133] on div "beauty chicken" at bounding box center [159, 127] width 129 height 13
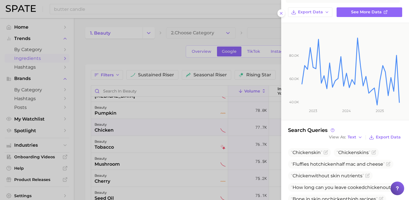
scroll to position [49, 0]
click at [325, 152] on icon "Flag as miscategorized or irrelevant" at bounding box center [326, 152] width 5 height 5
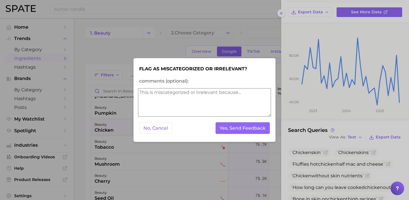
click at [225, 105] on textarea "comments (optional):" at bounding box center [204, 102] width 133 height 28
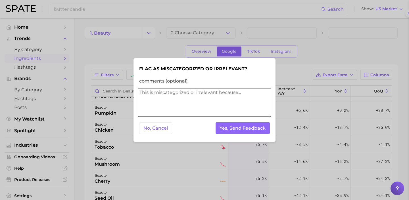
scroll to position [0, 0]
click at [223, 102] on textarea "comments (optional):" at bounding box center [204, 102] width 133 height 28
click at [228, 127] on button "Yes, Send Feedback" at bounding box center [243, 128] width 55 height 12
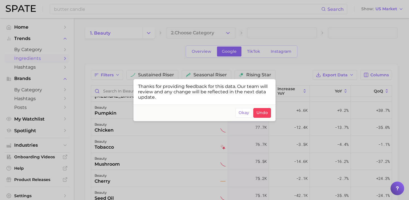
click at [129, 128] on div at bounding box center [204, 100] width 409 height 200
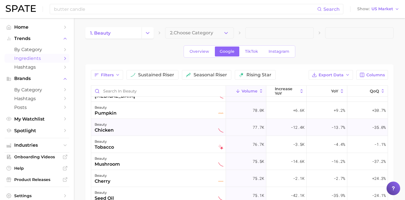
click at [130, 128] on div "beauty chicken" at bounding box center [159, 127] width 129 height 13
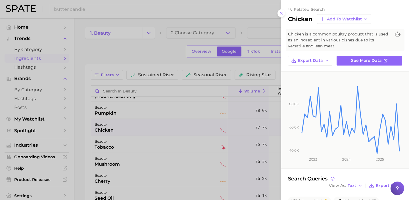
scroll to position [126, 0]
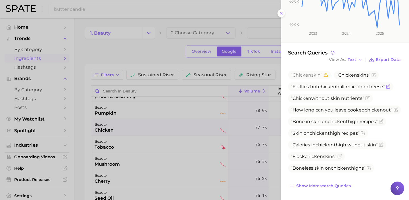
click at [390, 87] on icon "Flag as miscategorized or irrelevant" at bounding box center [388, 86] width 5 height 5
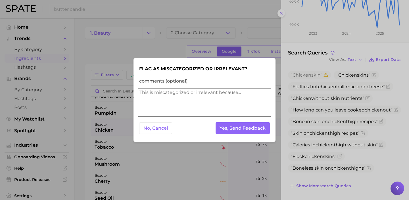
click at [235, 103] on textarea "comments (optional):" at bounding box center [204, 102] width 133 height 28
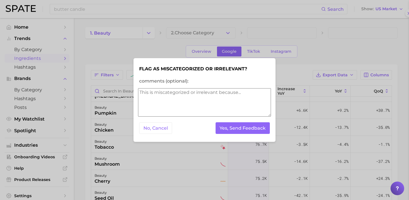
scroll to position [0, 0]
click at [235, 103] on textarea "comments (optional):" at bounding box center [204, 102] width 133 height 28
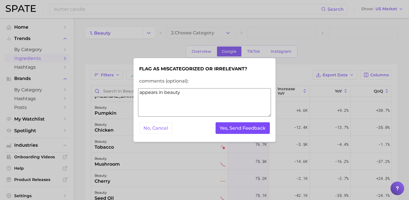
type textarea "appears in beauty"
click at [257, 126] on button "Yes, Send Feedback" at bounding box center [243, 128] width 55 height 12
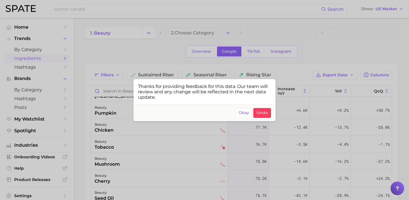
click at [122, 129] on div at bounding box center [204, 100] width 409 height 200
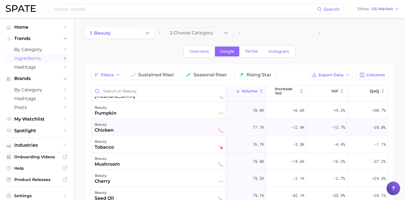
click at [124, 129] on div "beauty chicken" at bounding box center [159, 127] width 129 height 13
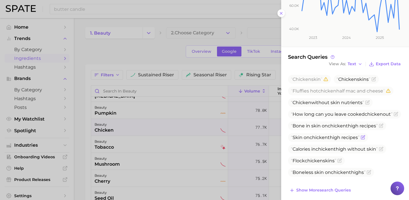
scroll to position [123, 0]
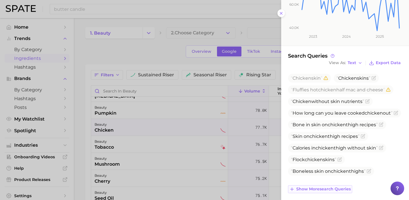
click at [325, 189] on span "Show more search queries" at bounding box center [323, 189] width 55 height 5
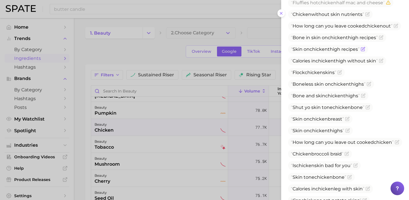
scroll to position [138, 0]
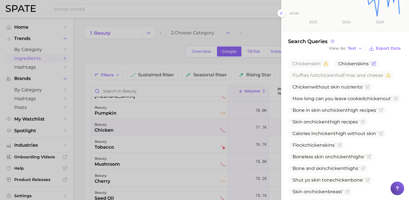
click at [376, 64] on icon "Flag as miscategorized or irrelevant" at bounding box center [374, 63] width 5 height 5
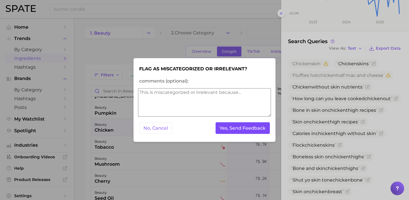
click at [253, 125] on button "Yes, Send Feedback" at bounding box center [243, 128] width 55 height 12
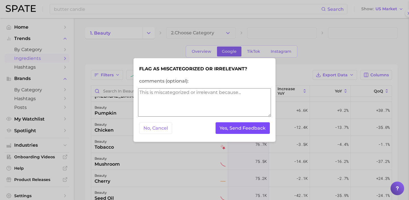
scroll to position [0, 0]
click at [253, 125] on button "Yes, Send Feedback" at bounding box center [243, 128] width 55 height 12
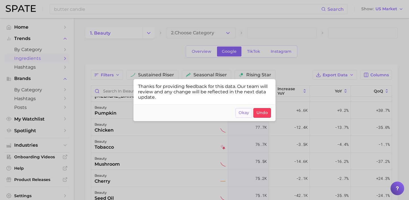
click at [248, 117] on button "Okay" at bounding box center [244, 113] width 17 height 10
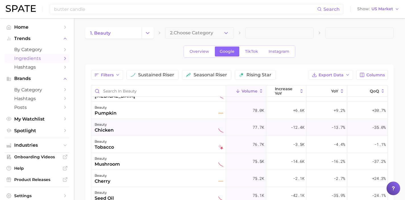
click at [172, 128] on div "beauty chicken" at bounding box center [159, 127] width 129 height 13
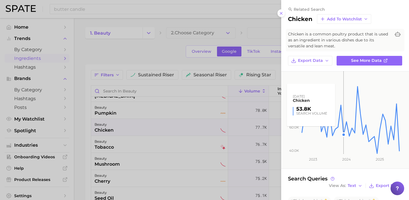
scroll to position [113, 0]
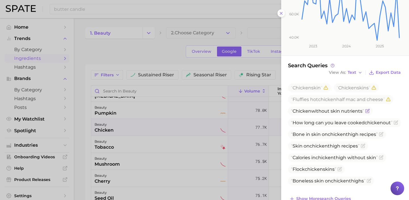
click at [368, 111] on icon "Flag as miscategorized or irrelevant" at bounding box center [368, 110] width 3 height 3
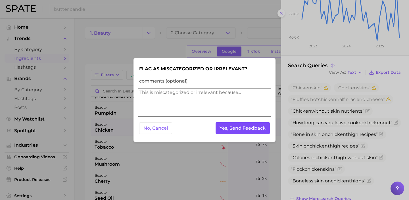
click at [254, 124] on button "Yes, Send Feedback" at bounding box center [243, 128] width 55 height 12
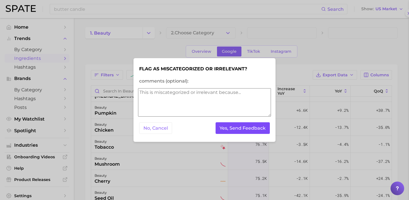
scroll to position [0, 0]
click at [254, 124] on button "Yes, Send Feedback" at bounding box center [243, 128] width 55 height 12
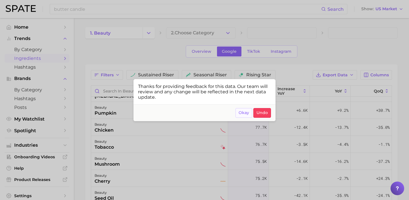
click at [244, 113] on span "Okay" at bounding box center [244, 113] width 11 height 5
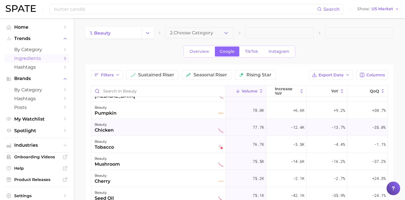
click at [145, 125] on div "beauty chicken" at bounding box center [159, 127] width 129 height 13
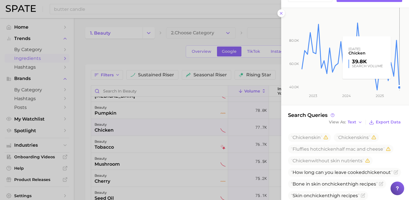
scroll to position [126, 0]
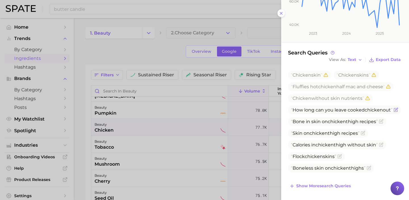
click at [394, 112] on icon "Flag as miscategorized or irrelevant" at bounding box center [396, 110] width 5 height 5
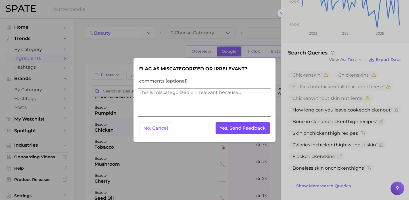
click at [256, 123] on button "Yes, Send Feedback" at bounding box center [243, 128] width 55 height 12
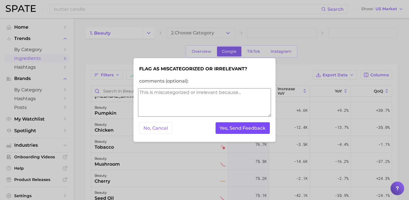
click at [256, 123] on button "Yes, Send Feedback" at bounding box center [243, 128] width 55 height 12
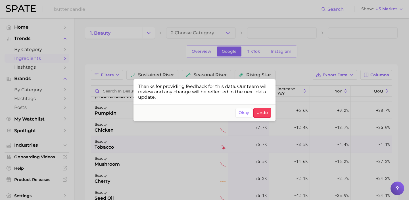
click at [180, 141] on div at bounding box center [204, 100] width 409 height 200
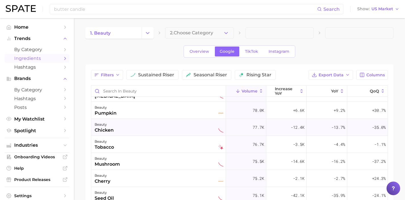
click at [178, 134] on div "beauty chicken" at bounding box center [158, 127] width 135 height 17
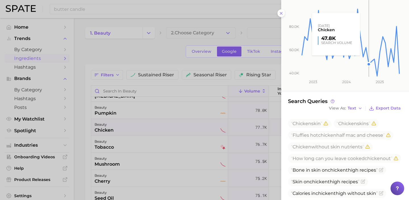
scroll to position [126, 0]
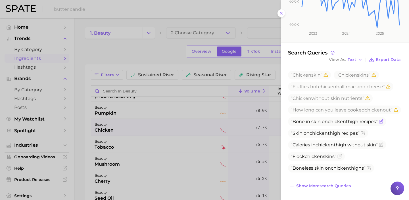
click at [383, 124] on icon "Flag as miscategorized or irrelevant" at bounding box center [381, 121] width 5 height 5
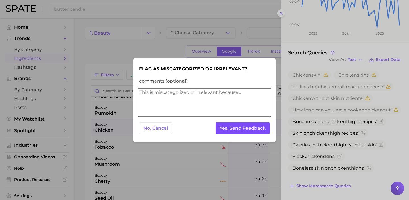
click at [269, 129] on button "Yes, Send Feedback" at bounding box center [243, 128] width 55 height 12
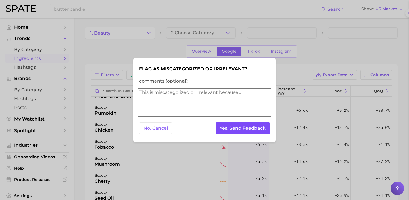
scroll to position [0, 0]
click at [263, 128] on button "Yes, Send Feedback" at bounding box center [243, 128] width 55 height 12
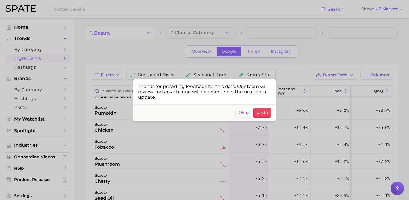
click at [117, 126] on div at bounding box center [204, 100] width 409 height 200
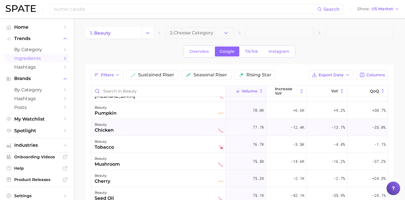
click at [123, 127] on div "beauty chicken" at bounding box center [159, 127] width 129 height 13
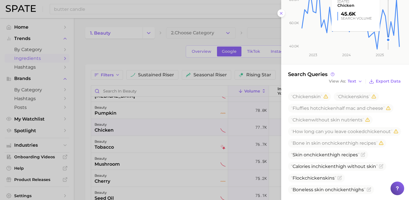
scroll to position [126, 0]
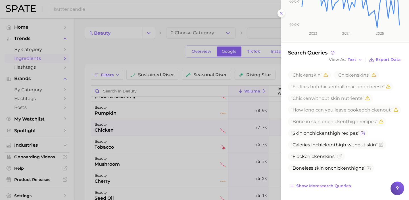
click at [365, 136] on icon "Flag as miscategorized or irrelevant" at bounding box center [363, 133] width 5 height 5
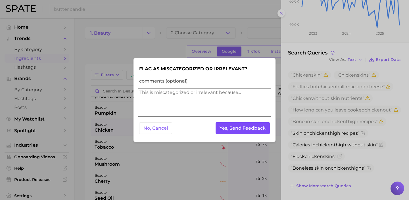
click at [259, 125] on button "Yes, Send Feedback" at bounding box center [243, 128] width 55 height 12
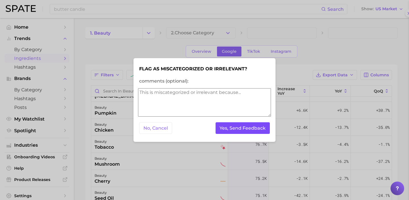
click at [256, 128] on button "Yes, Send Feedback" at bounding box center [243, 128] width 55 height 12
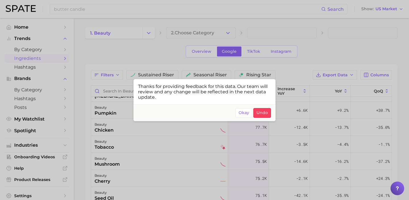
click at [126, 131] on div at bounding box center [204, 100] width 409 height 200
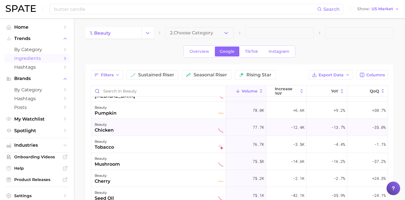
click at [148, 130] on div "beauty chicken" at bounding box center [159, 127] width 129 height 13
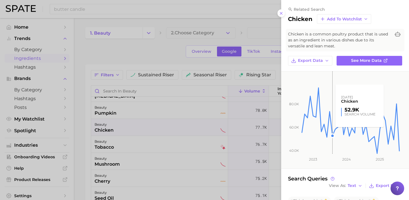
scroll to position [111, 0]
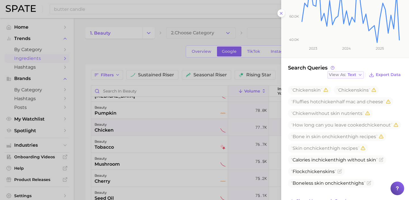
click at [351, 74] on span "Text" at bounding box center [352, 74] width 9 height 3
click at [352, 93] on button "Table" at bounding box center [359, 95] width 63 height 10
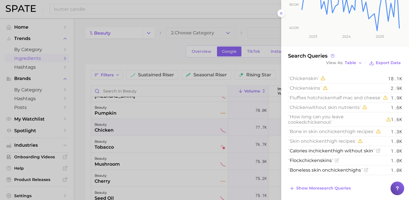
scroll to position [125, 0]
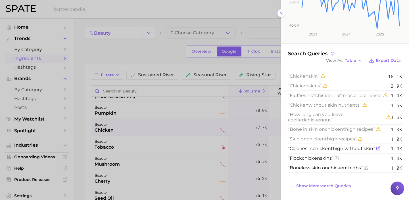
click at [380, 151] on icon "Flag as miscategorized or irrelevant" at bounding box center [378, 148] width 5 height 5
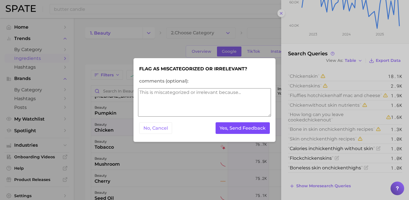
click at [234, 130] on button "Yes, Send Feedback" at bounding box center [243, 128] width 55 height 12
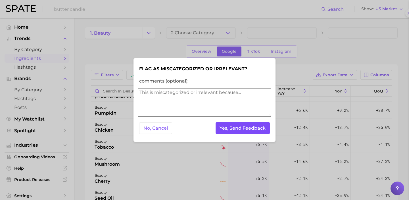
scroll to position [0, 0]
click at [234, 130] on button "Yes, Send Feedback" at bounding box center [243, 128] width 55 height 12
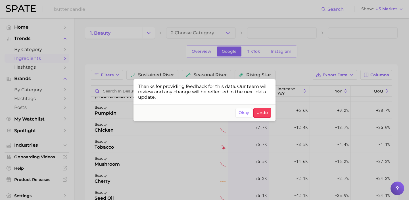
click at [120, 133] on div at bounding box center [204, 100] width 409 height 200
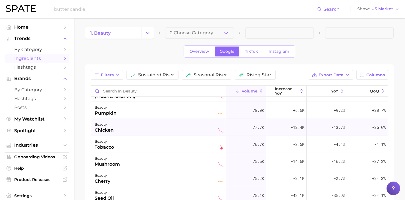
click at [135, 131] on div "beauty chicken" at bounding box center [159, 127] width 129 height 13
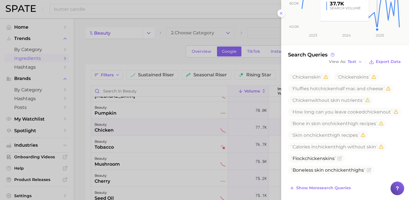
scroll to position [126, 0]
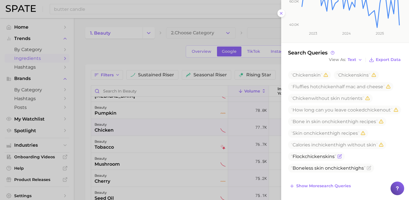
click at [340, 159] on icon "Flag as miscategorized or irrelevant" at bounding box center [340, 156] width 5 height 5
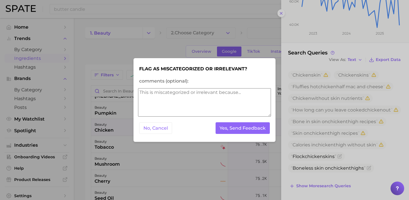
click at [231, 119] on form "Flag as miscategorized or irrelevant? comments (optional): No, Cancel Yes, Send…" at bounding box center [204, 100] width 133 height 75
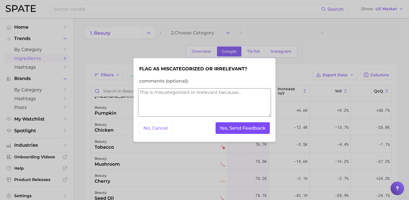
click at [238, 126] on button "Yes, Send Feedback" at bounding box center [243, 128] width 55 height 12
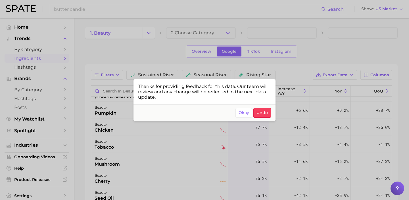
click at [122, 130] on div at bounding box center [204, 100] width 409 height 200
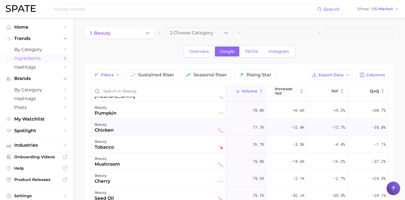
click at [131, 129] on div "beauty chicken" at bounding box center [159, 127] width 129 height 13
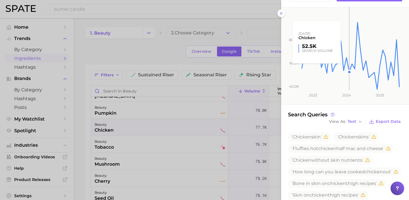
scroll to position [126, 0]
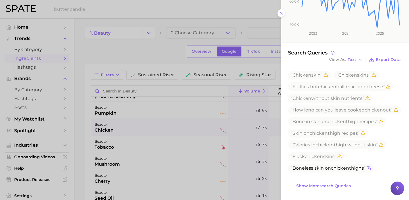
click at [369, 170] on icon "Flag as miscategorized or irrelevant" at bounding box center [368, 168] width 3 height 3
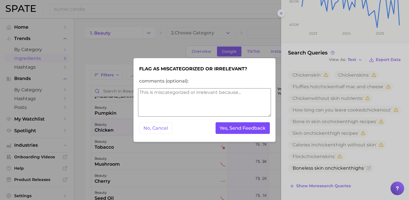
click at [252, 124] on button "Yes, Send Feedback" at bounding box center [243, 128] width 55 height 12
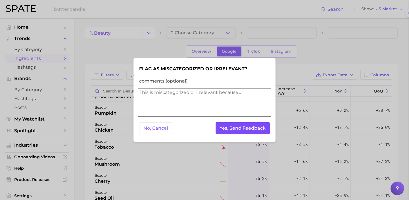
click at [254, 129] on button "Yes, Send Feedback" at bounding box center [243, 128] width 55 height 12
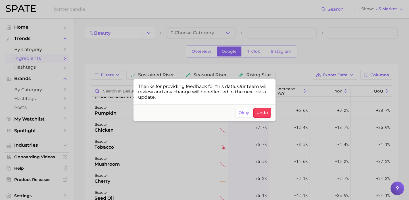
click at [149, 152] on div at bounding box center [204, 100] width 409 height 200
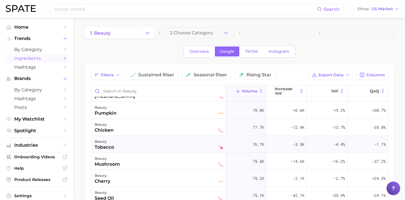
click at [150, 141] on div "beauty tobacco" at bounding box center [159, 144] width 129 height 13
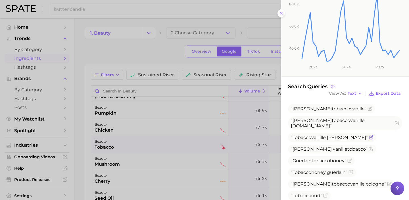
scroll to position [121, 0]
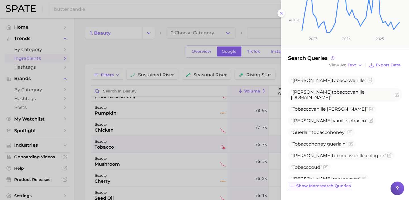
click at [338, 187] on span "Show more search queries" at bounding box center [323, 186] width 55 height 5
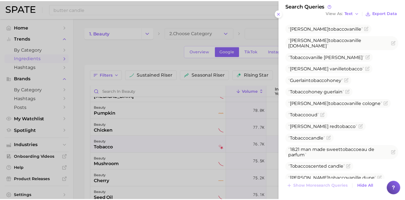
scroll to position [173, 0]
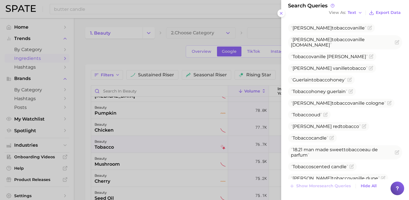
click at [158, 138] on div at bounding box center [204, 100] width 409 height 200
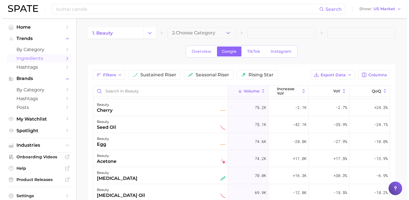
scroll to position [1350, 0]
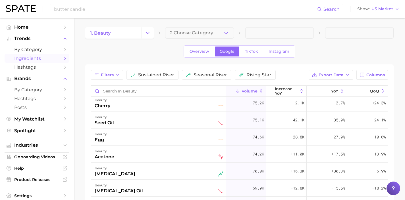
click at [186, 139] on div "beauty egg" at bounding box center [159, 137] width 129 height 13
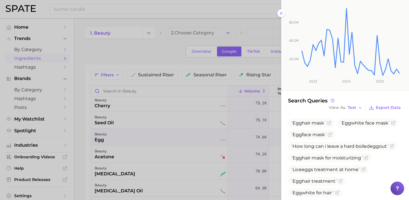
scroll to position [128, 0]
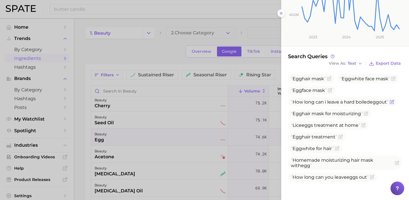
click at [393, 103] on icon "Flag as miscategorized or irrelevant" at bounding box center [392, 101] width 3 height 3
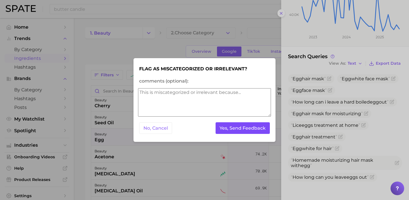
click at [229, 131] on button "Yes, Send Feedback" at bounding box center [243, 128] width 55 height 12
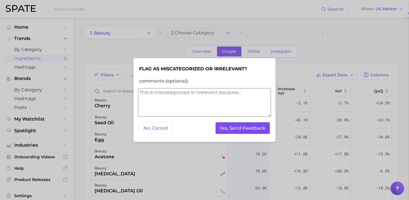
scroll to position [0, 0]
click at [230, 131] on button "Yes, Send Feedback" at bounding box center [243, 128] width 55 height 12
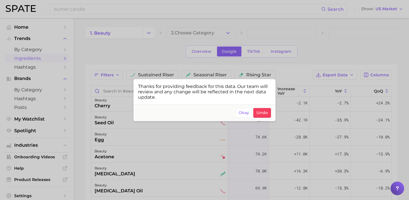
click at [116, 140] on div at bounding box center [204, 100] width 409 height 200
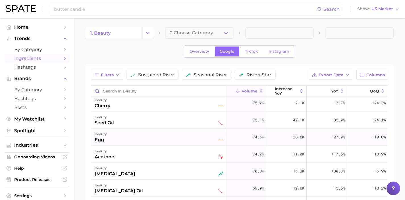
click at [117, 140] on div "beauty egg" at bounding box center [159, 137] width 129 height 13
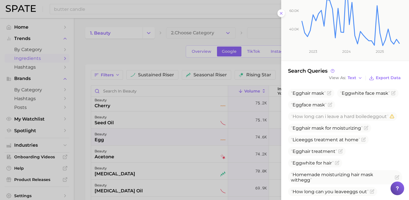
scroll to position [149, 0]
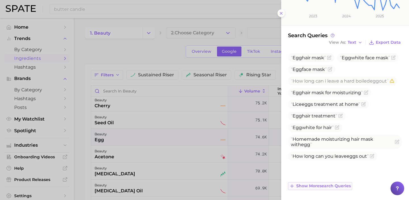
click at [335, 186] on span "Show more search queries" at bounding box center [323, 186] width 55 height 5
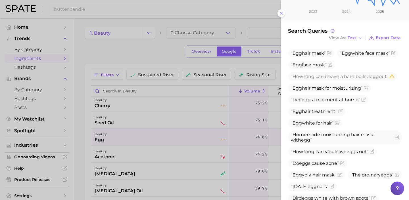
scroll to position [154, 0]
click at [365, 100] on icon "Flag as miscategorized or irrelevant" at bounding box center [364, 99] width 3 height 3
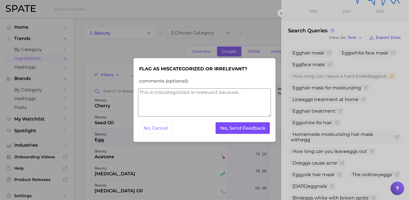
click at [241, 129] on button "Yes, Send Feedback" at bounding box center [243, 128] width 55 height 12
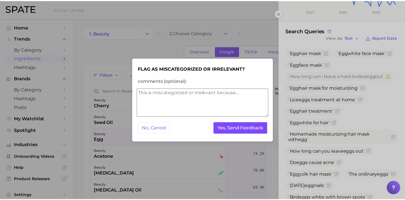
scroll to position [0, 0]
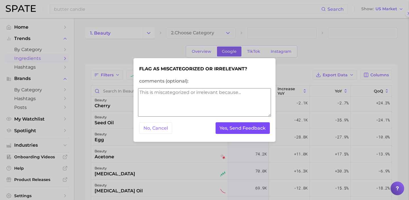
click at [241, 129] on button "Yes, Send Feedback" at bounding box center [243, 128] width 55 height 12
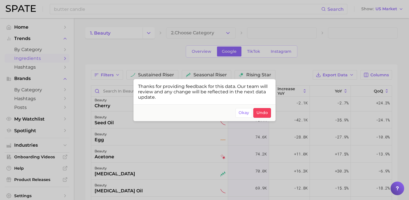
click at [175, 156] on div at bounding box center [204, 100] width 409 height 200
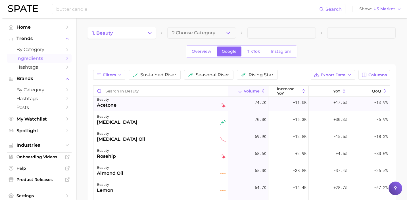
scroll to position [1402, 0]
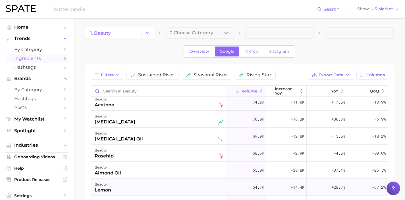
click at [176, 189] on div "beauty lemon" at bounding box center [159, 187] width 129 height 13
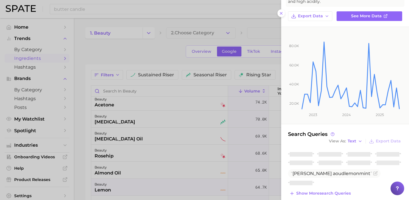
scroll to position [46, 0]
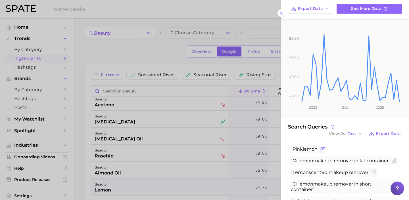
click at [323, 148] on icon "Flag as miscategorized or irrelevant" at bounding box center [323, 149] width 5 height 5
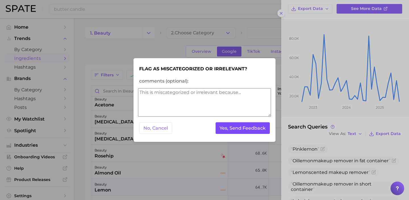
click at [244, 130] on button "Yes, Send Feedback" at bounding box center [243, 128] width 55 height 12
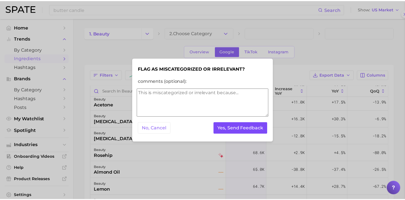
scroll to position [0, 0]
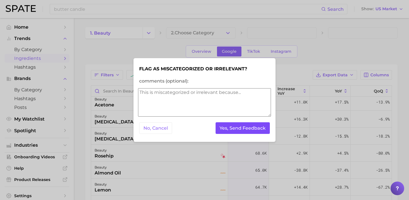
click at [248, 130] on button "Yes, Send Feedback" at bounding box center [243, 128] width 55 height 12
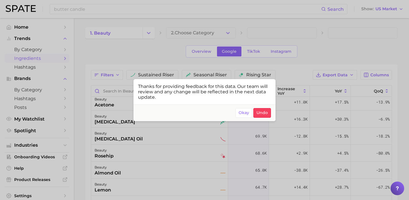
click at [144, 143] on div at bounding box center [204, 100] width 409 height 200
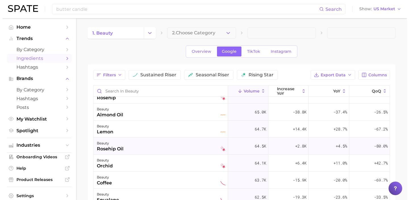
scroll to position [1474, 0]
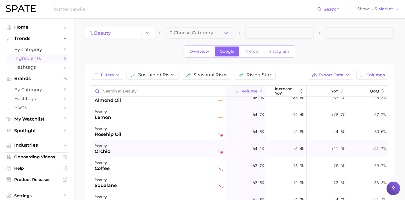
click at [155, 154] on div "beauty orchid" at bounding box center [159, 149] width 129 height 13
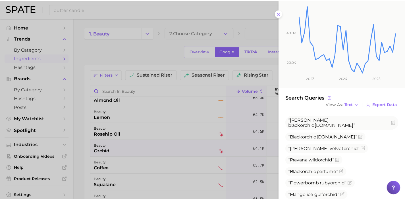
scroll to position [93, 0]
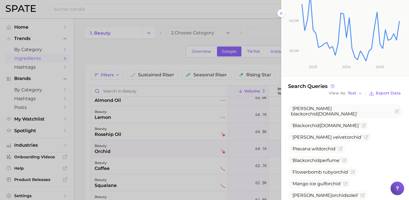
click at [135, 163] on div at bounding box center [204, 100] width 409 height 200
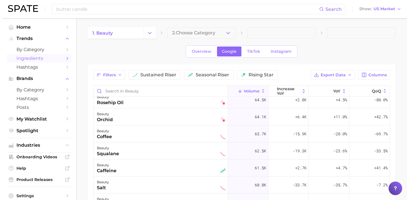
scroll to position [1510, 0]
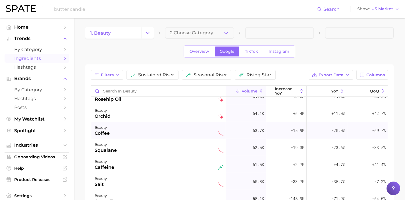
click at [161, 136] on div "beauty coffee" at bounding box center [159, 130] width 129 height 13
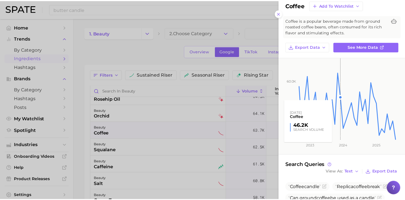
scroll to position [92, 0]
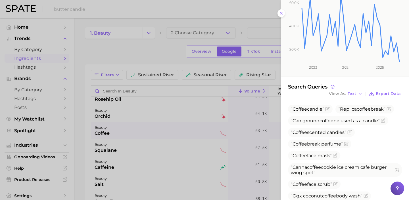
click at [162, 171] on div at bounding box center [204, 100] width 409 height 200
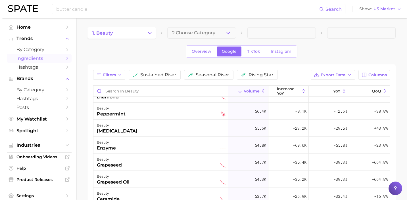
scroll to position [1727, 0]
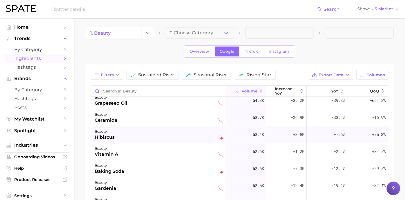
click at [172, 137] on div "beauty hibiscus" at bounding box center [159, 134] width 129 height 13
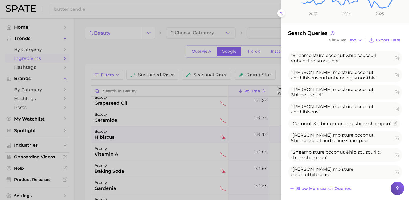
scroll to position [148, 0]
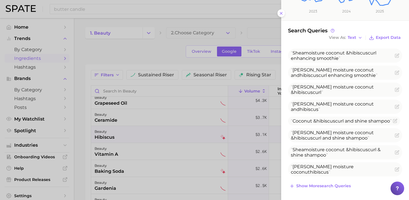
click at [329, 182] on icon "Flag as miscategorized or irrelevant" at bounding box center [326, 183] width 3 height 3
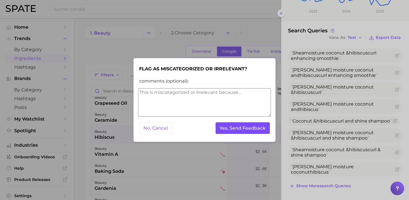
click at [259, 132] on button "Yes, Send Feedback" at bounding box center [243, 128] width 55 height 12
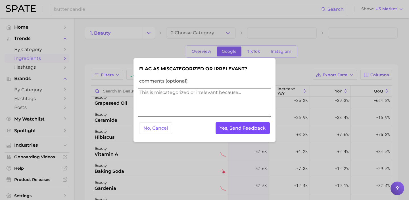
click at [259, 132] on button "Yes, Send Feedback" at bounding box center [243, 128] width 55 height 12
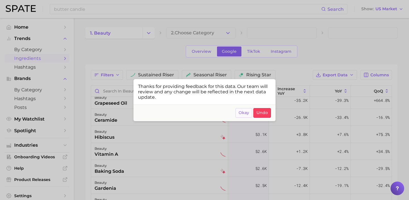
click at [247, 113] on span "Okay" at bounding box center [244, 113] width 11 height 5
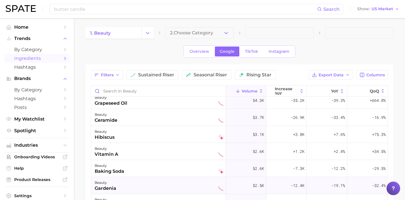
click at [120, 189] on div "beauty gardenia" at bounding box center [159, 186] width 129 height 13
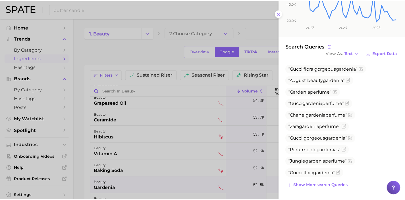
scroll to position [138, 0]
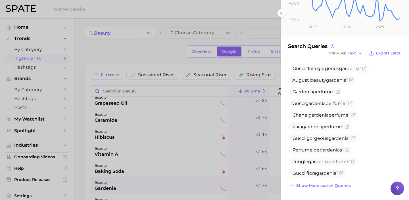
click at [134, 153] on div at bounding box center [204, 100] width 409 height 200
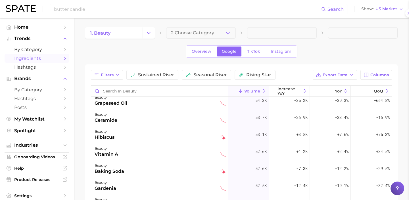
scroll to position [0, 0]
click at [138, 165] on div "beauty baking soda" at bounding box center [159, 169] width 129 height 13
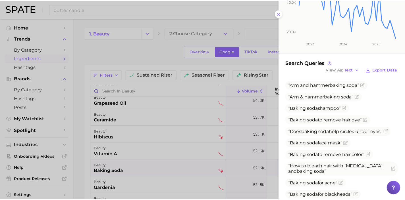
scroll to position [127, 0]
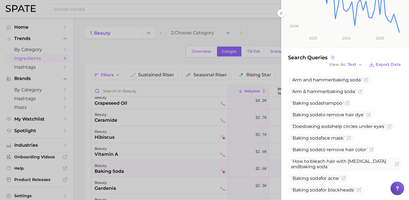
click at [171, 120] on div at bounding box center [204, 100] width 409 height 200
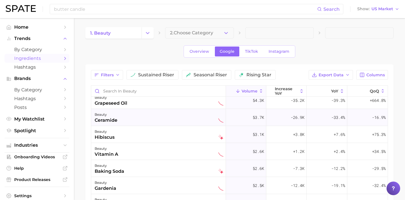
click at [172, 120] on div "beauty ceramide" at bounding box center [159, 117] width 129 height 13
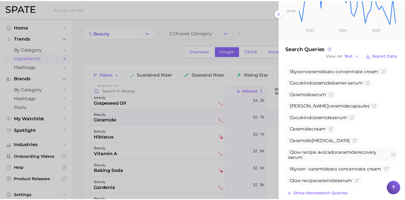
scroll to position [132, 0]
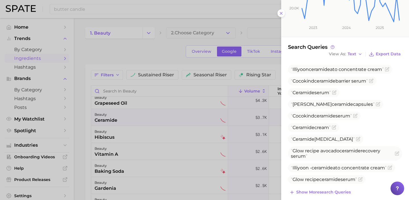
click at [268, 10] on div at bounding box center [204, 100] width 409 height 200
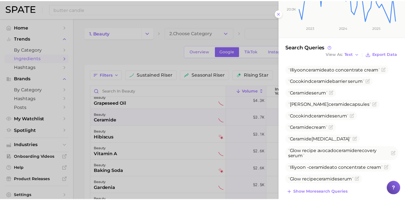
scroll to position [0, 0]
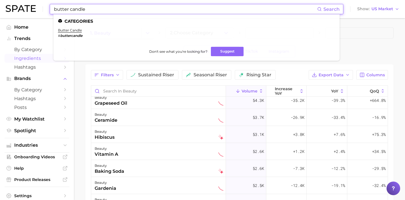
click at [180, 9] on input "butter candle" at bounding box center [185, 9] width 264 height 10
drag, startPoint x: 180, startPoint y: 9, endPoint x: 40, endPoint y: 7, distance: 139.8
click at [40, 7] on div "butter candle Search Categories butter candle # buttercandle Don't see what you…" at bounding box center [203, 9] width 394 height 18
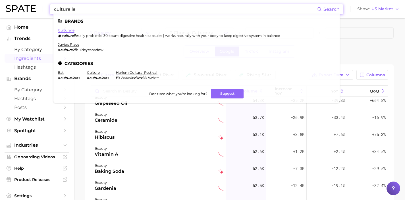
type input "culturelle"
click at [65, 30] on link "culturelle" at bounding box center [66, 30] width 16 height 4
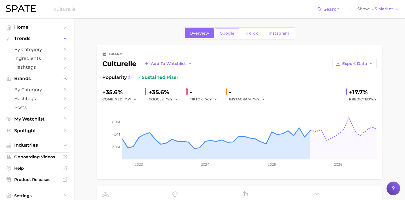
click at [219, 37] on link "Google" at bounding box center [227, 33] width 24 height 10
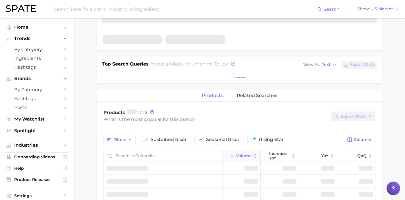
scroll to position [149, 0]
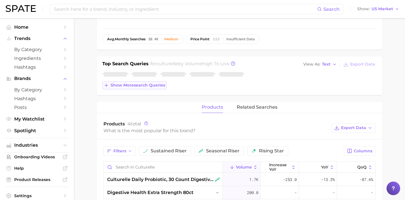
click at [161, 84] on span "Show more search queries" at bounding box center [138, 85] width 55 height 5
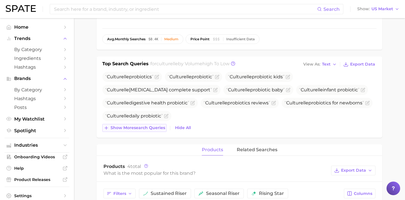
click at [153, 129] on span "Show more search queries" at bounding box center [138, 128] width 55 height 5
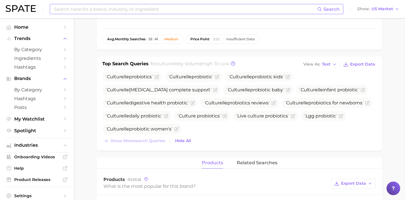
click at [211, 11] on input at bounding box center [185, 9] width 264 height 10
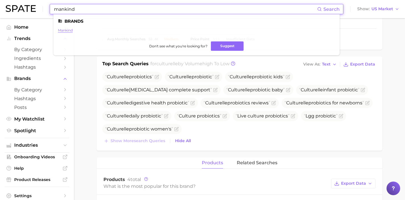
type input "mankind"
click at [69, 30] on link "mankind" at bounding box center [65, 30] width 15 height 4
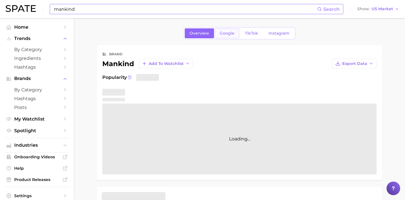
click at [230, 35] on span "Google" at bounding box center [227, 33] width 15 height 5
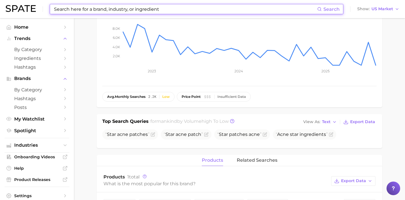
scroll to position [95, 0]
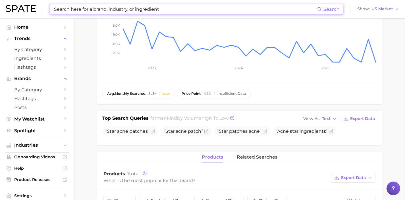
click at [199, 6] on input at bounding box center [185, 9] width 264 height 10
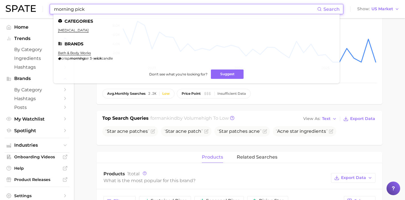
drag, startPoint x: 176, startPoint y: 8, endPoint x: 22, endPoint y: 5, distance: 153.8
click at [22, 5] on div "morning pick Search Categories [MEDICAL_DATA] Brands bath & body works crisp mo…" at bounding box center [203, 9] width 394 height 18
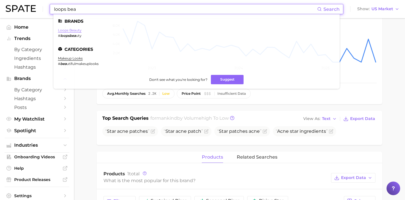
type input "loops bea"
click at [73, 31] on link "loops beauty" at bounding box center [70, 30] width 24 height 4
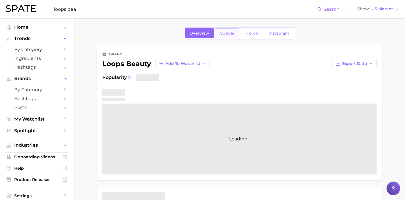
click at [224, 36] on link "Google" at bounding box center [227, 33] width 24 height 10
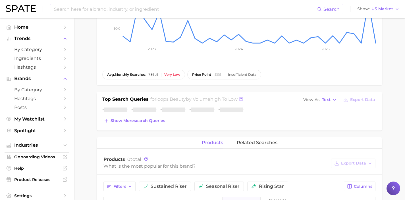
scroll to position [119, 0]
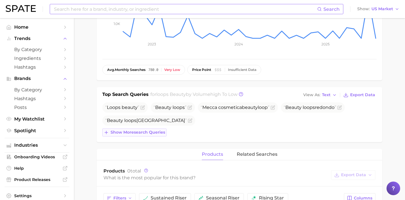
click at [159, 133] on span "Show more search queries" at bounding box center [138, 132] width 55 height 5
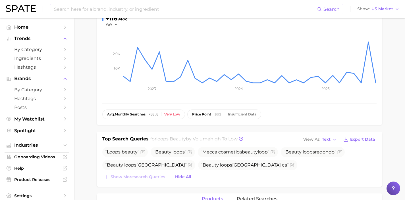
scroll to position [0, 0]
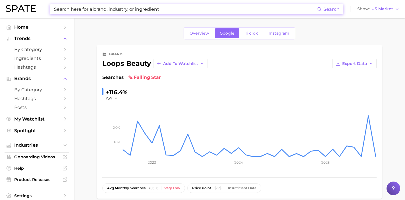
click at [181, 12] on input at bounding box center [185, 9] width 264 height 10
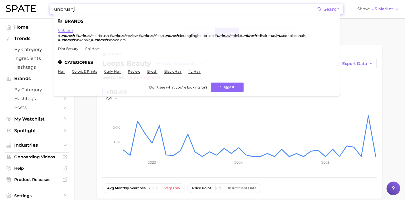
type input "unbrushj"
click at [64, 32] on link "unbrush" at bounding box center [65, 30] width 15 height 4
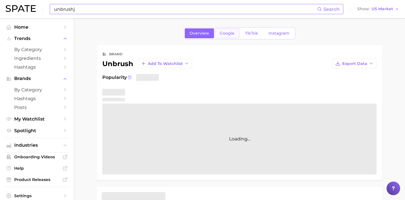
click at [232, 35] on span "Google" at bounding box center [227, 33] width 15 height 5
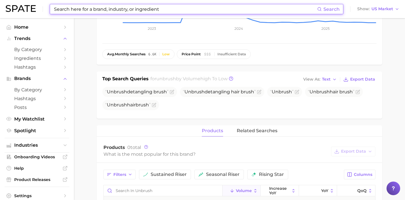
scroll to position [137, 0]
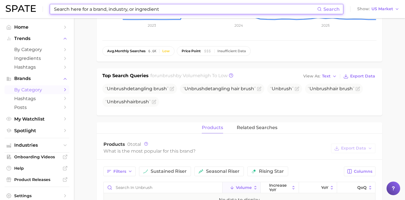
click at [54, 91] on span "by Category" at bounding box center [36, 89] width 45 height 5
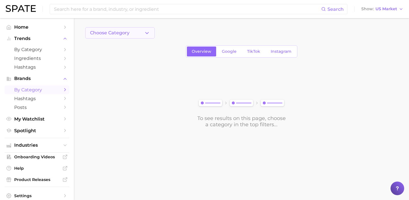
click at [142, 35] on button "Choose Category" at bounding box center [120, 32] width 70 height 11
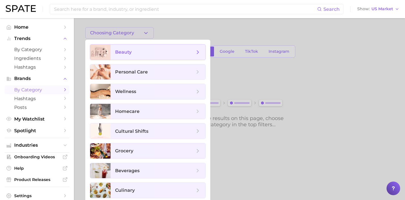
click at [143, 49] on span "beauty" at bounding box center [155, 52] width 80 height 6
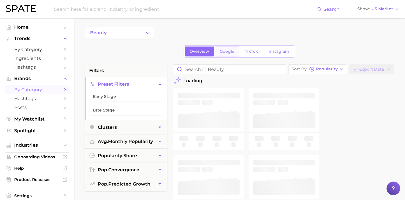
click at [228, 49] on link "Google" at bounding box center [227, 52] width 24 height 10
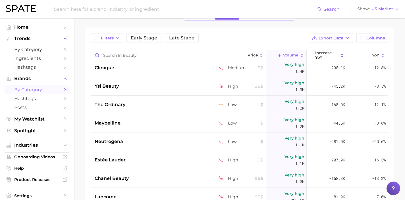
scroll to position [133, 0]
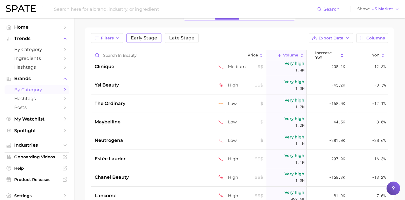
click at [141, 40] on span "Early Stage" at bounding box center [144, 38] width 26 height 5
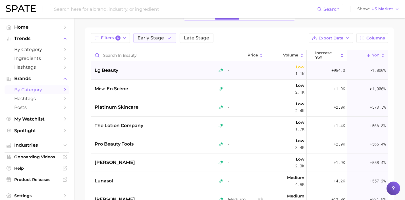
click at [142, 74] on div "lg beauty" at bounding box center [158, 70] width 135 height 18
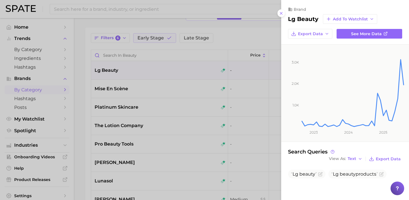
click at [152, 88] on div at bounding box center [204, 100] width 409 height 200
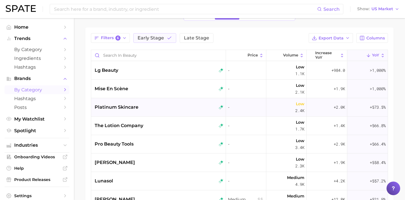
click at [153, 109] on div "platinum skincare" at bounding box center [159, 107] width 129 height 7
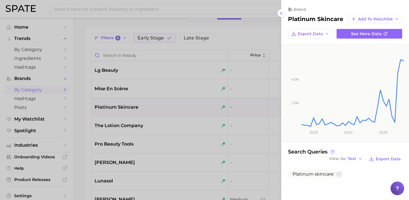
click at [179, 128] on div at bounding box center [204, 100] width 409 height 200
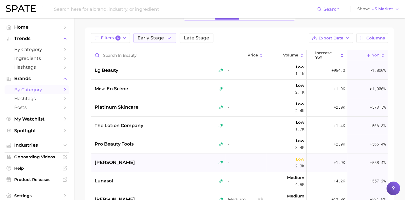
click at [172, 154] on div "[PERSON_NAME]" at bounding box center [158, 163] width 135 height 18
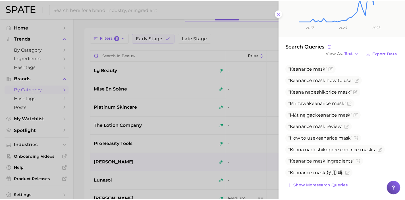
scroll to position [110, 0]
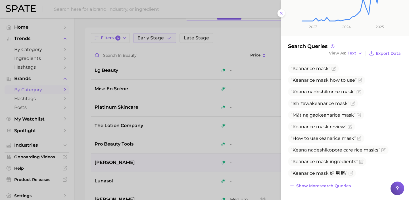
click at [160, 156] on div at bounding box center [204, 100] width 409 height 200
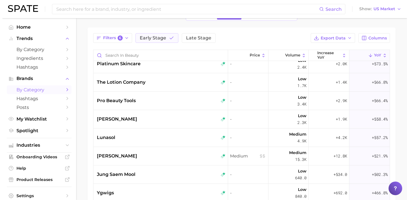
scroll to position [47, 0]
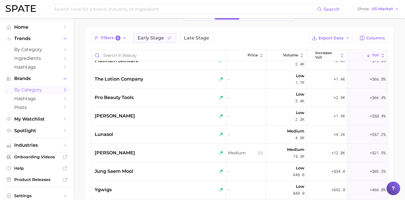
click at [160, 156] on div "[PERSON_NAME]" at bounding box center [159, 153] width 129 height 7
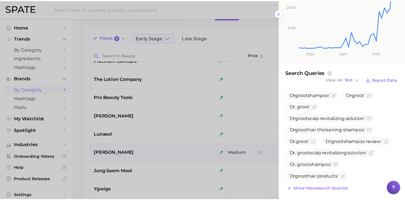
scroll to position [82, 0]
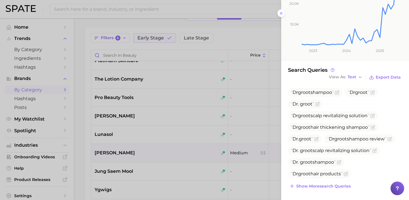
click at [161, 156] on div at bounding box center [204, 100] width 409 height 200
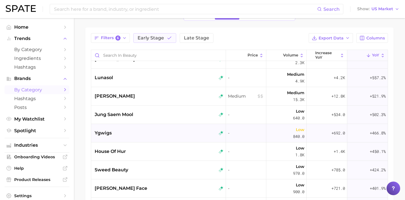
scroll to position [107, 0]
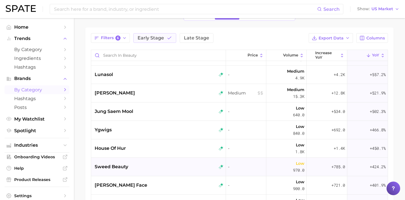
click at [167, 169] on div "sweed beauty" at bounding box center [159, 167] width 129 height 7
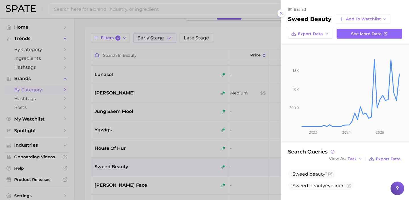
click at [186, 169] on div at bounding box center [204, 100] width 409 height 200
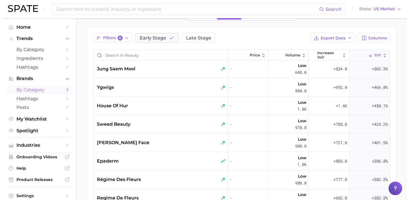
scroll to position [153, 0]
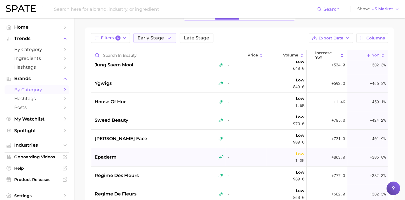
click at [184, 160] on div "epaderm" at bounding box center [159, 157] width 129 height 7
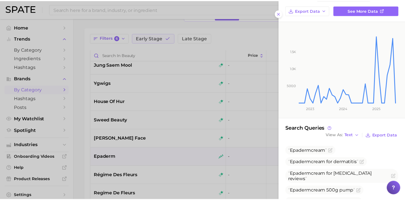
scroll to position [29, 0]
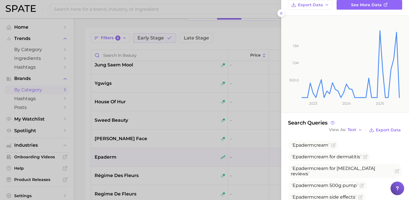
click at [153, 177] on div at bounding box center [204, 100] width 409 height 200
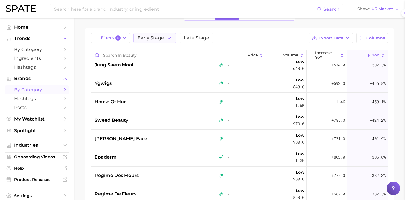
scroll to position [0, 0]
click at [153, 177] on div "régime des fleurs" at bounding box center [159, 175] width 129 height 7
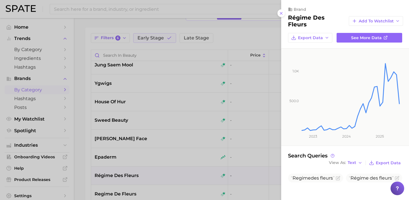
click at [142, 182] on div at bounding box center [204, 100] width 409 height 200
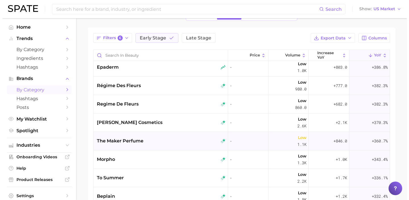
scroll to position [245, 0]
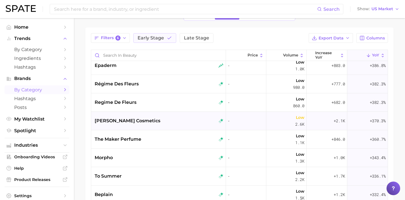
click at [170, 126] on div "[PERSON_NAME] cosmetics" at bounding box center [158, 121] width 135 height 18
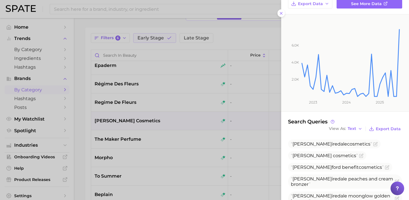
scroll to position [36, 0]
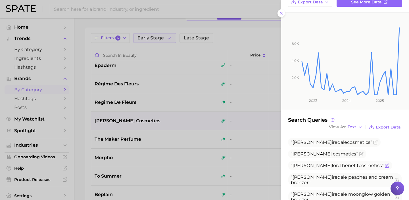
click at [385, 164] on icon "Flag as miscategorized or irrelevant" at bounding box center [386, 165] width 3 height 3
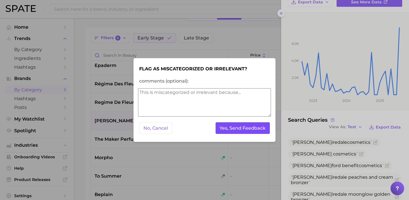
click at [246, 128] on button "Yes, Send Feedback" at bounding box center [243, 128] width 55 height 12
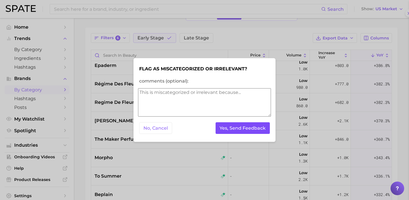
scroll to position [0, 0]
click at [246, 128] on button "Yes, Send Feedback" at bounding box center [243, 128] width 55 height 12
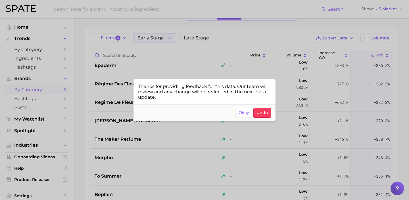
click at [155, 162] on div at bounding box center [204, 100] width 409 height 200
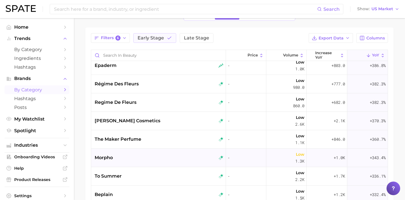
click at [157, 160] on div "morpho" at bounding box center [159, 158] width 129 height 7
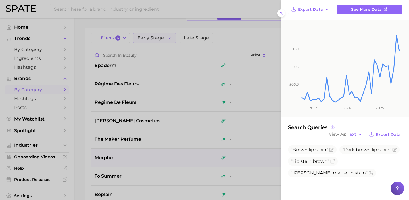
scroll to position [26, 0]
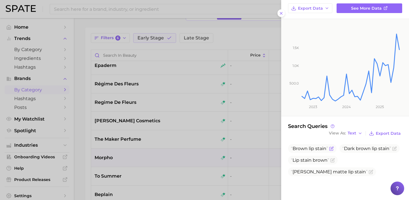
click at [331, 148] on icon "Flag as miscategorized or irrelevant" at bounding box center [331, 149] width 5 height 5
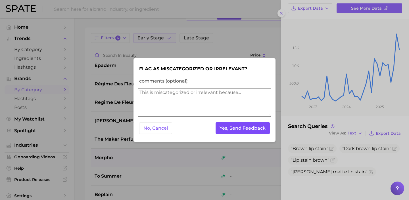
click at [264, 129] on button "Yes, Send Feedback" at bounding box center [243, 128] width 55 height 12
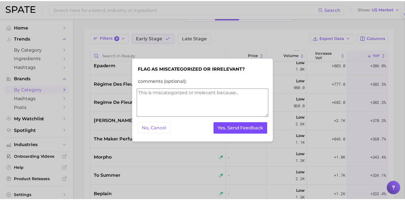
scroll to position [0, 0]
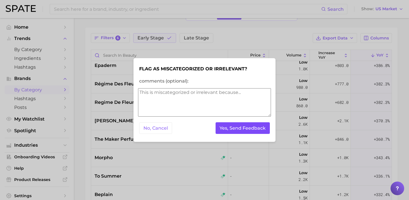
click at [264, 129] on button "Yes, Send Feedback" at bounding box center [243, 128] width 55 height 12
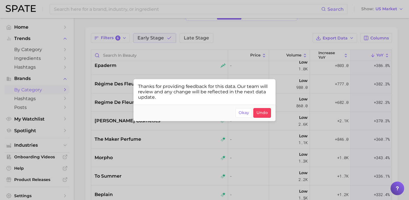
click at [182, 161] on div at bounding box center [204, 100] width 409 height 200
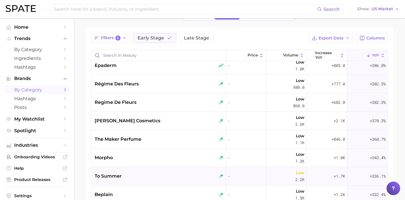
click at [182, 173] on div "to summer" at bounding box center [159, 176] width 129 height 7
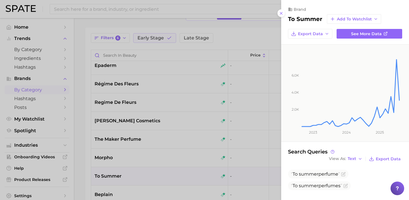
click at [178, 176] on div at bounding box center [204, 100] width 409 height 200
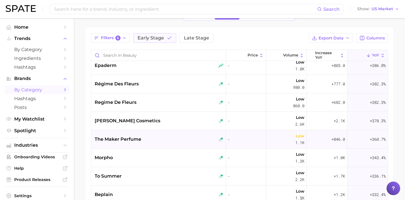
click at [180, 144] on div "the maker perfume" at bounding box center [158, 139] width 135 height 18
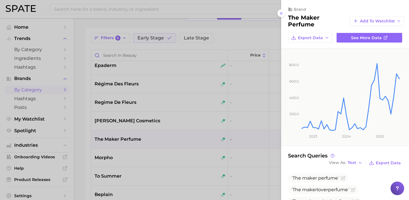
click at [182, 146] on div at bounding box center [204, 100] width 409 height 200
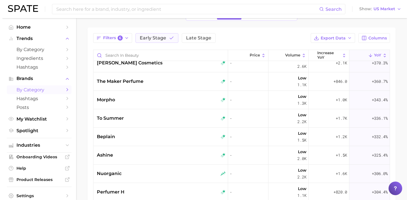
scroll to position [304, 0]
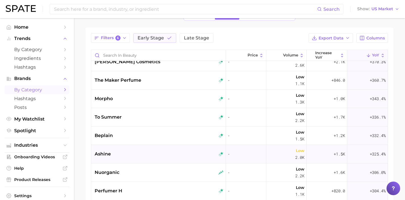
click at [181, 152] on div "ashine" at bounding box center [159, 154] width 129 height 7
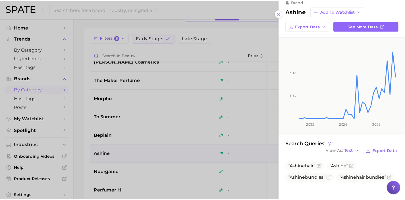
scroll to position [15, 0]
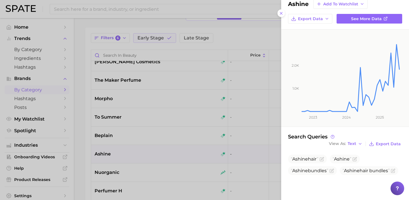
click at [164, 172] on div at bounding box center [204, 100] width 409 height 200
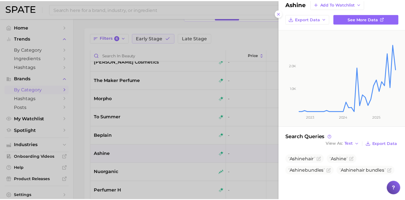
scroll to position [0, 0]
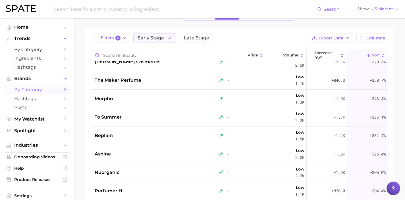
click at [164, 172] on div "nuorganic" at bounding box center [159, 172] width 129 height 7
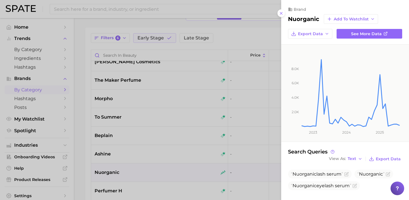
click at [192, 174] on div at bounding box center [204, 100] width 409 height 200
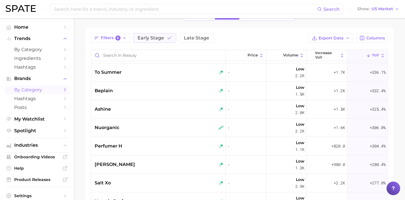
scroll to position [350, 0]
click at [192, 147] on div "perfumer h" at bounding box center [159, 145] width 129 height 7
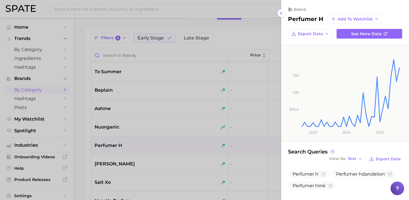
click at [163, 150] on div at bounding box center [204, 100] width 409 height 200
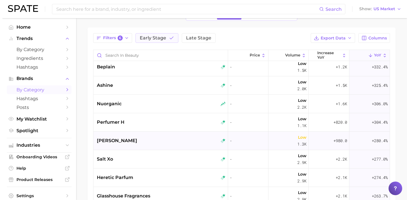
scroll to position [373, 0]
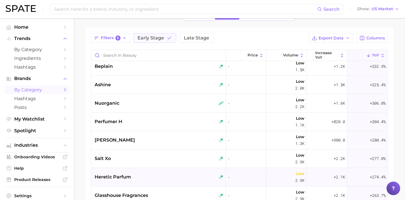
click at [164, 178] on div "heretic parfum" at bounding box center [159, 177] width 129 height 7
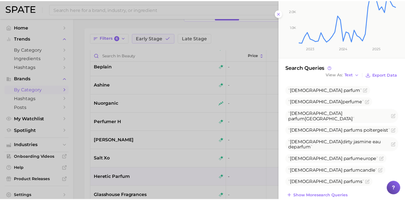
scroll to position [94, 0]
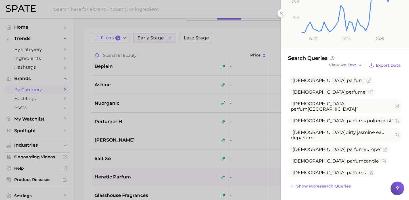
click at [154, 174] on div at bounding box center [204, 100] width 409 height 200
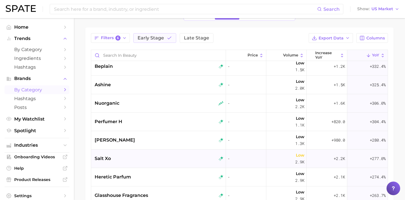
click at [159, 163] on div "salt xo" at bounding box center [158, 159] width 135 height 18
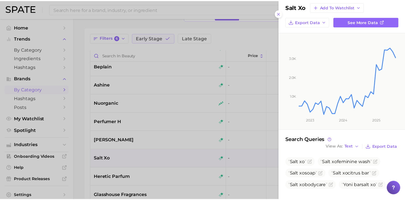
scroll to position [15, 0]
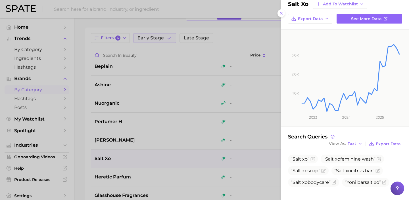
click at [168, 183] on div at bounding box center [204, 100] width 409 height 200
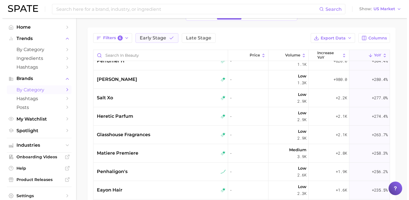
scroll to position [436, 0]
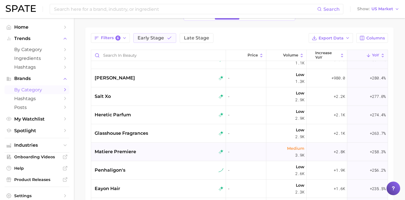
click at [172, 150] on div "matiere premiere" at bounding box center [159, 152] width 129 height 7
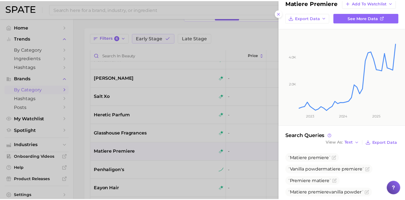
scroll to position [43, 0]
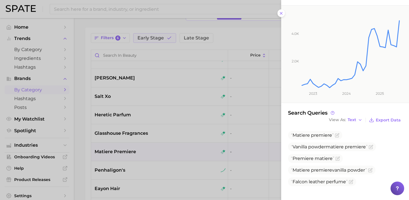
click at [163, 165] on div at bounding box center [204, 100] width 409 height 200
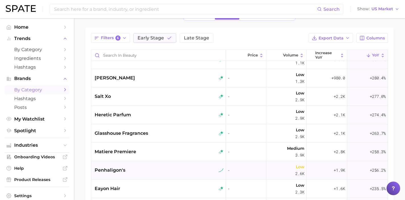
click at [163, 172] on div "penhaligon's" at bounding box center [159, 170] width 129 height 7
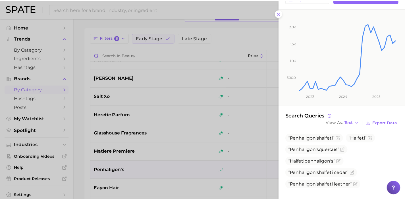
scroll to position [37, 0]
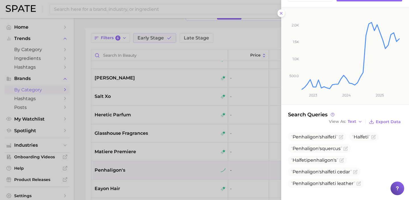
click at [154, 182] on div at bounding box center [204, 100] width 409 height 200
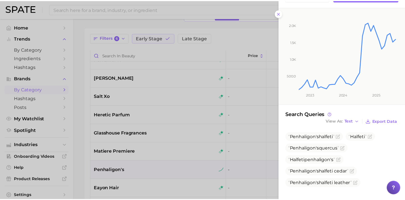
scroll to position [0, 0]
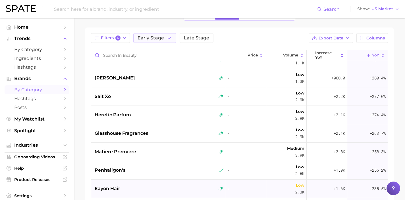
click at [154, 191] on div "eayon hair" at bounding box center [159, 189] width 129 height 7
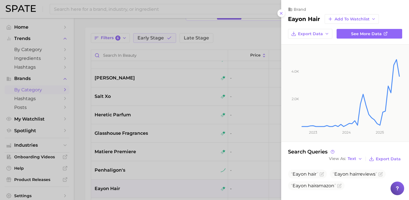
click at [176, 191] on div at bounding box center [204, 100] width 409 height 200
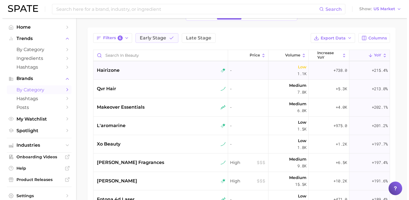
scroll to position [647, 0]
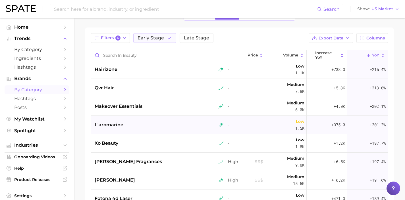
click at [169, 126] on div "l'aromarine" at bounding box center [159, 125] width 129 height 7
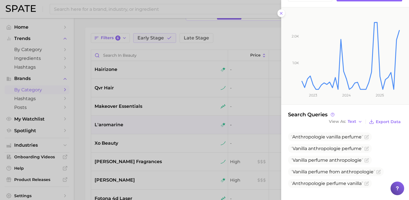
scroll to position [39, 0]
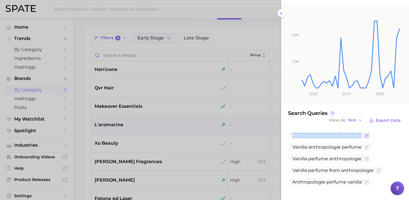
drag, startPoint x: 362, startPoint y: 136, endPoint x: 292, endPoint y: 136, distance: 69.9
click at [292, 136] on span "Anthropologie vanilla perfume" at bounding box center [327, 135] width 72 height 5
copy span "Anthropologie vanilla perfume"
click at [366, 135] on icon "Flag as miscategorized or irrelevant" at bounding box center [367, 136] width 5 height 5
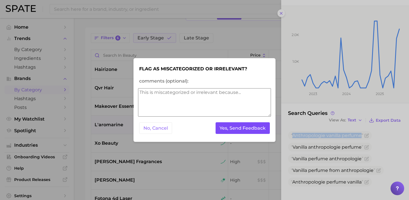
click at [258, 125] on button "Yes, Send Feedback" at bounding box center [243, 128] width 55 height 12
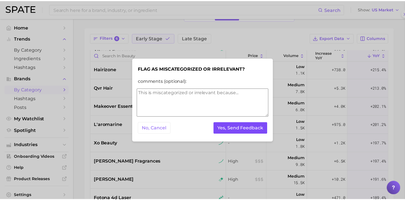
scroll to position [0, 0]
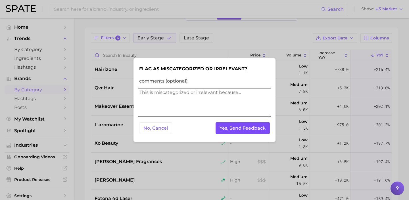
click at [258, 125] on button "Yes, Send Feedback" at bounding box center [243, 128] width 55 height 12
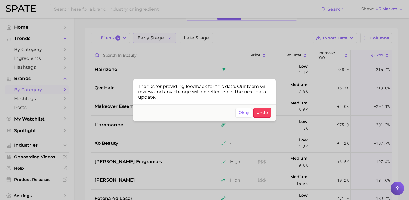
click at [184, 167] on div at bounding box center [204, 100] width 409 height 200
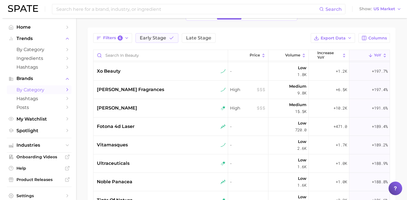
scroll to position [720, 0]
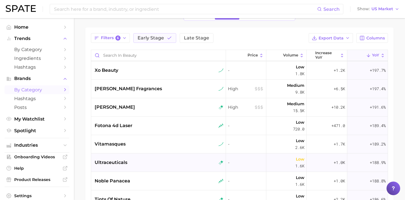
click at [185, 168] on div "ultraceuticals" at bounding box center [158, 163] width 135 height 18
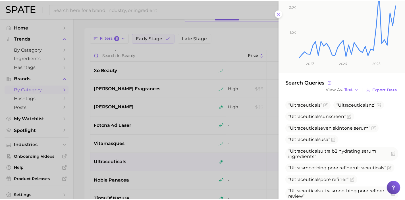
scroll to position [71, 0]
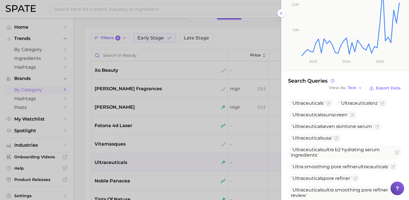
click at [173, 160] on div at bounding box center [204, 100] width 409 height 200
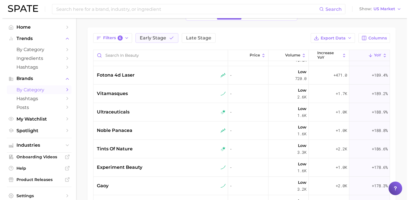
scroll to position [773, 0]
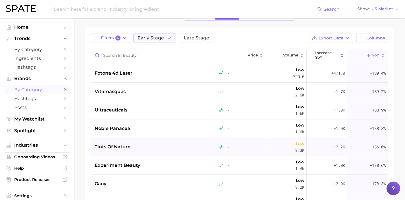
click at [175, 145] on div "tints of nature" at bounding box center [159, 147] width 129 height 7
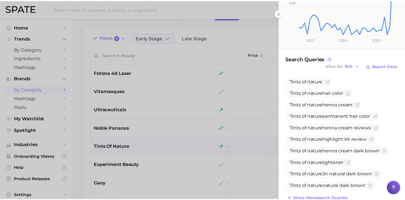
scroll to position [94, 0]
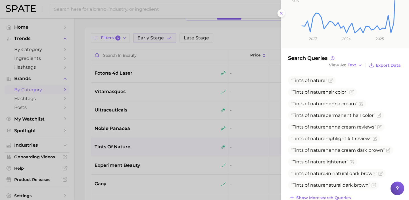
click at [165, 147] on div at bounding box center [204, 100] width 409 height 200
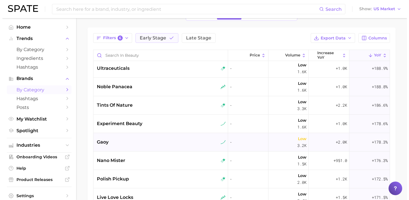
scroll to position [818, 0]
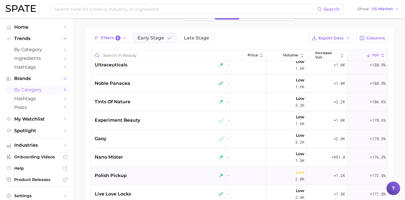
click at [161, 181] on div "polish pickup" at bounding box center [158, 176] width 135 height 18
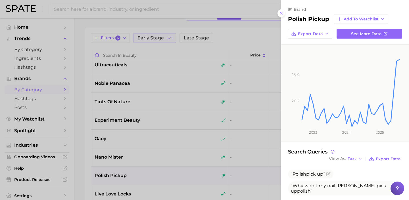
click at [144, 144] on div at bounding box center [204, 100] width 409 height 200
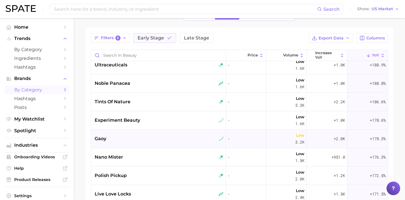
click at [146, 134] on div "gaoy" at bounding box center [158, 139] width 135 height 18
